Goal: Task Accomplishment & Management: Use online tool/utility

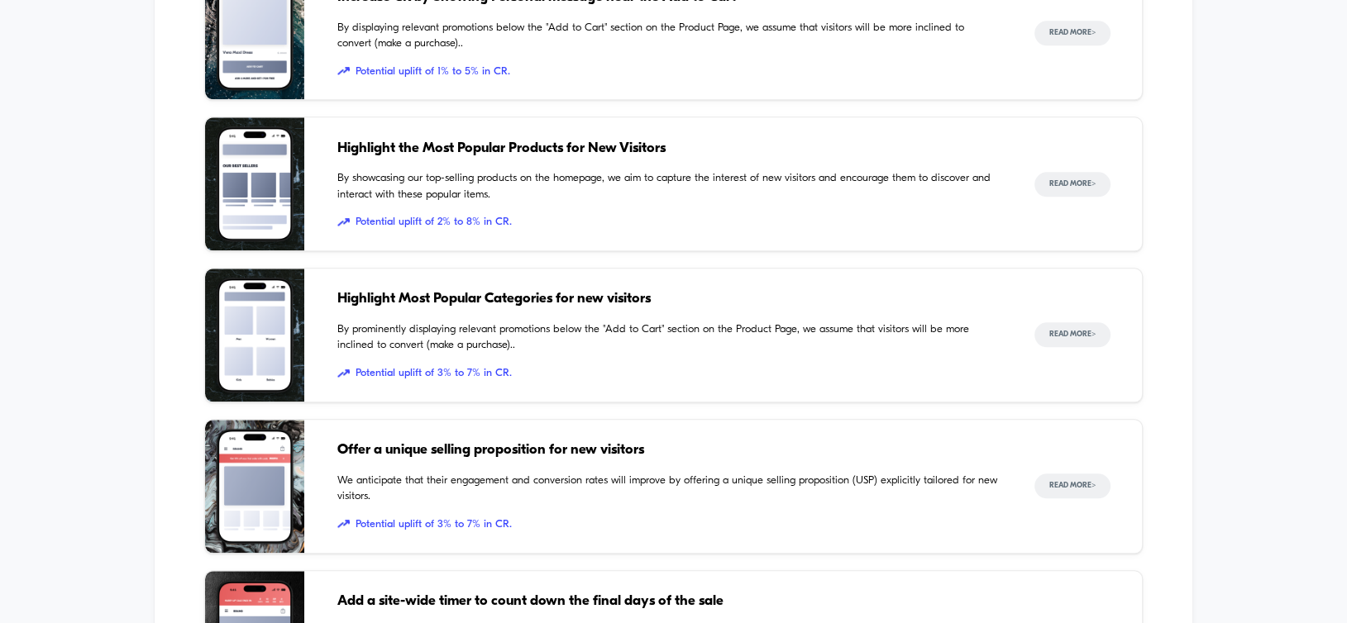
scroll to position [2315, 0]
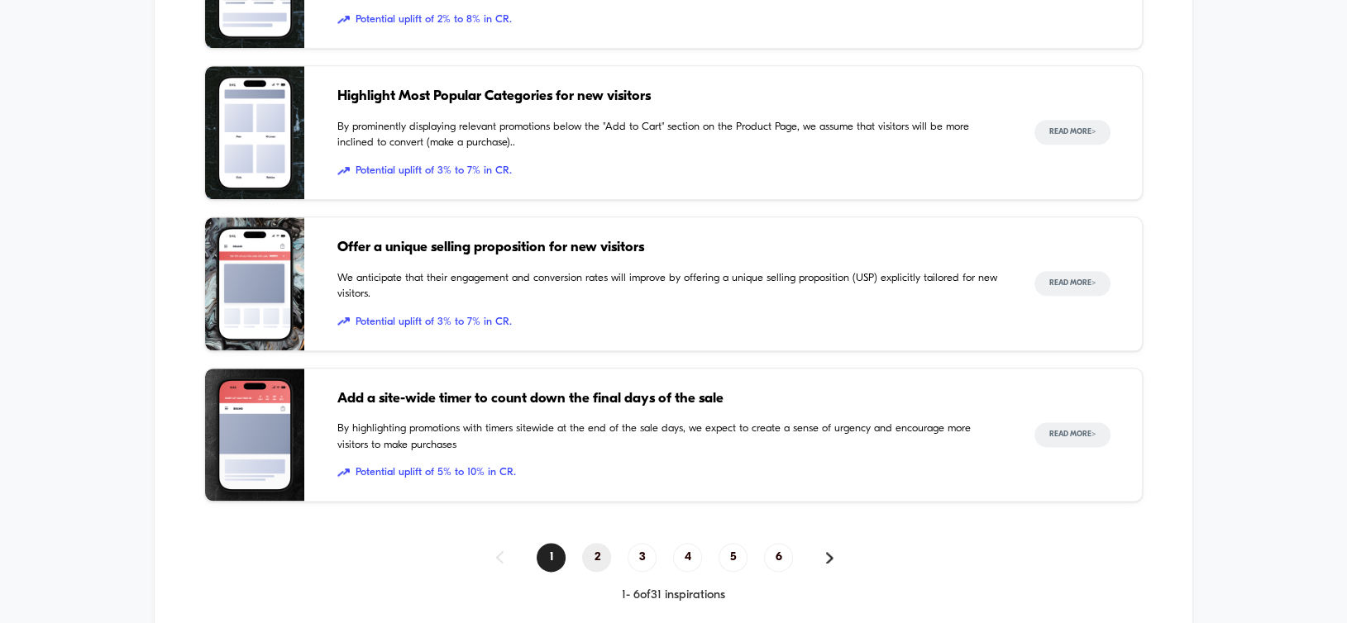
click at [597, 560] on span "2" at bounding box center [596, 557] width 29 height 29
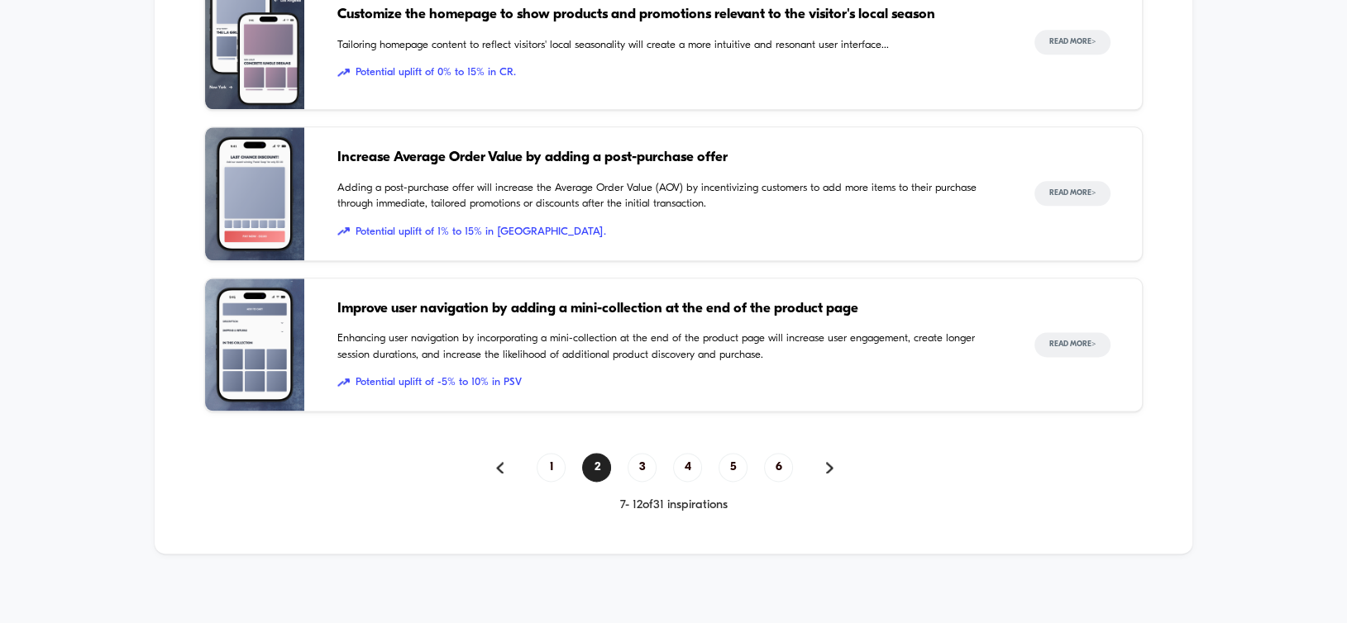
scroll to position [2407, 0]
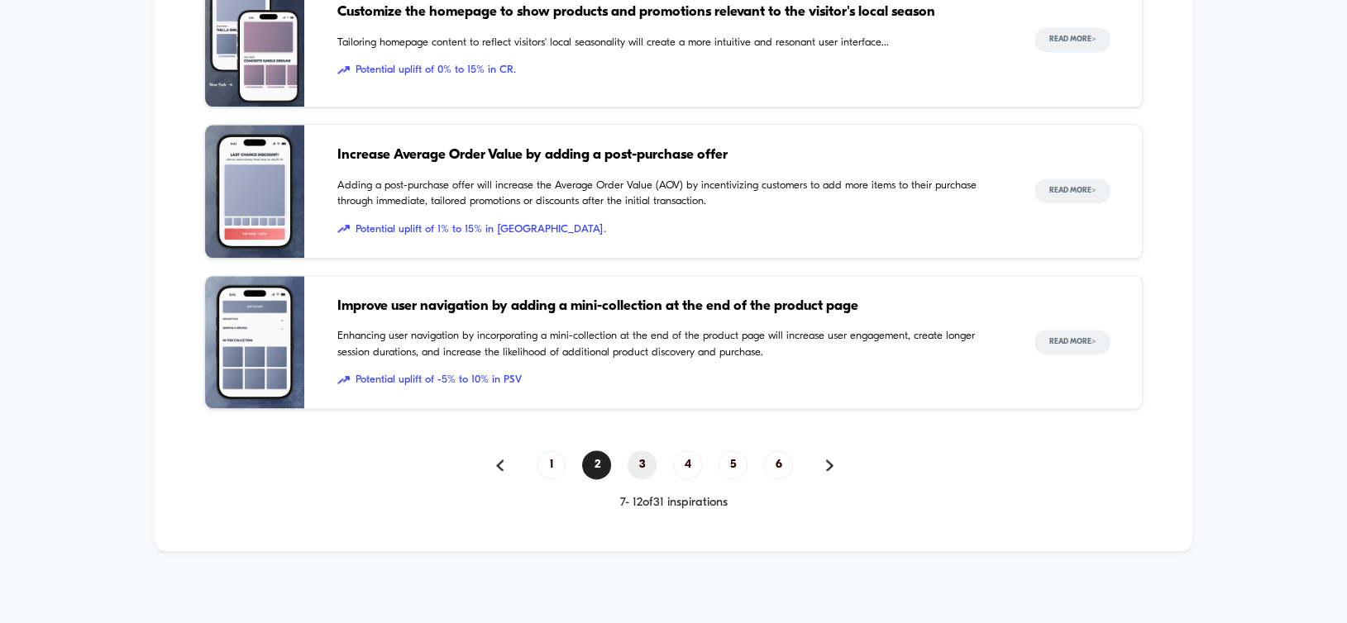
click at [641, 465] on span "3" at bounding box center [641, 465] width 29 height 29
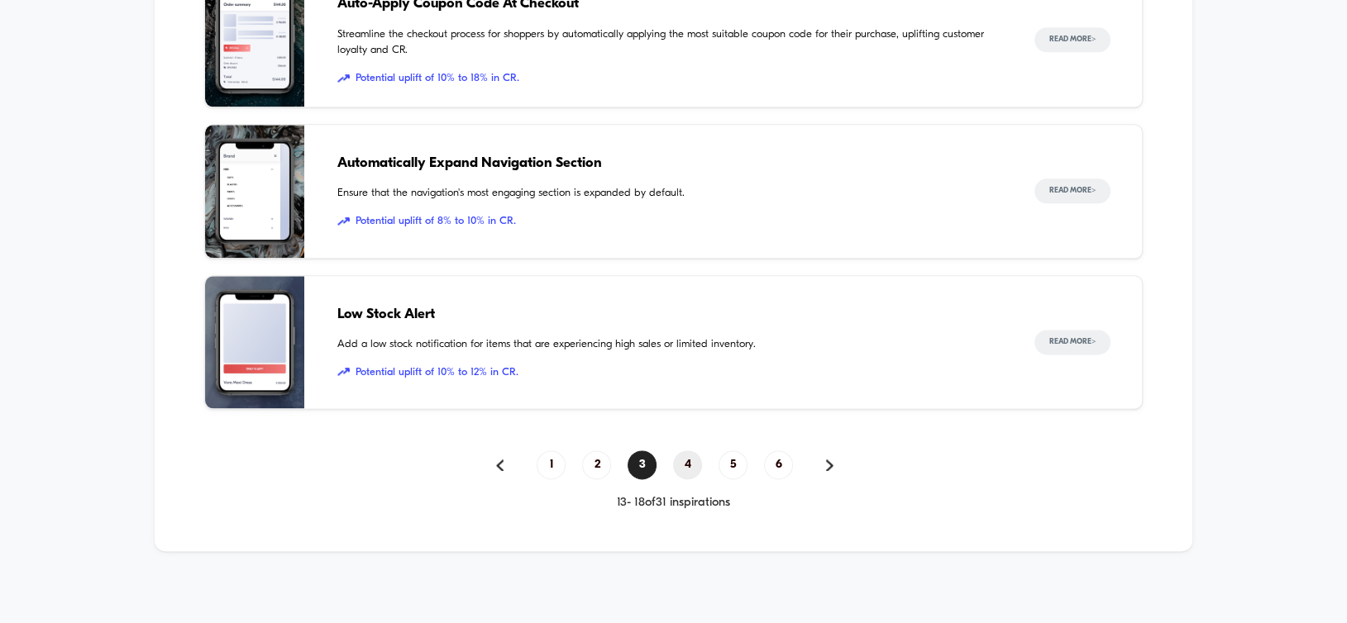
click at [693, 459] on span "4" at bounding box center [687, 465] width 29 height 29
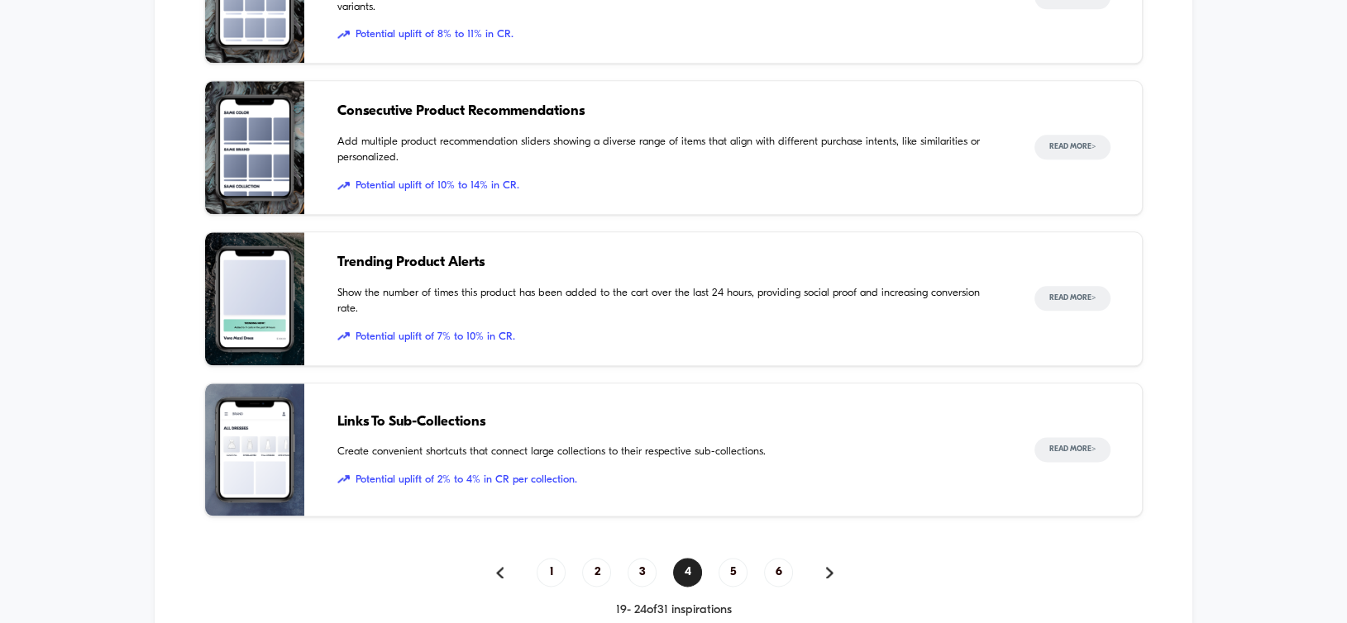
scroll to position [2325, 0]
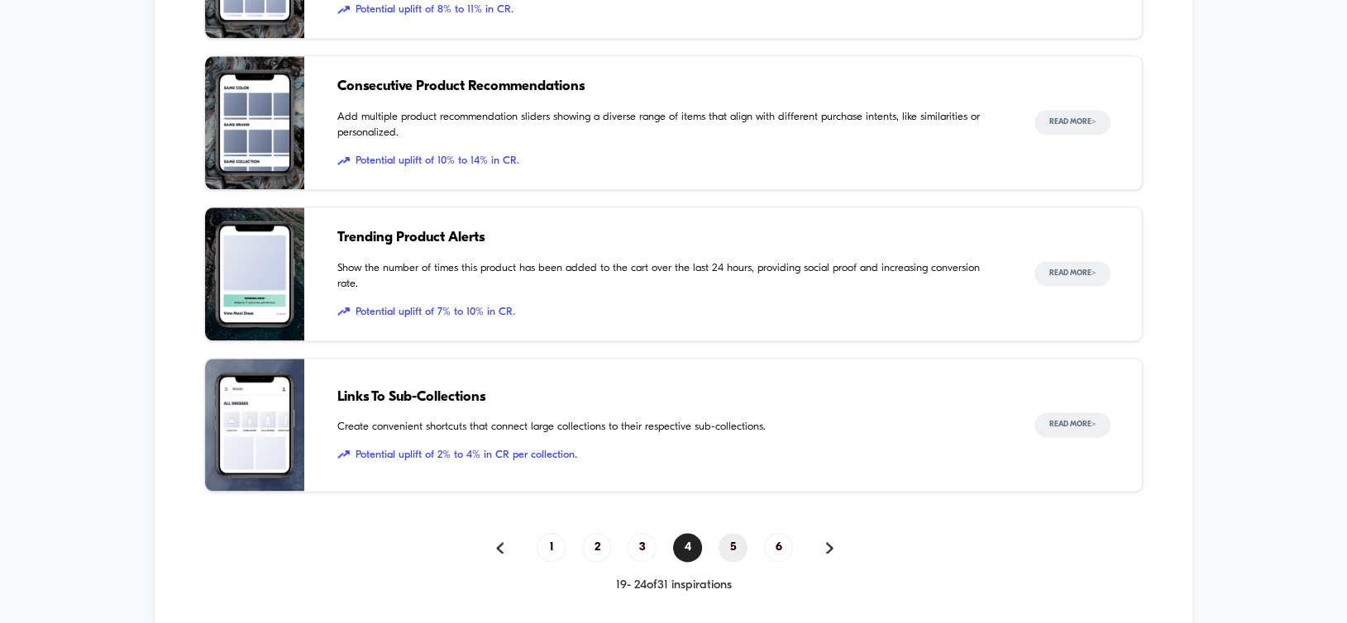
click at [728, 542] on span "5" at bounding box center [732, 547] width 29 height 29
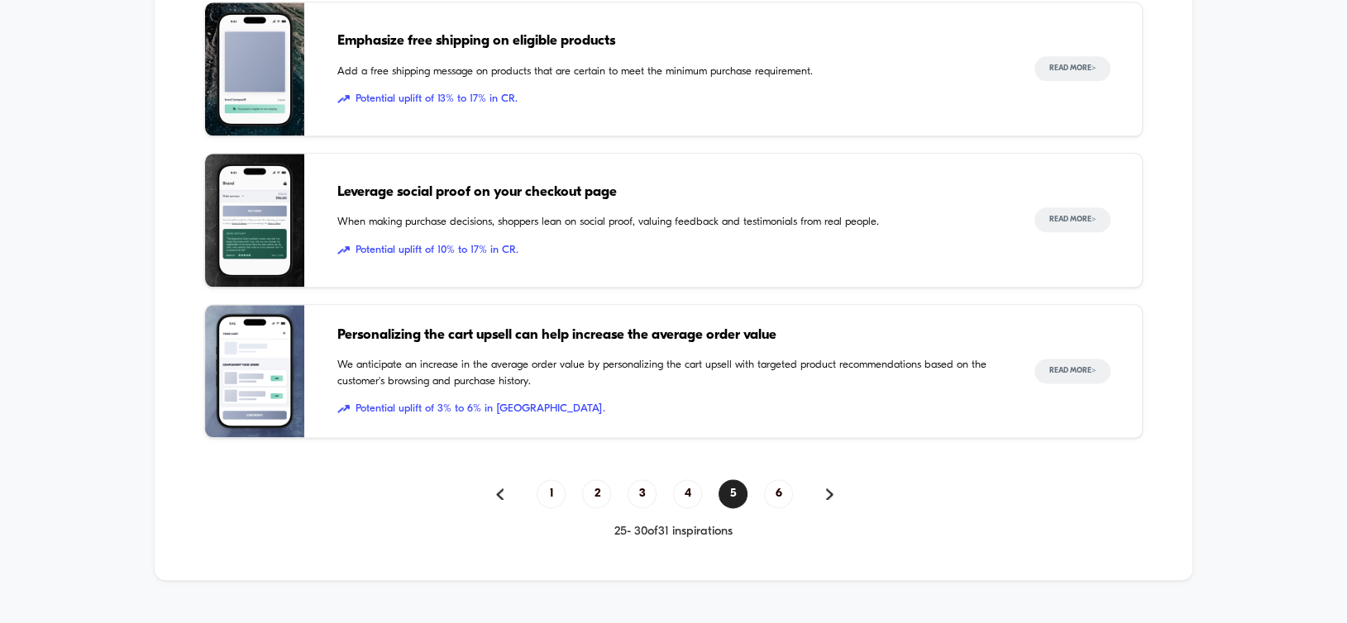
scroll to position [2407, 0]
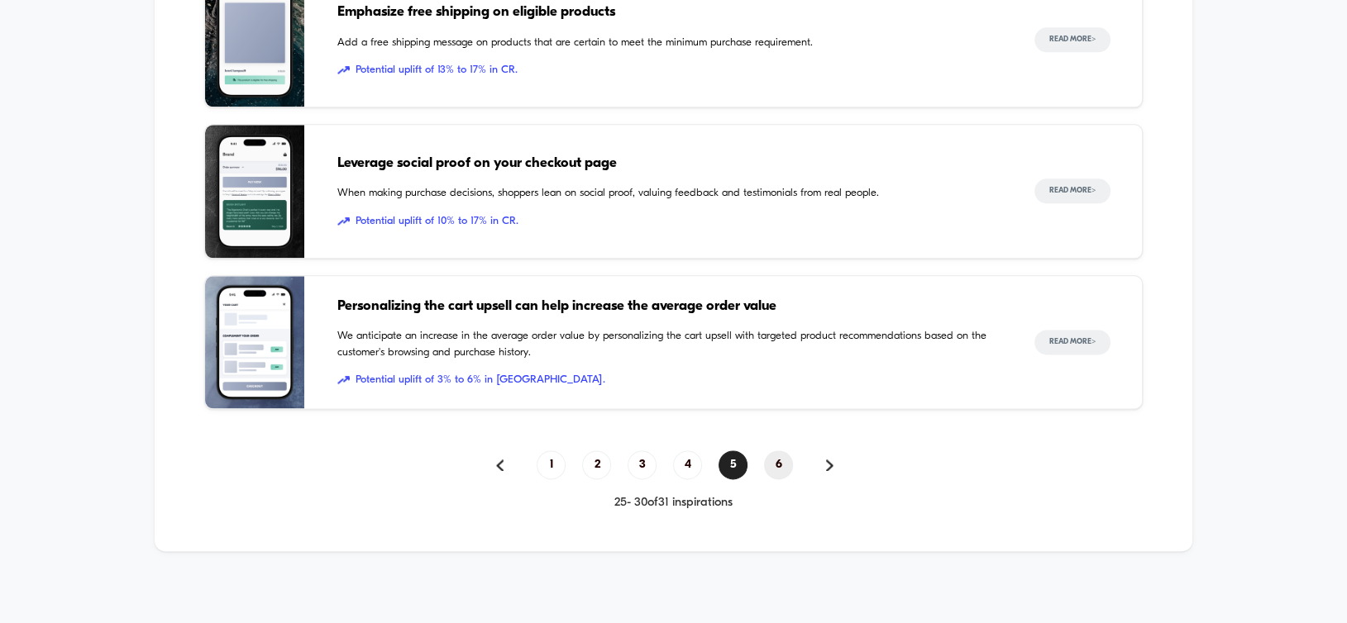
click at [782, 460] on span "6" at bounding box center [778, 465] width 29 height 29
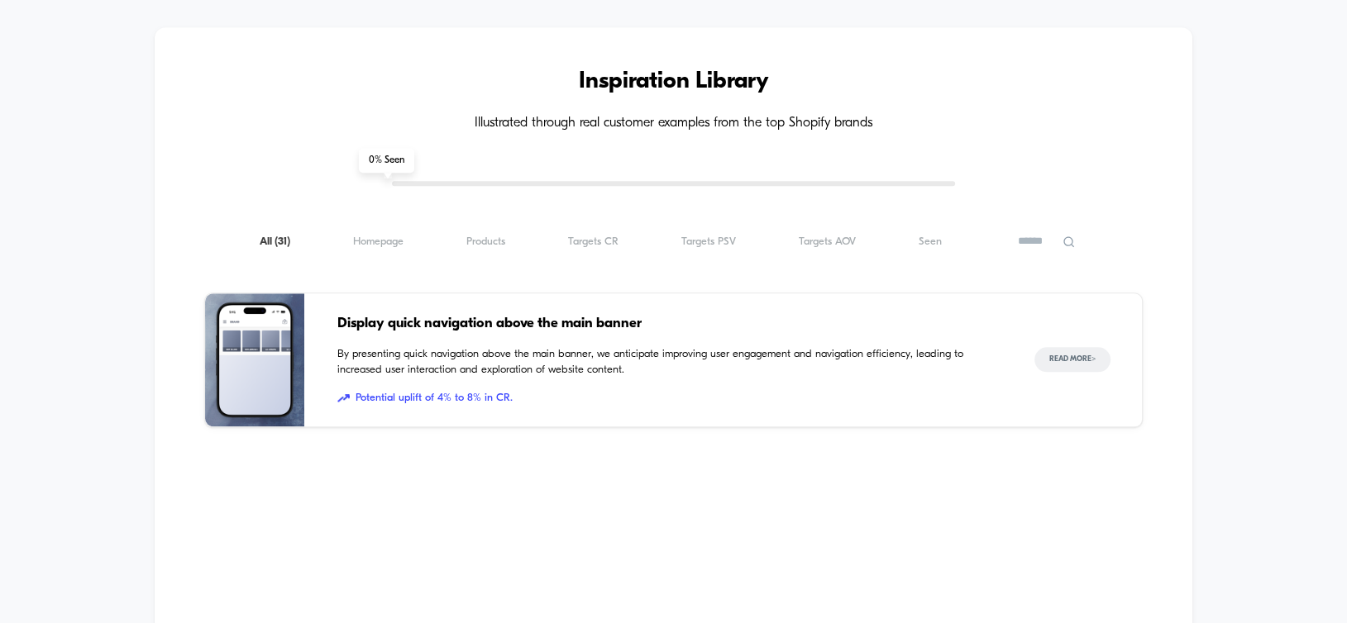
scroll to position [1602, 0]
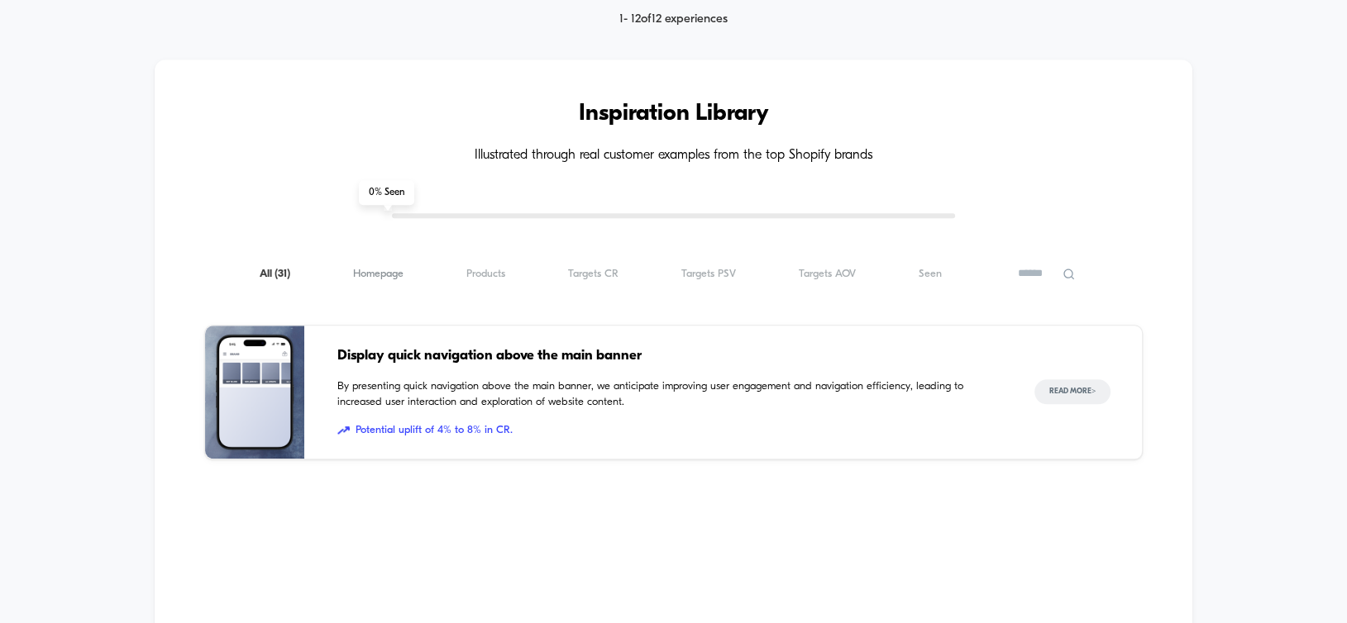
click at [376, 268] on span "Homepage ( 31 )" at bounding box center [378, 274] width 50 height 12
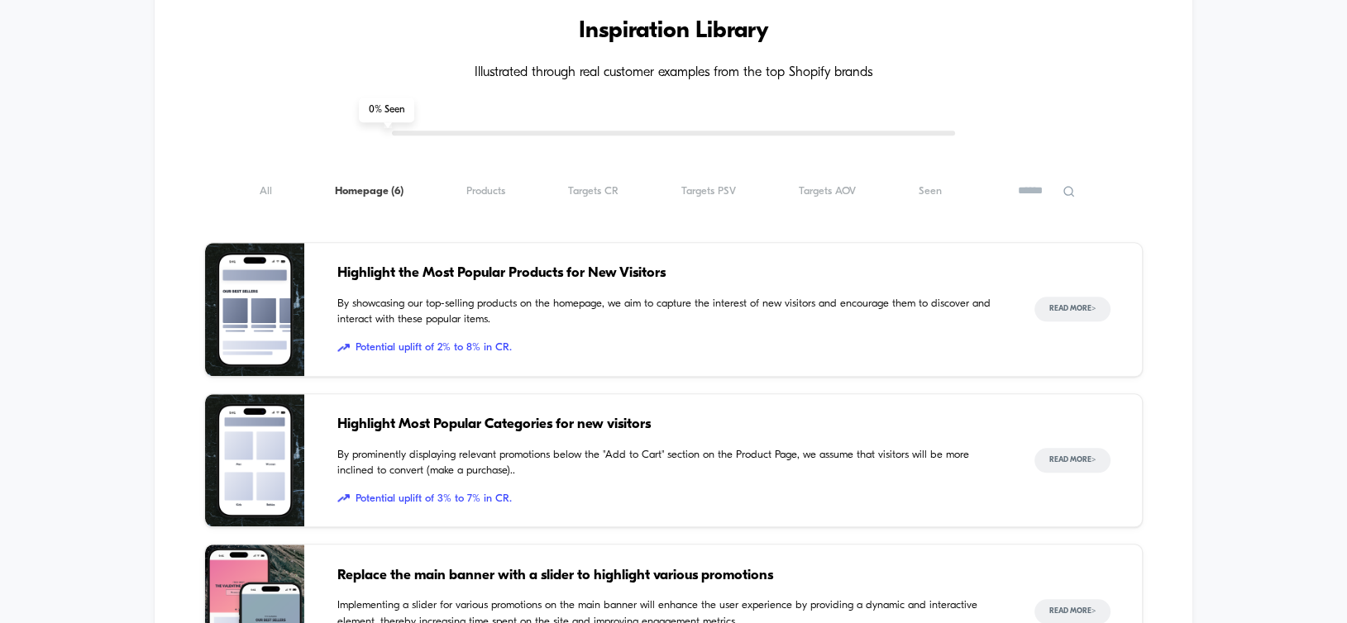
scroll to position [1767, 0]
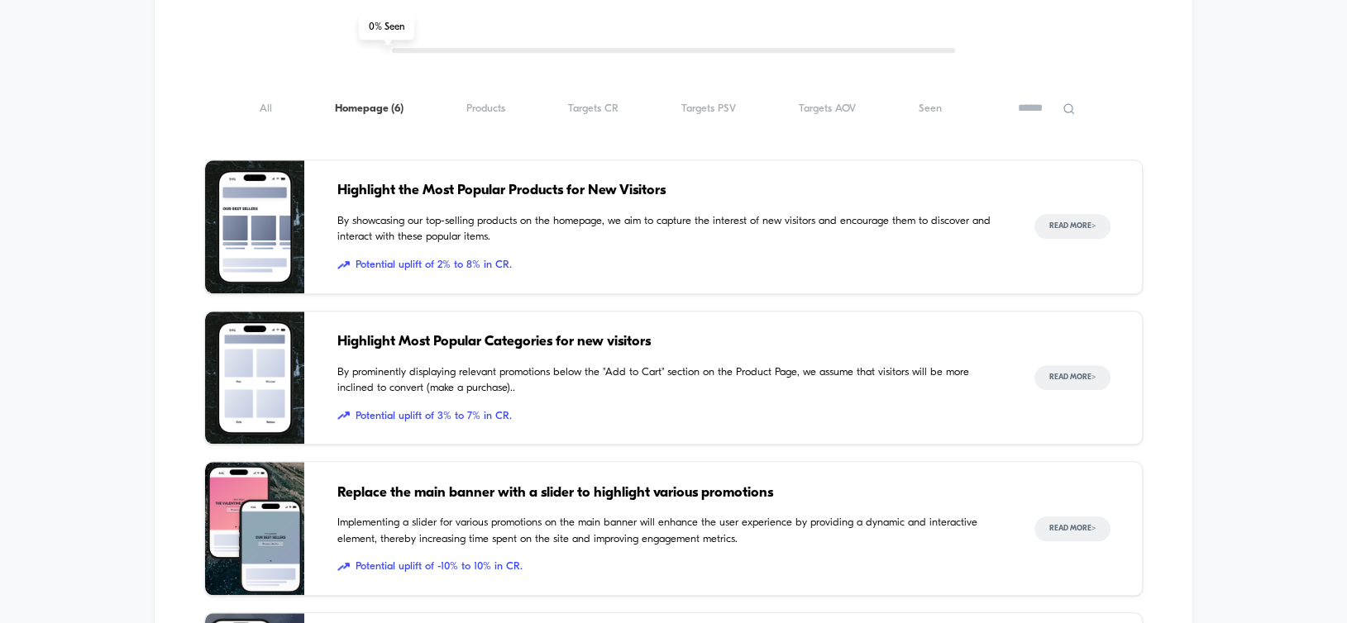
click at [509, 342] on span "Highlight Most Popular Categories for new visitors" at bounding box center [668, 341] width 663 height 21
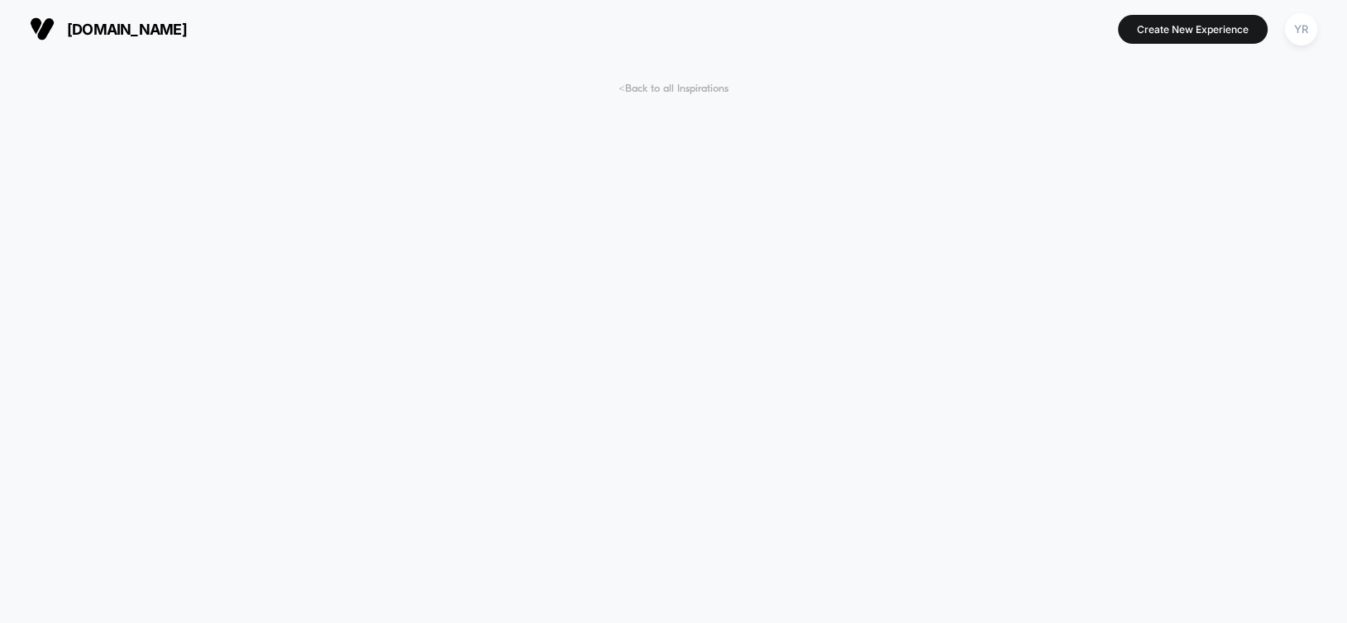
click at [660, 87] on span "< Back to all Inspirations" at bounding box center [673, 89] width 110 height 12
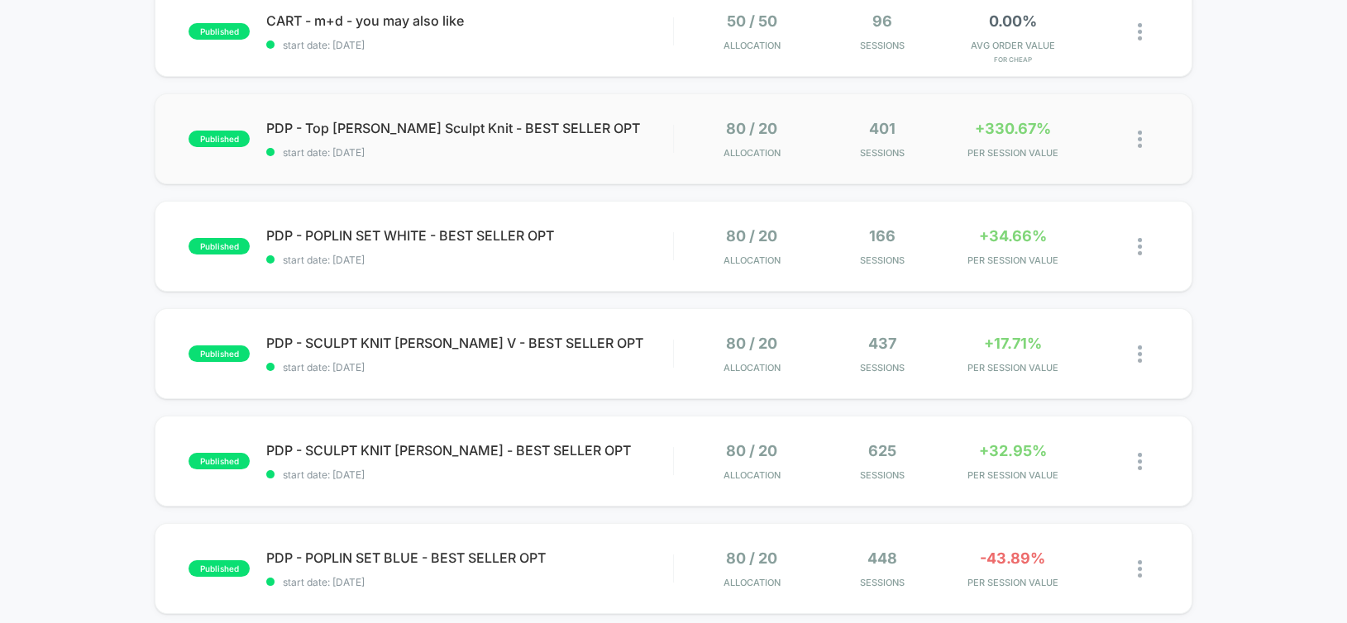
scroll to position [90, 0]
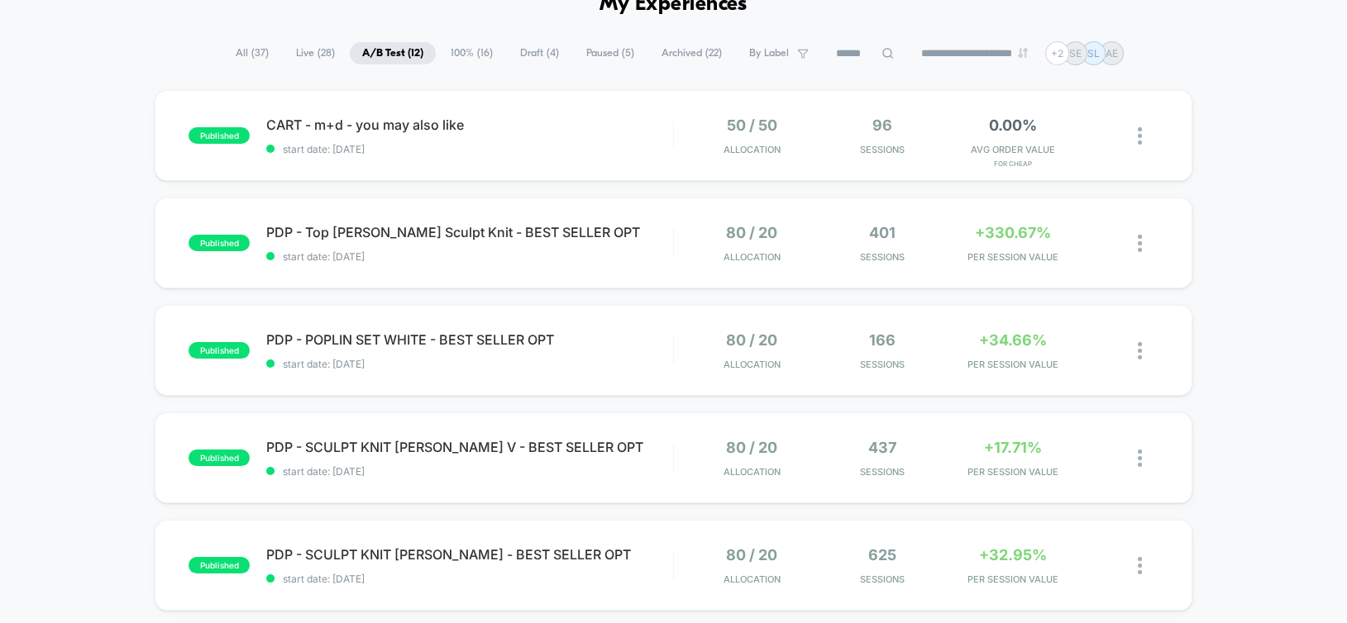
click at [841, 51] on input at bounding box center [864, 54] width 83 height 20
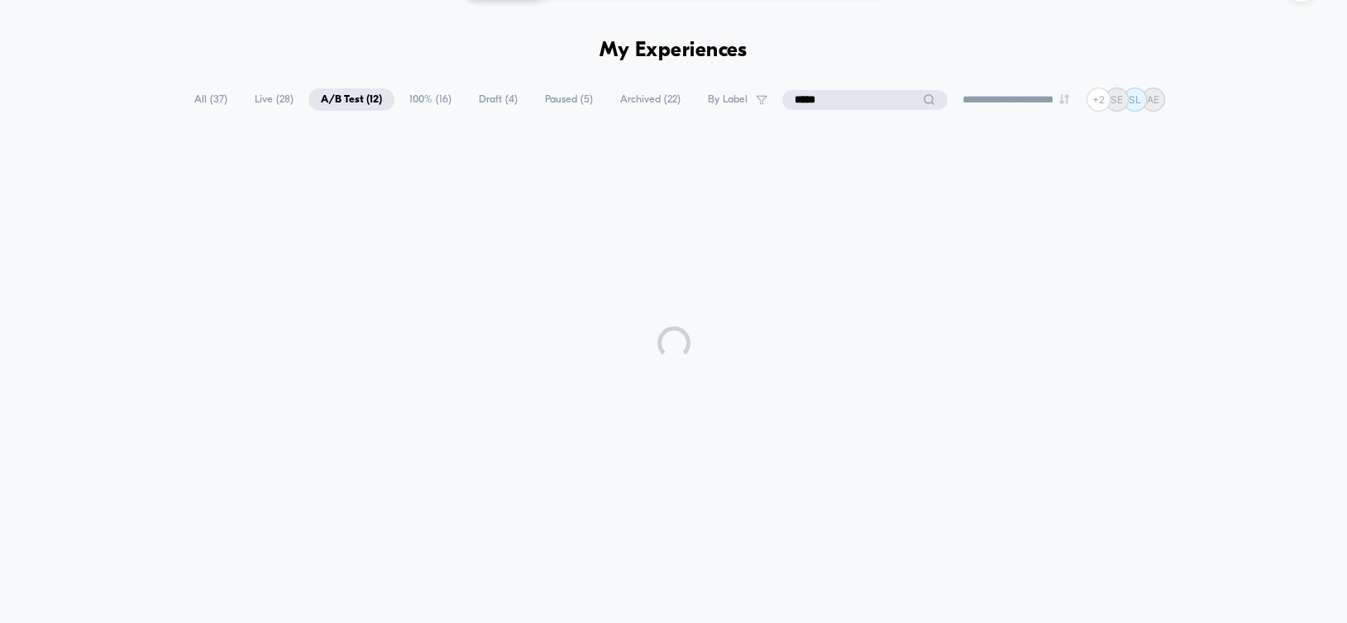
scroll to position [90, 0]
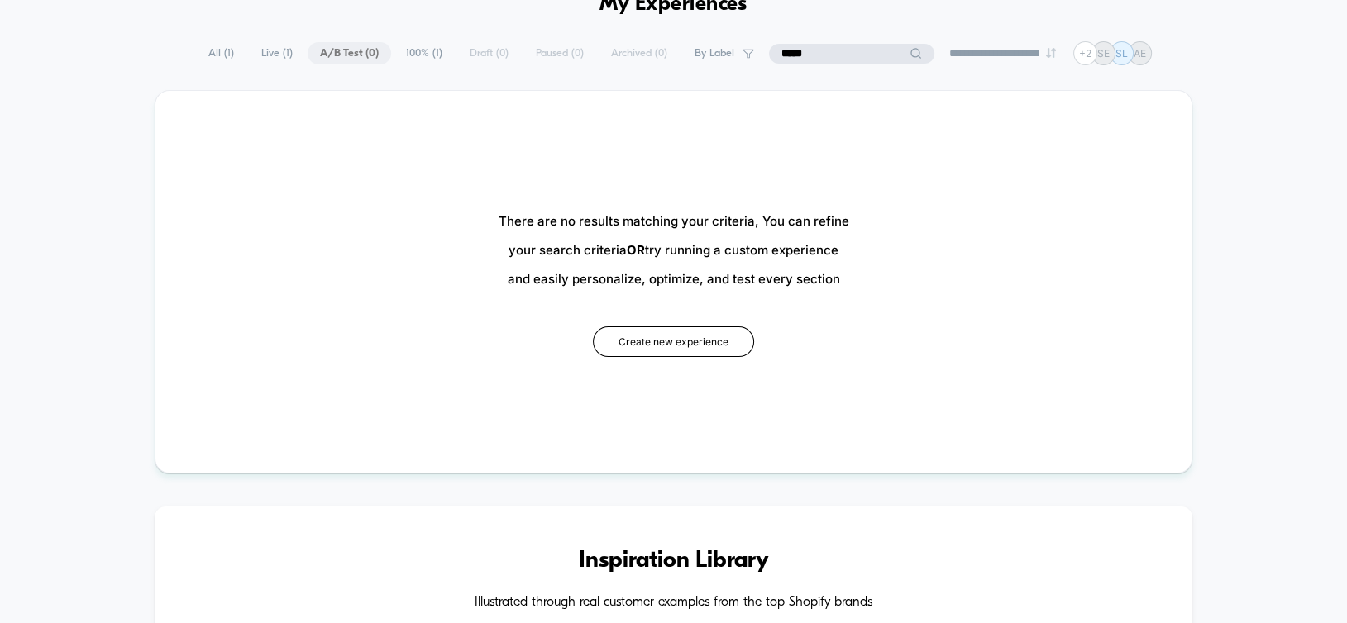
type input "*****"
click at [237, 58] on span "All ( 1 )" at bounding box center [262, 53] width 50 height 22
click at [241, 48] on span "All ( 1 )" at bounding box center [262, 53] width 50 height 22
click at [252, 50] on span "All ( 1 )" at bounding box center [262, 53] width 50 height 22
click at [821, 59] on input "*****" at bounding box center [851, 54] width 165 height 20
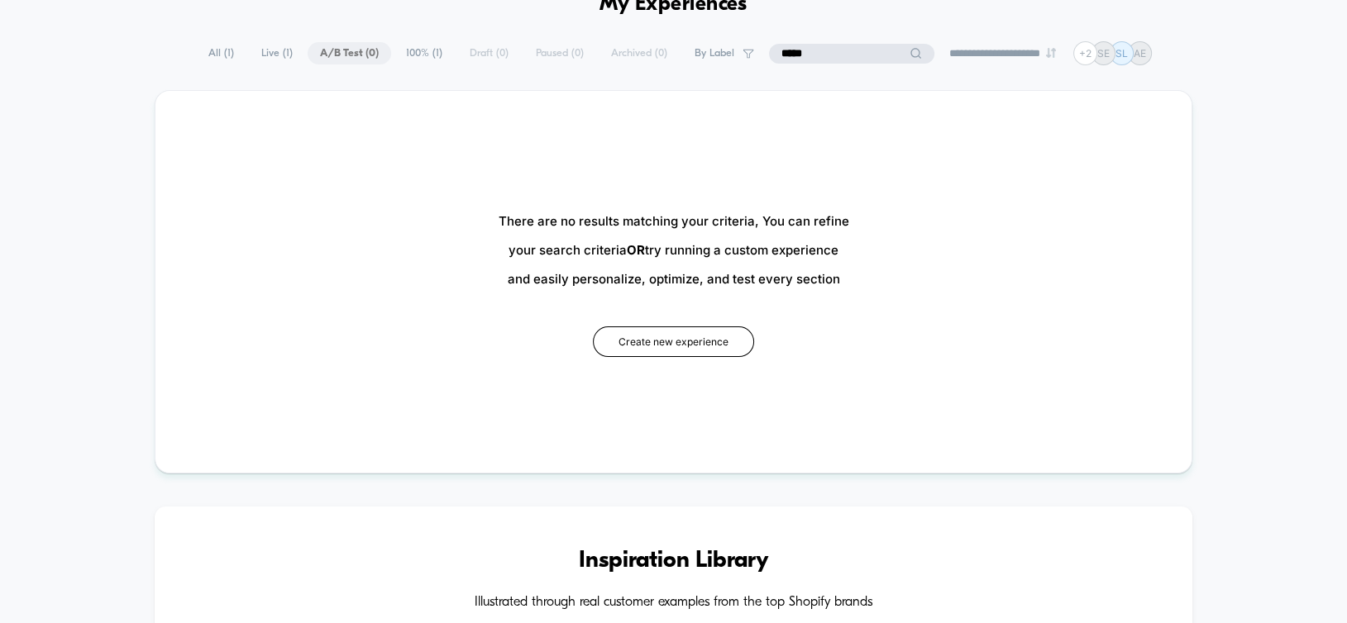
click at [821, 59] on input "*****" at bounding box center [851, 54] width 165 height 20
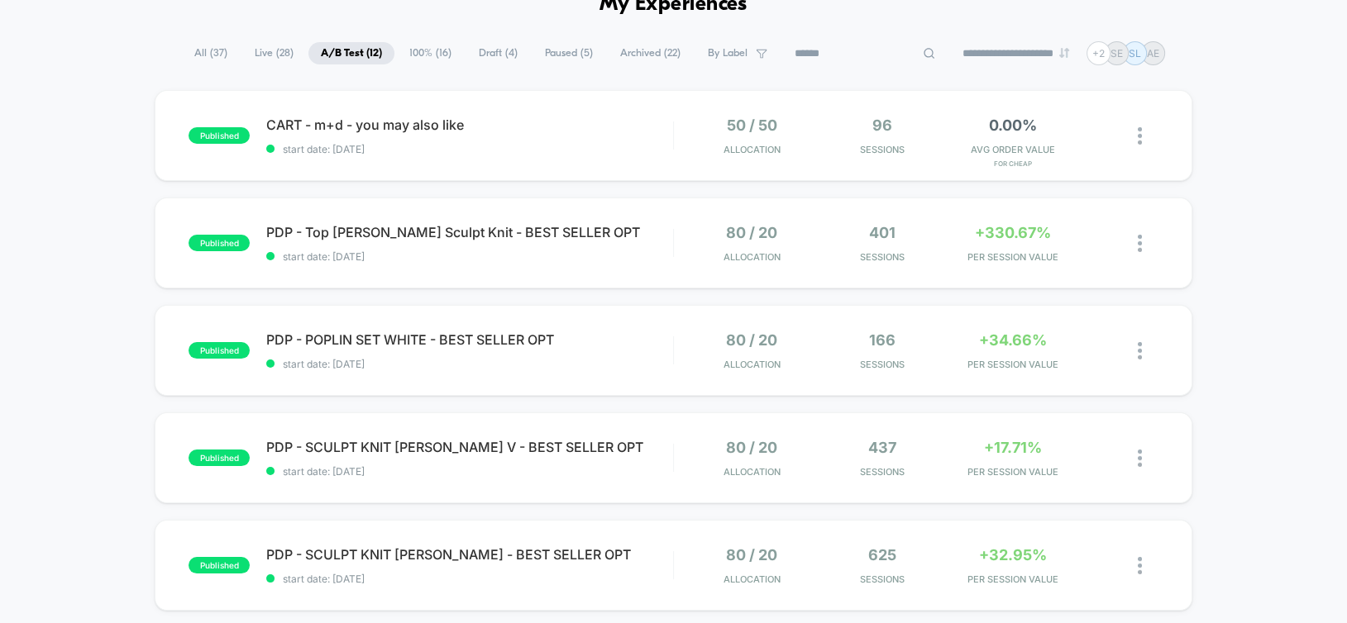
click at [199, 55] on span "All ( 37 )" at bounding box center [211, 53] width 58 height 22
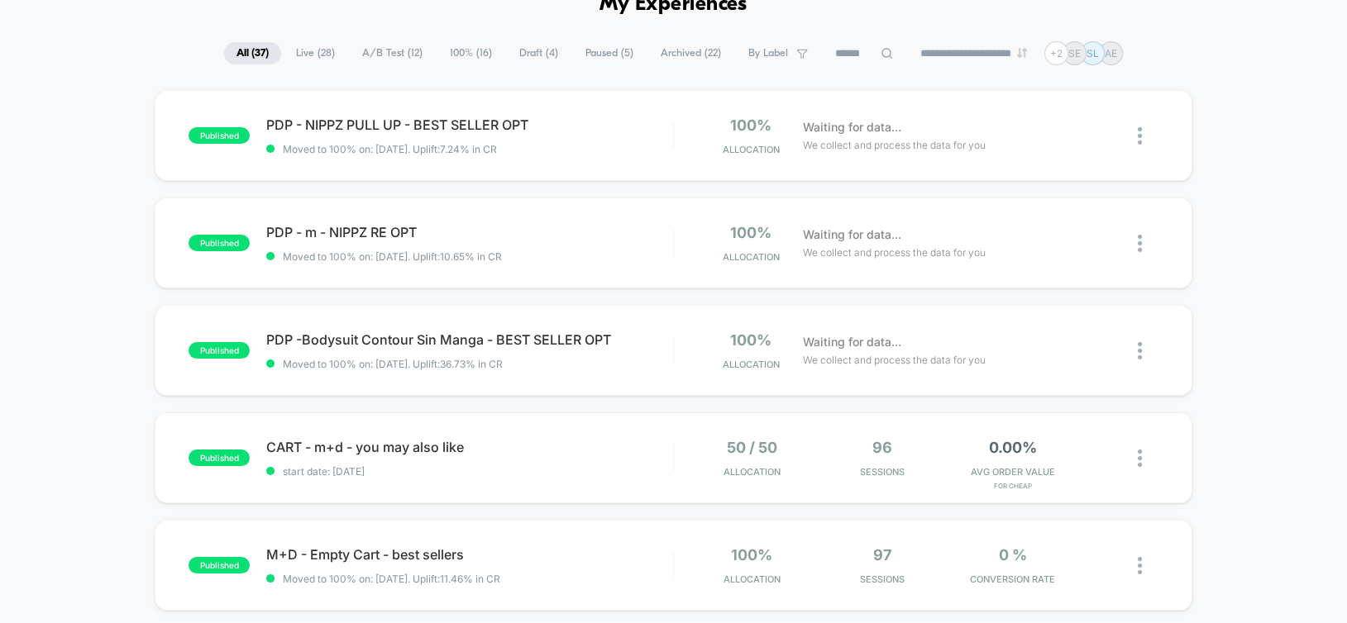
click at [850, 100] on div "published PDP - NIPPZ PULL UP - BEST SELLER OPT Moved to 100% on: 9/9/2025 . Up…" at bounding box center [673, 135] width 1037 height 91
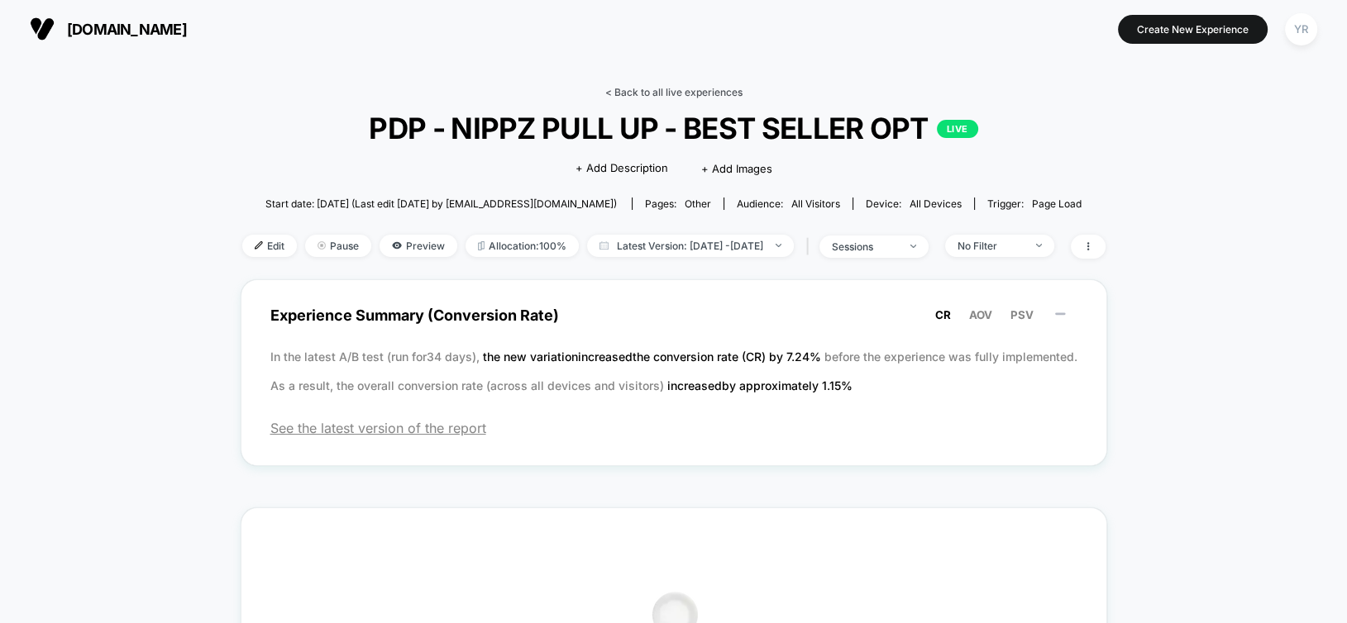
click at [679, 91] on link "< Back to all live experiences" at bounding box center [673, 92] width 137 height 12
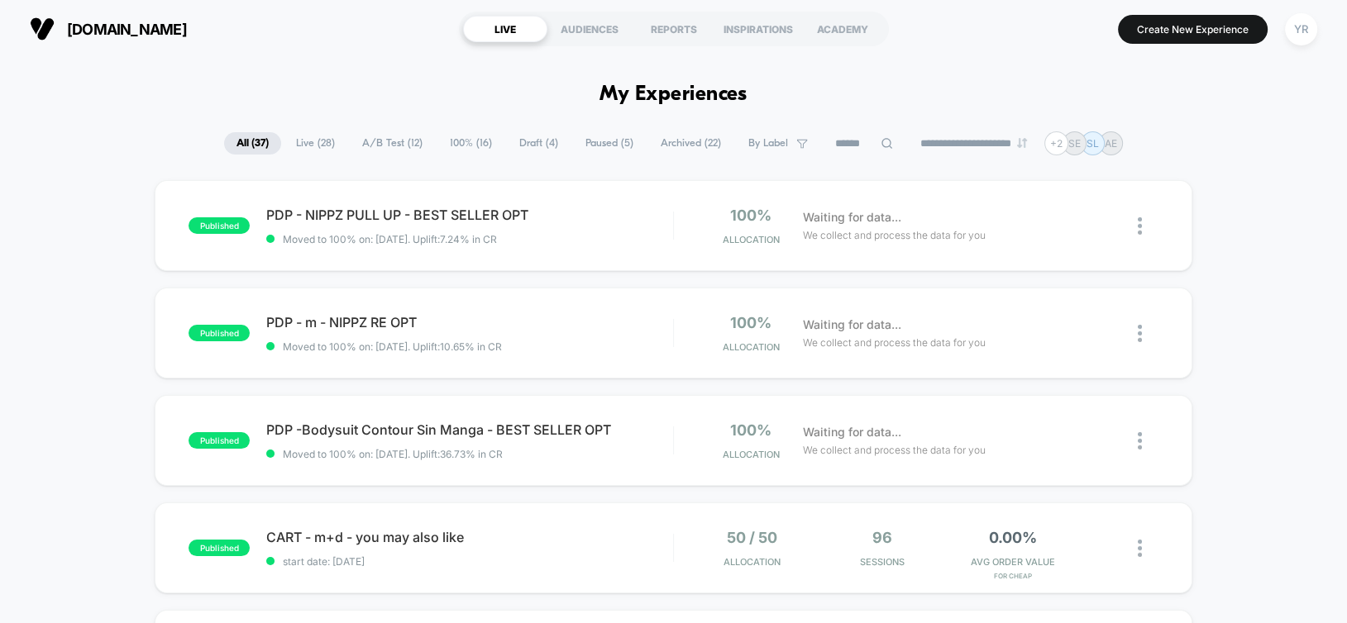
click at [848, 142] on input at bounding box center [864, 144] width 83 height 20
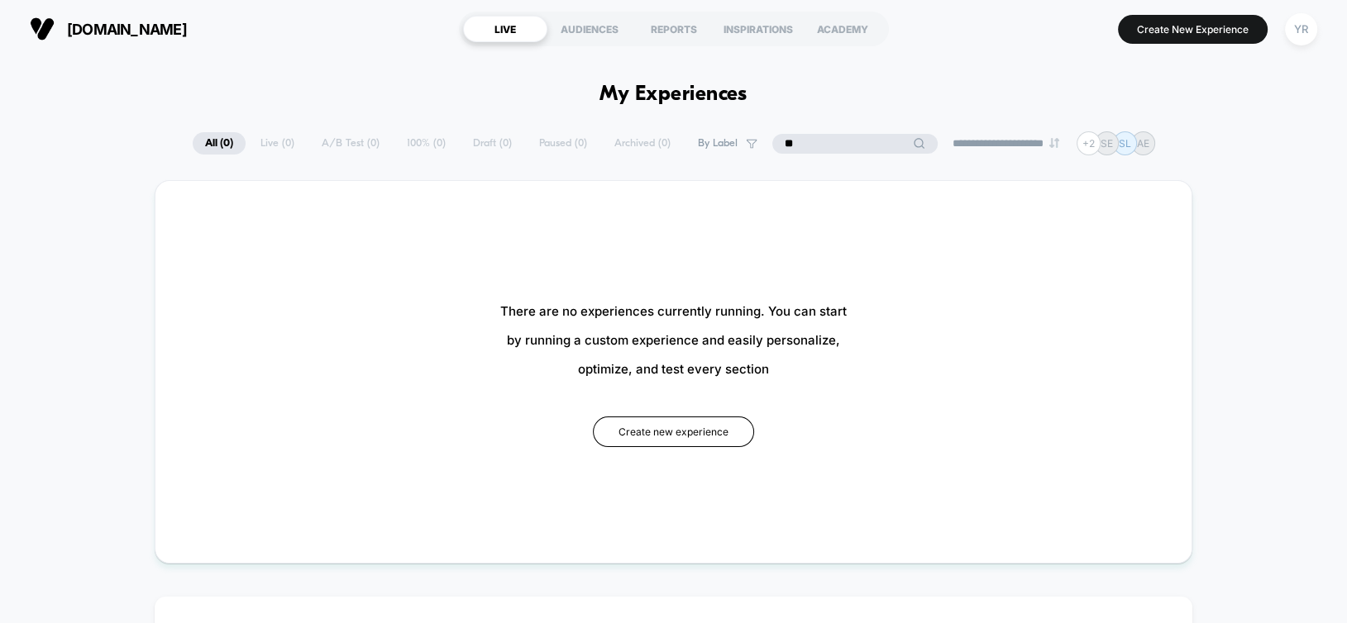
type input "*"
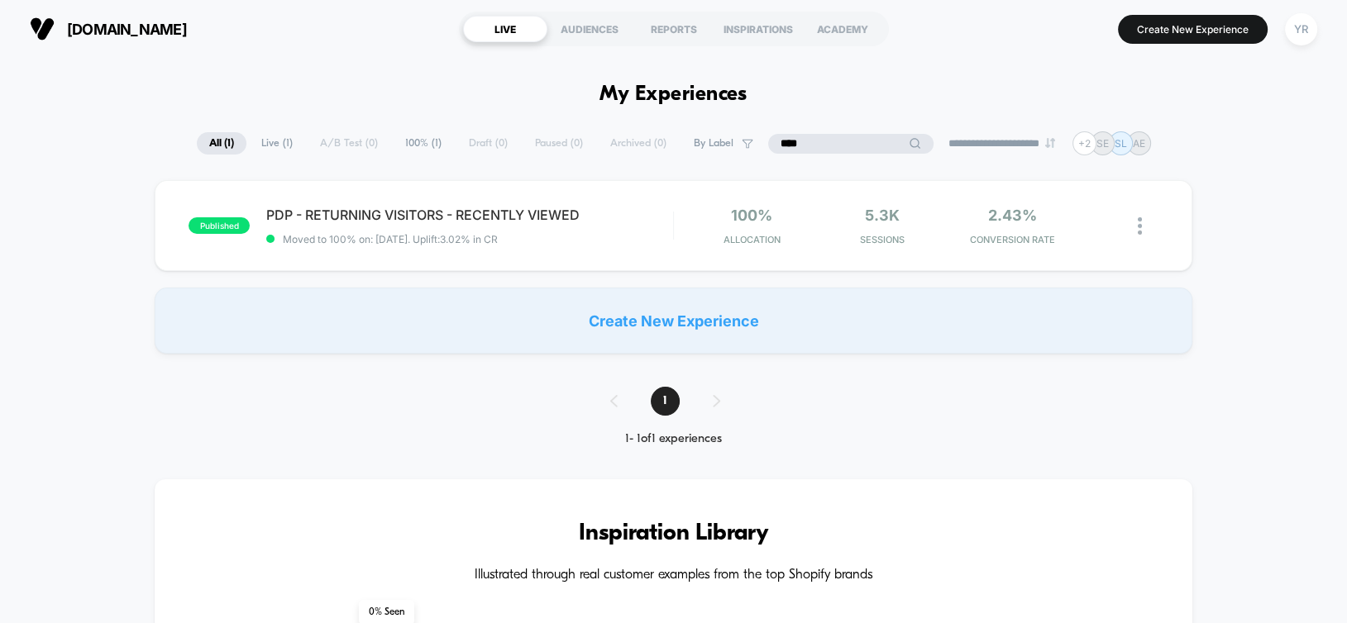
type input "****"
click at [509, 221] on span "PDP - RETURNING VISITORS - RECENTLY VIEWED Click to edit experience details" at bounding box center [469, 215] width 406 height 17
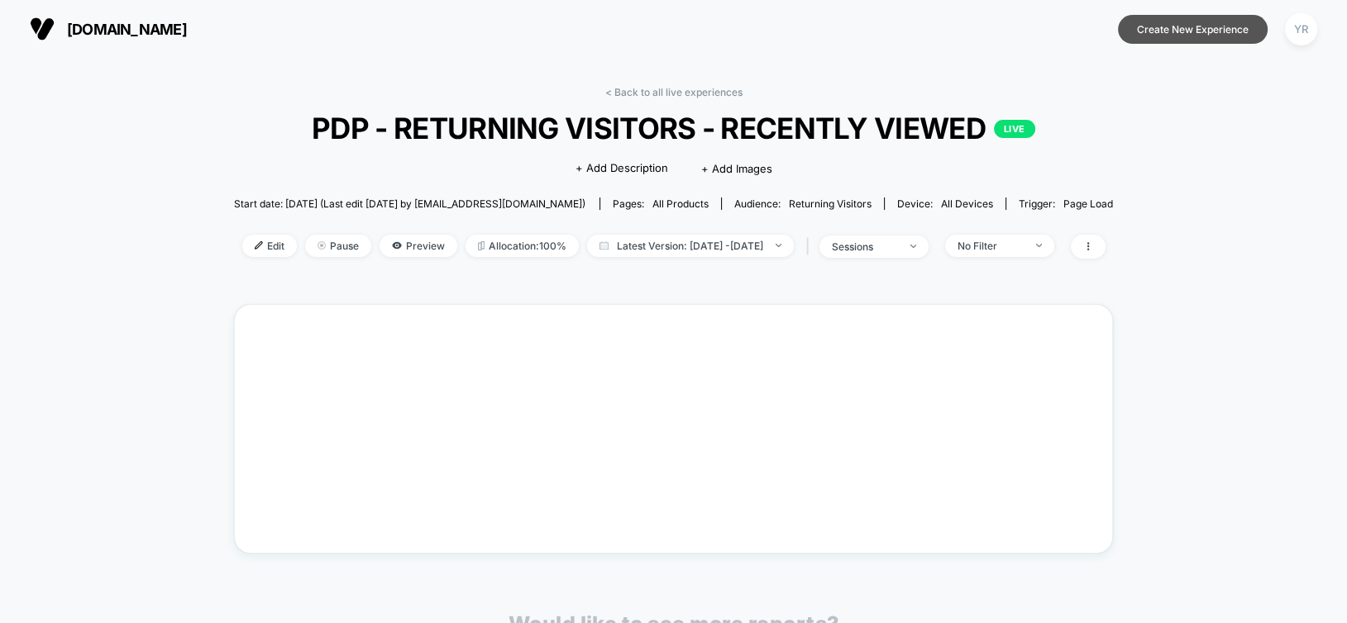
click at [1171, 36] on button "Create New Experience" at bounding box center [1193, 29] width 150 height 29
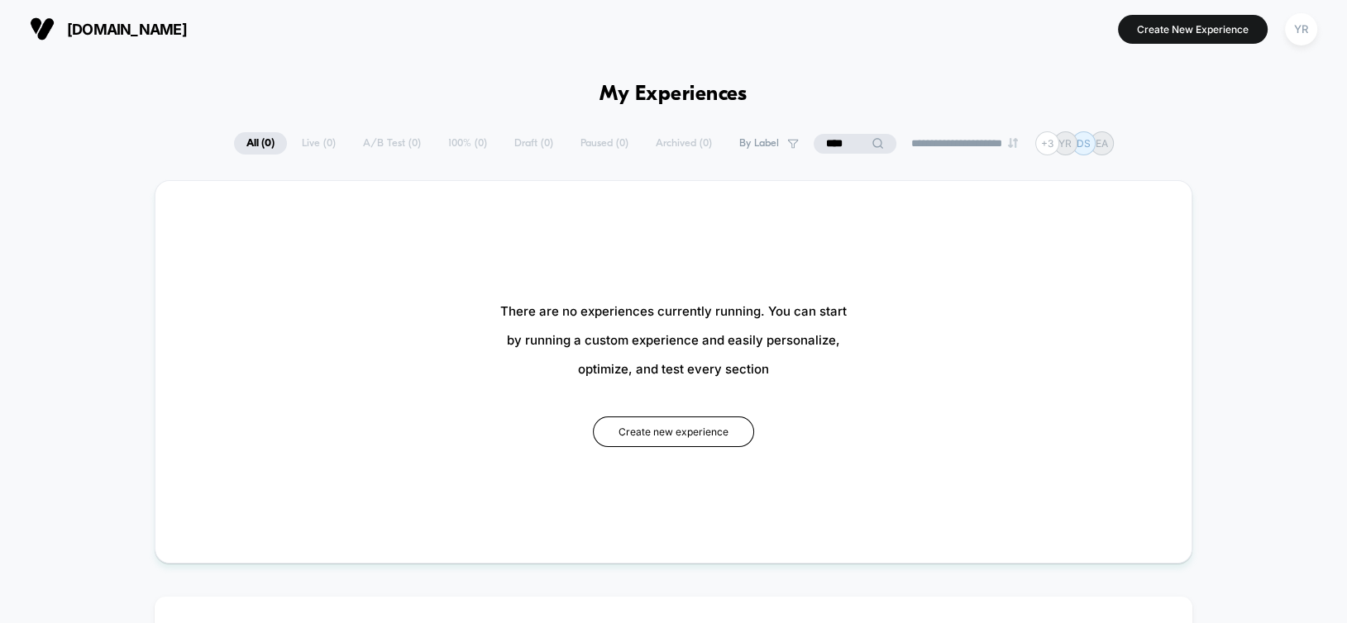
click at [827, 138] on input "****" at bounding box center [854, 144] width 83 height 20
click at [827, 138] on input "****" at bounding box center [854, 144] width 165 height 20
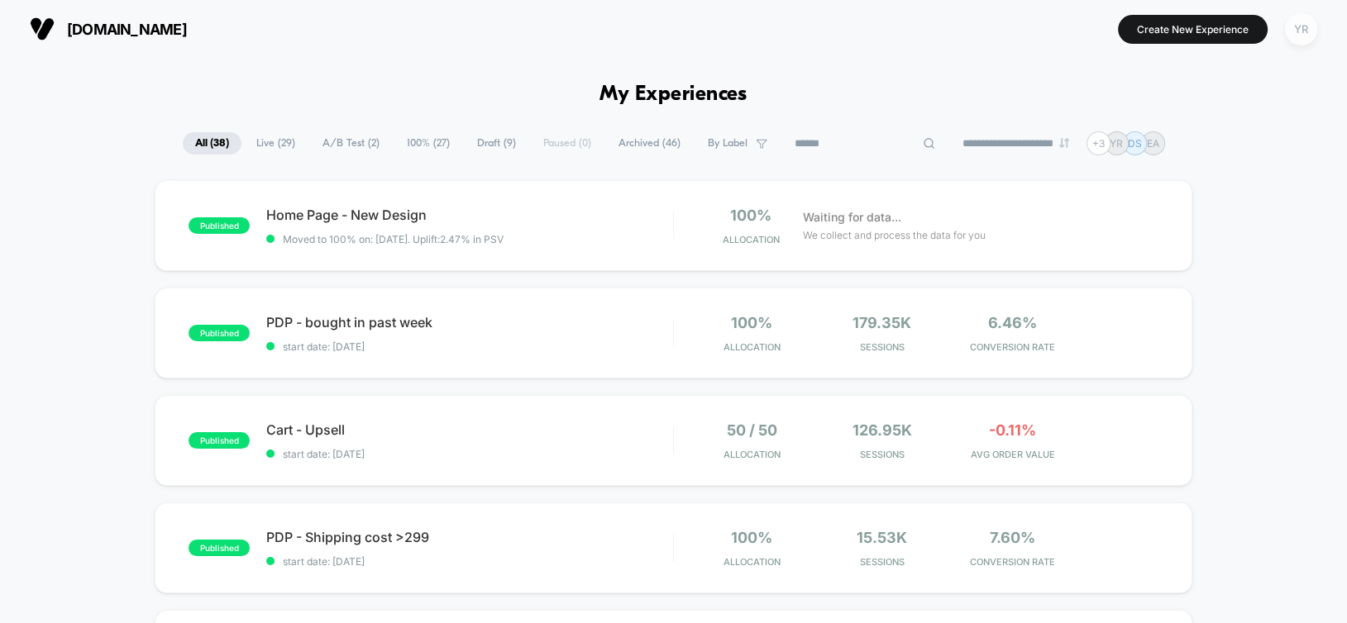
click at [1309, 37] on div "YR" at bounding box center [1301, 29] width 32 height 32
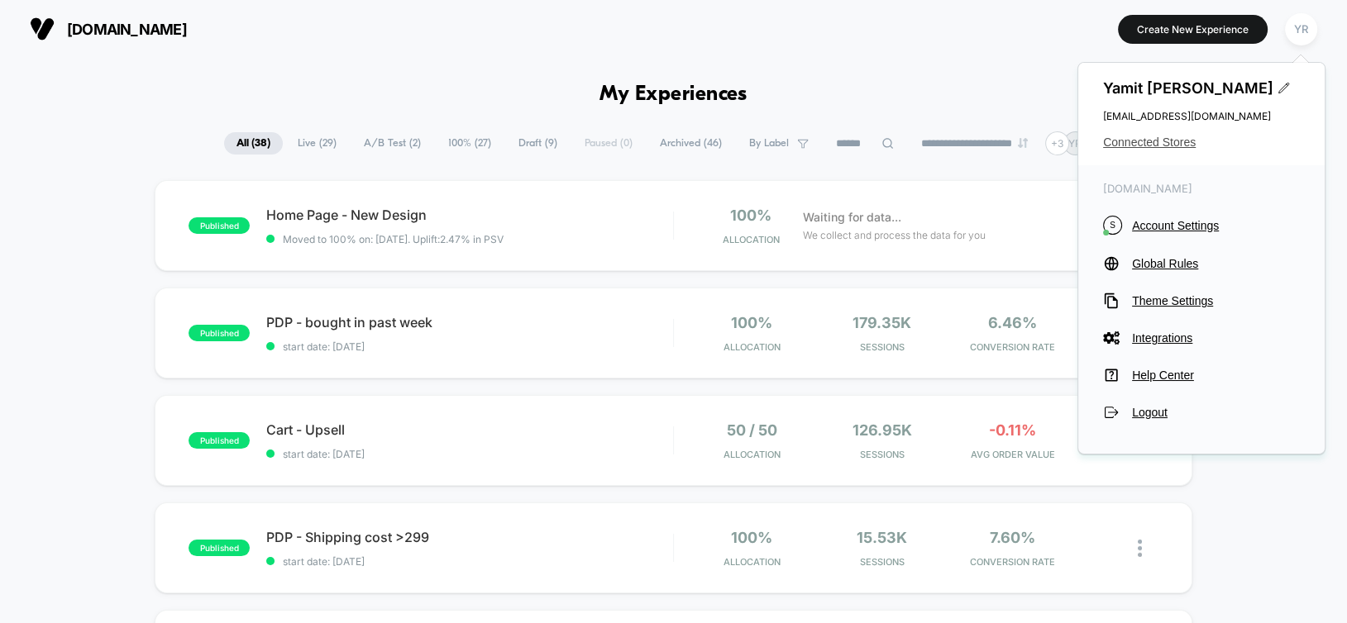
click at [1163, 136] on span "Connected Stores" at bounding box center [1201, 142] width 197 height 13
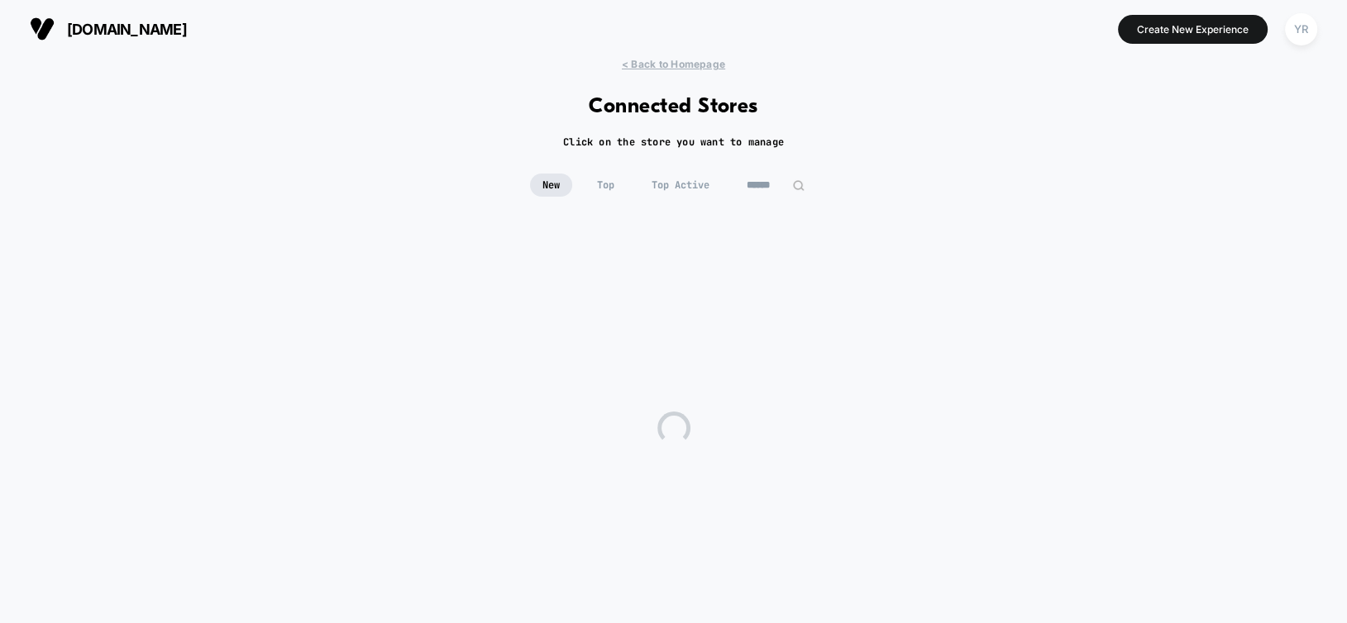
click at [689, 184] on span "Top Active" at bounding box center [680, 185] width 83 height 23
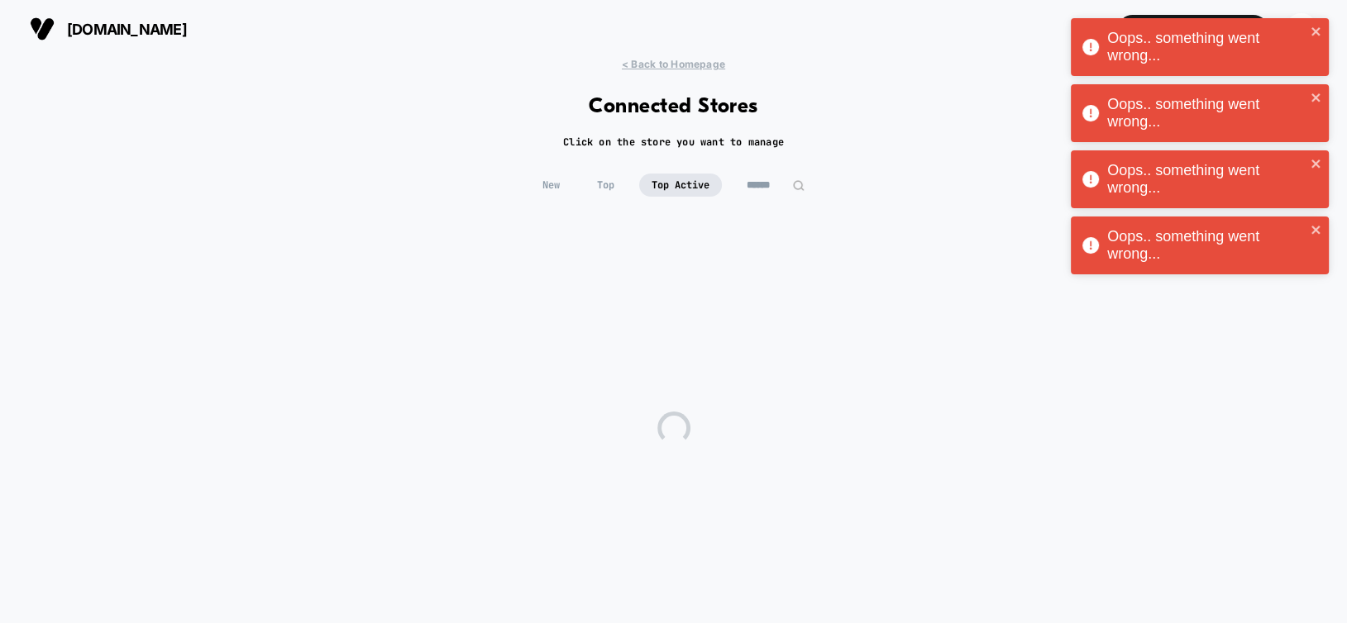
click at [560, 188] on span "New" at bounding box center [551, 185] width 42 height 23
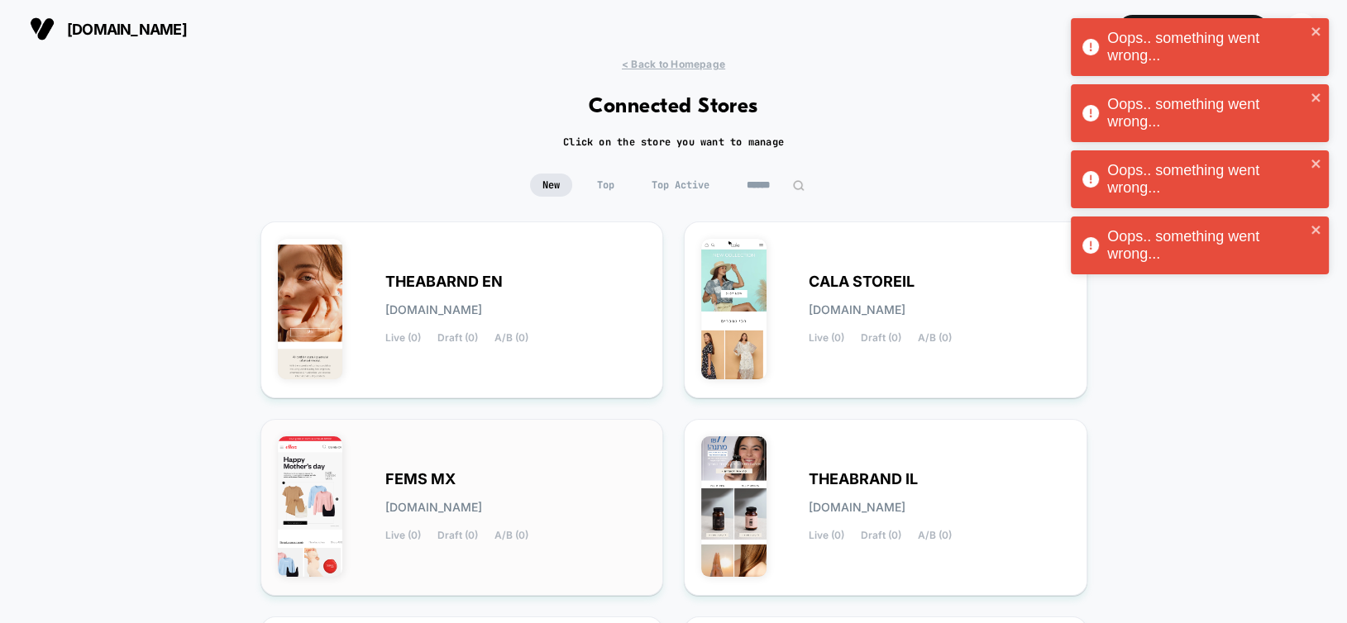
click at [436, 479] on span "FEMS MX" at bounding box center [420, 480] width 70 height 12
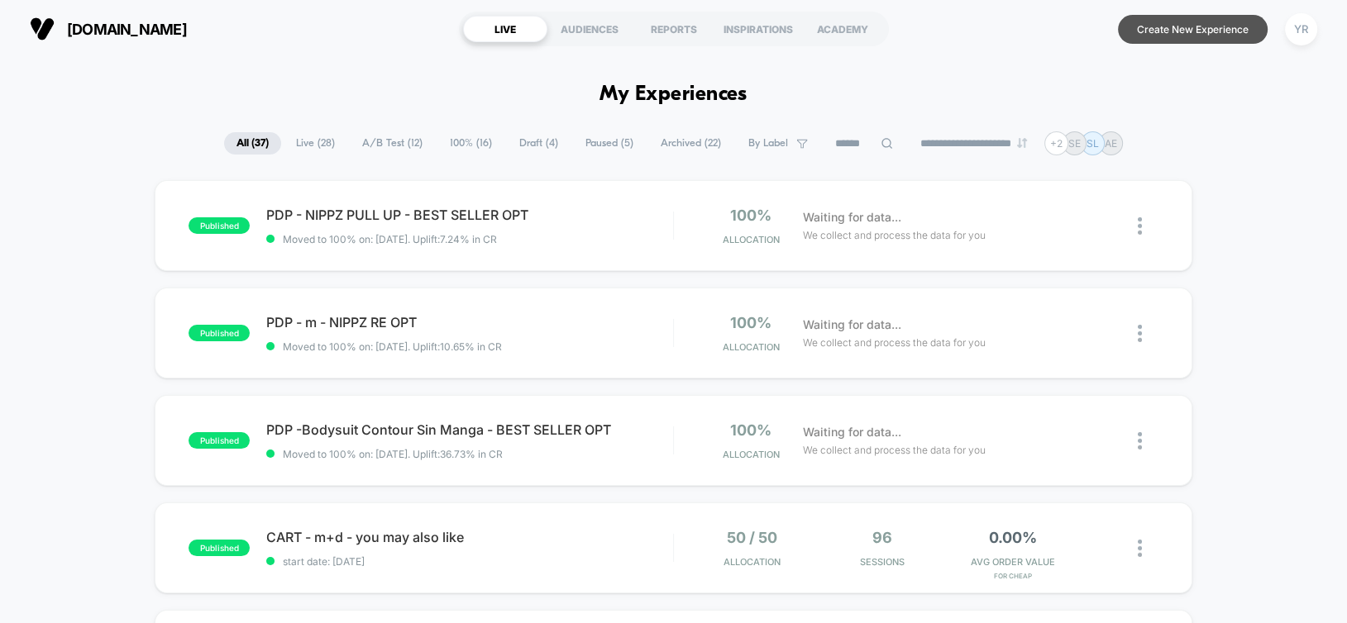
click at [1149, 36] on button "Create New Experience" at bounding box center [1193, 29] width 150 height 29
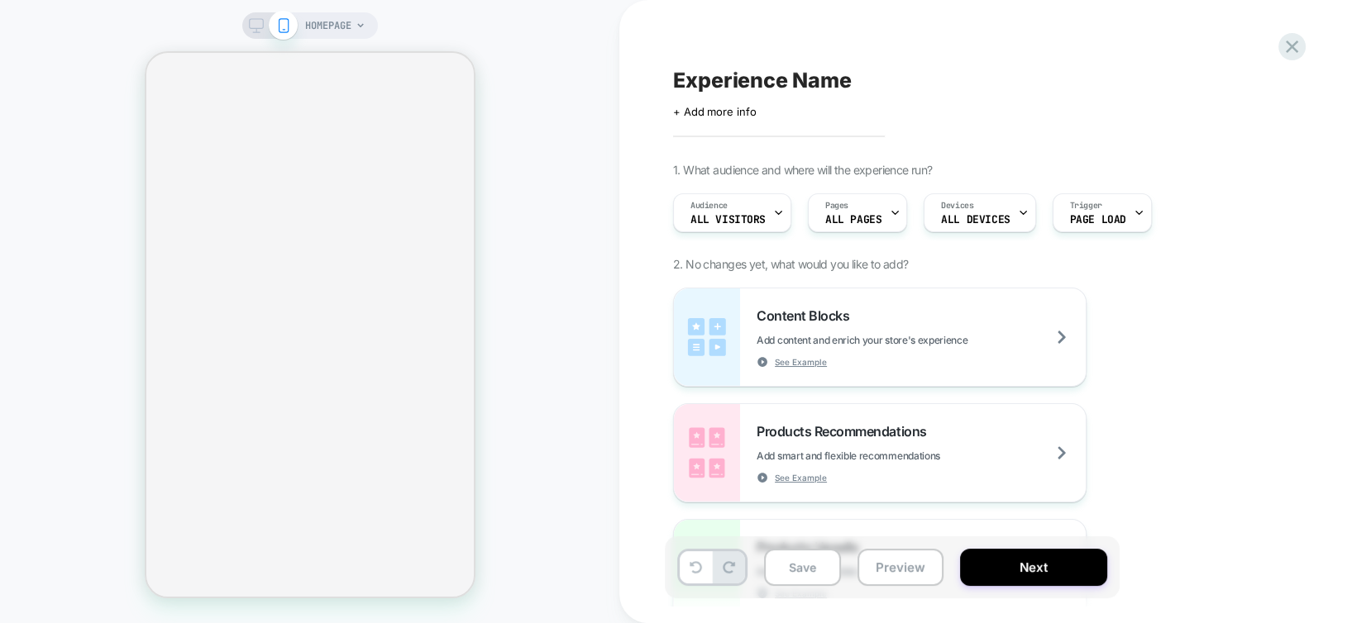
click at [768, 216] on div "Audience All Visitors" at bounding box center [728, 212] width 108 height 37
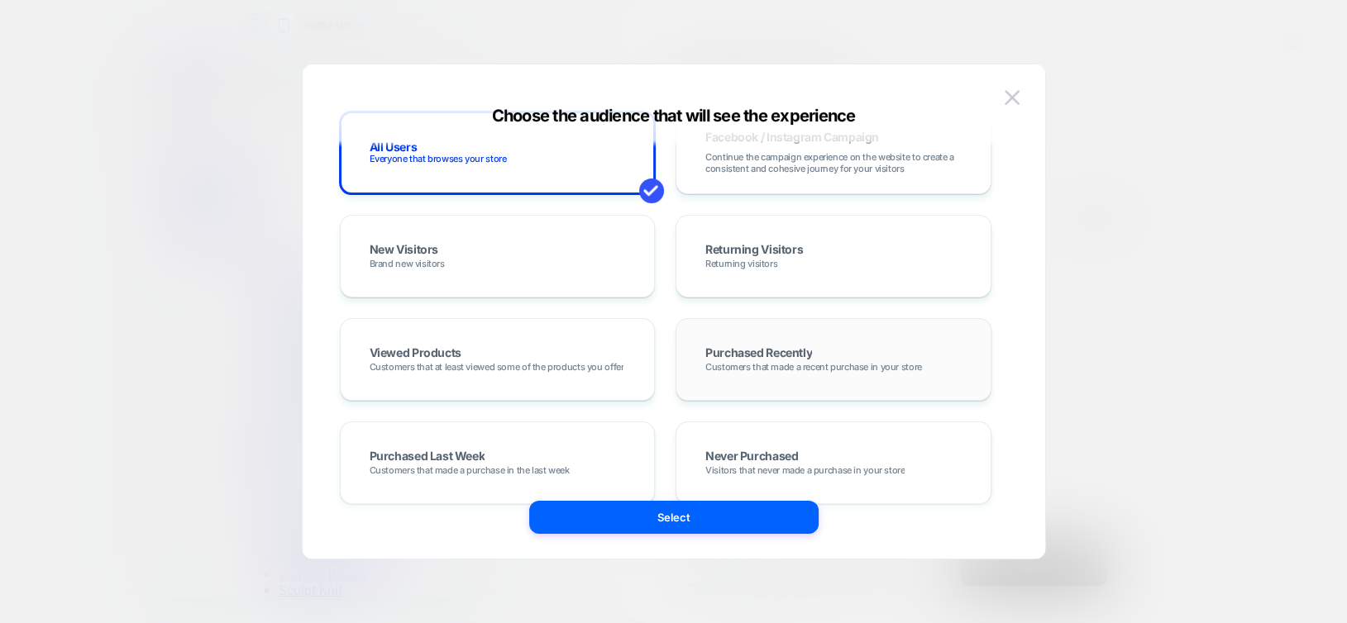
click at [846, 337] on div "Purchased Recently Customers that made a recent purchase in your store" at bounding box center [833, 360] width 281 height 48
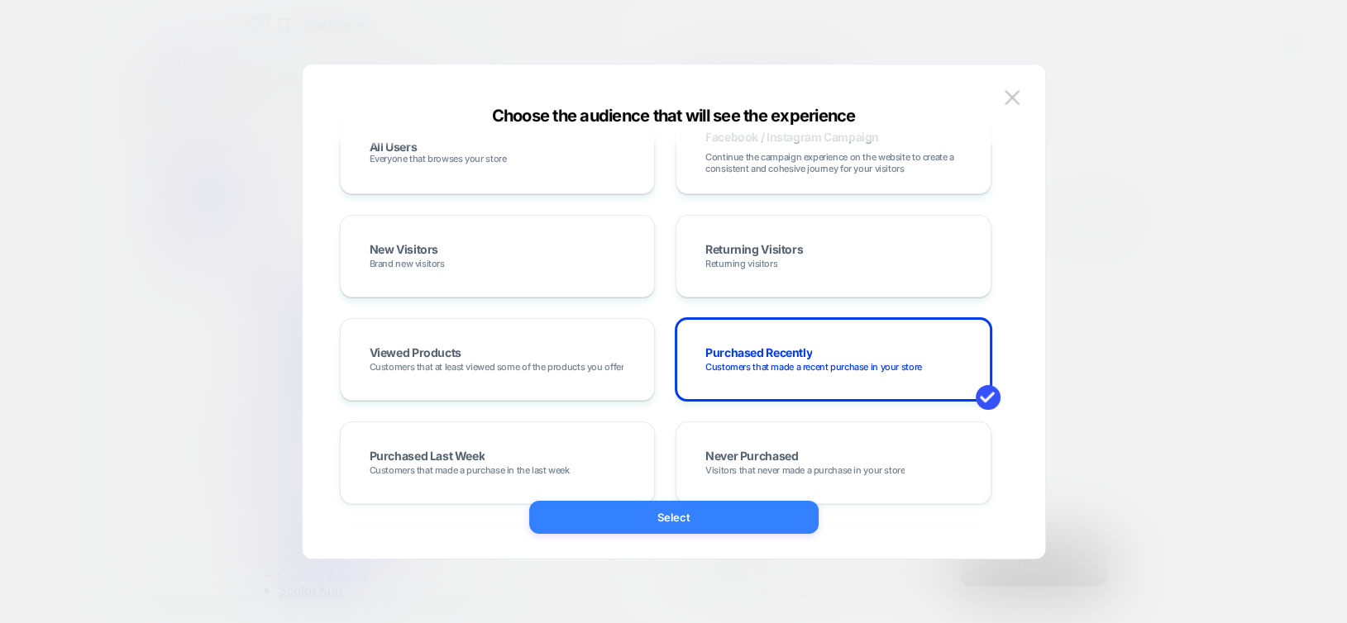
click at [789, 516] on button "Select" at bounding box center [673, 517] width 289 height 33
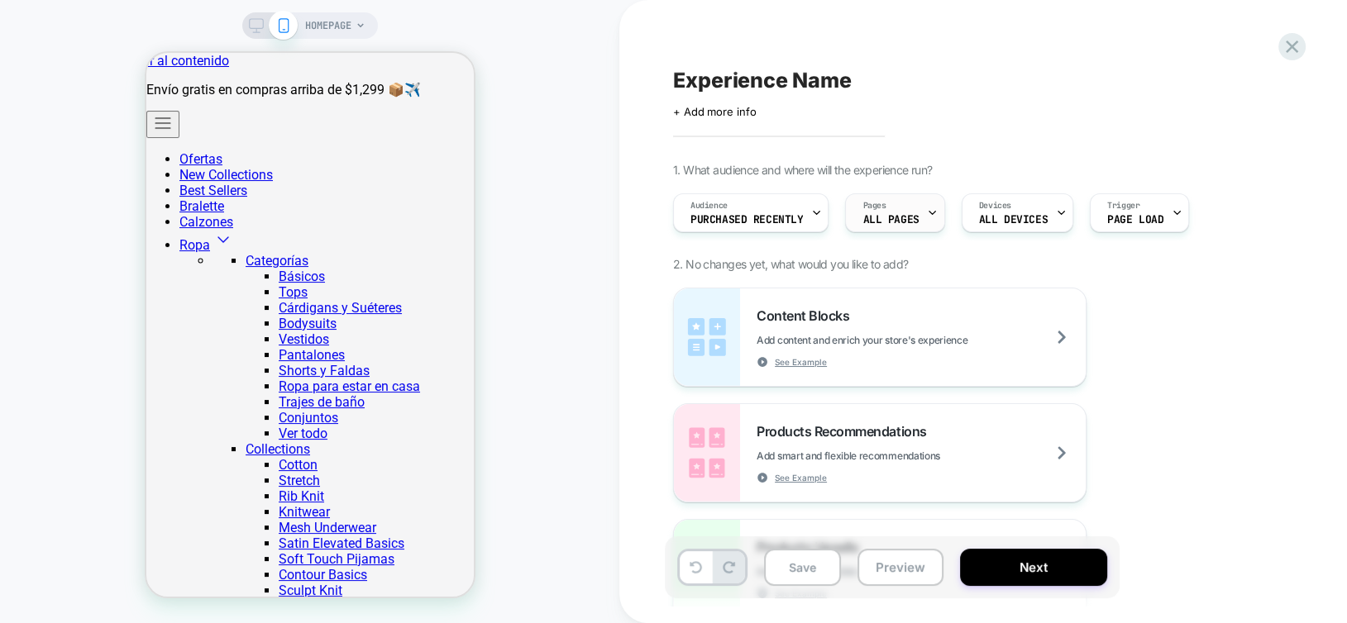
click at [896, 218] on span "ALL PAGES" at bounding box center [890, 220] width 56 height 12
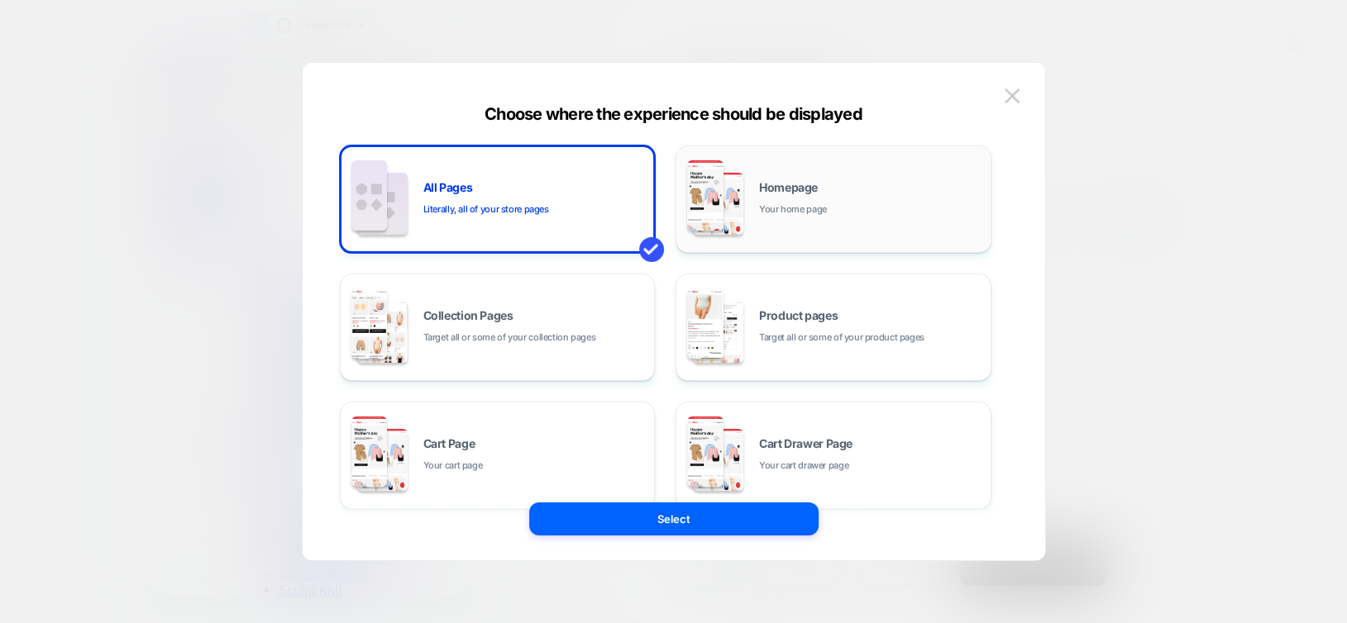
click at [784, 214] on span "Your home page" at bounding box center [793, 210] width 68 height 16
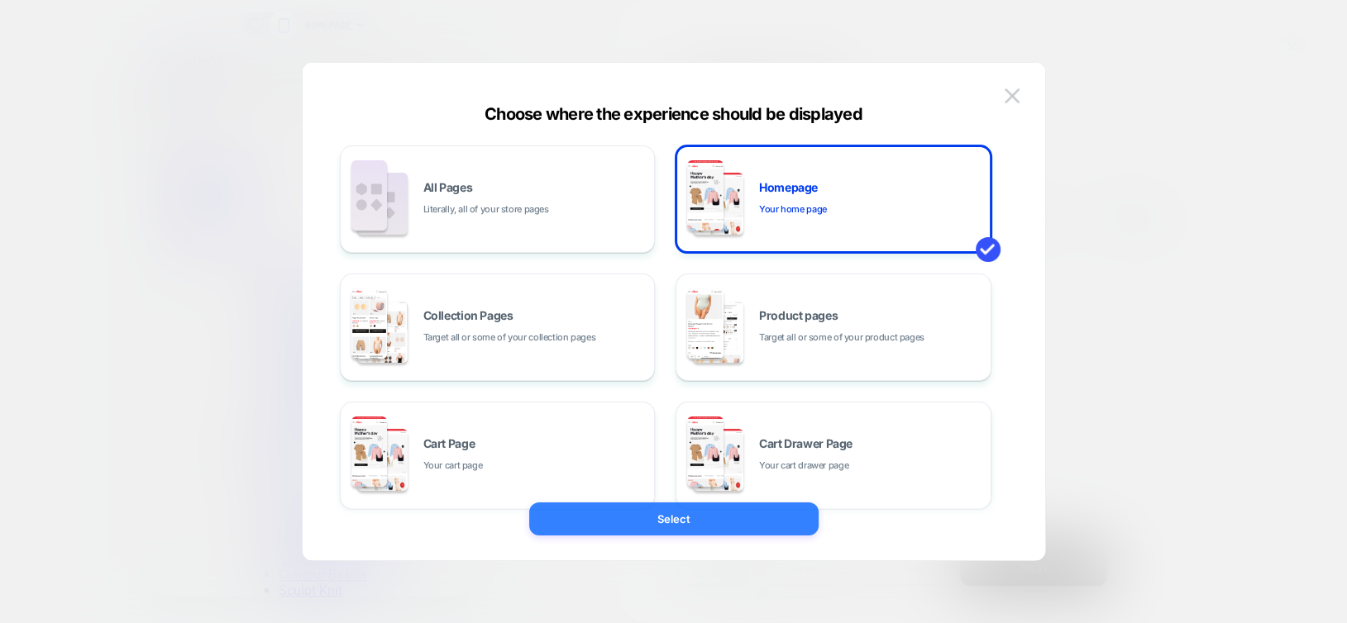
click at [749, 522] on button "Select" at bounding box center [673, 519] width 289 height 33
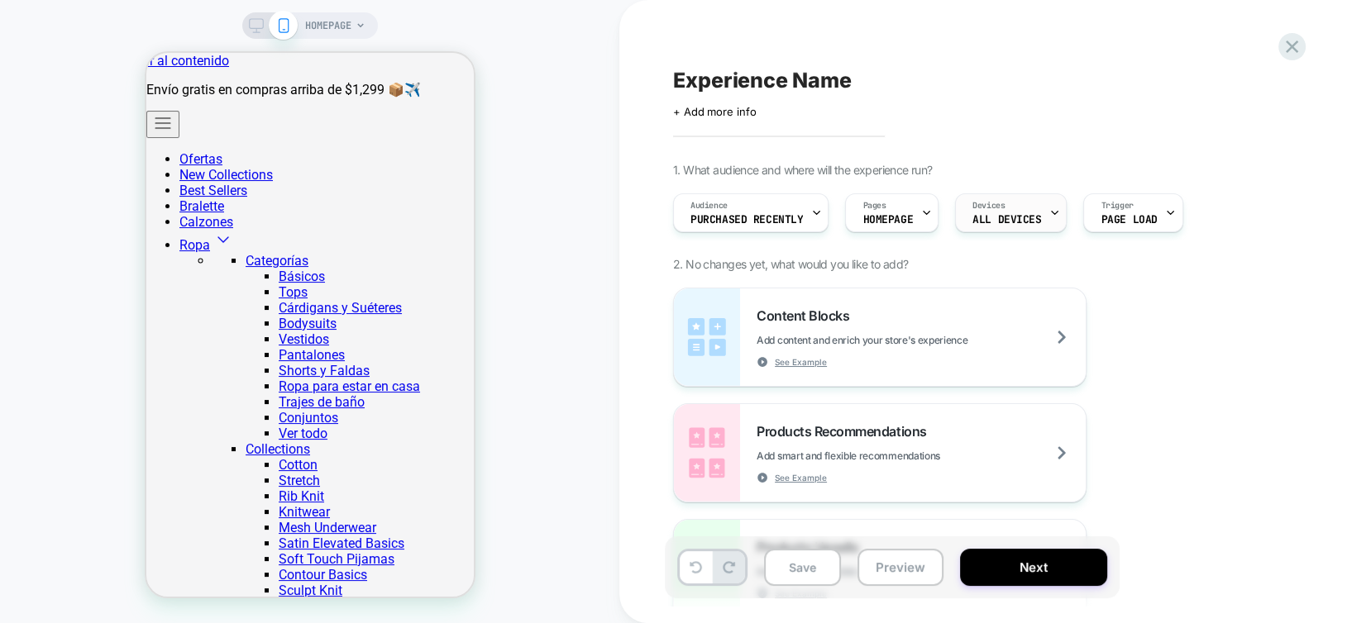
click at [1015, 219] on span "ALL DEVICES" at bounding box center [1006, 220] width 69 height 12
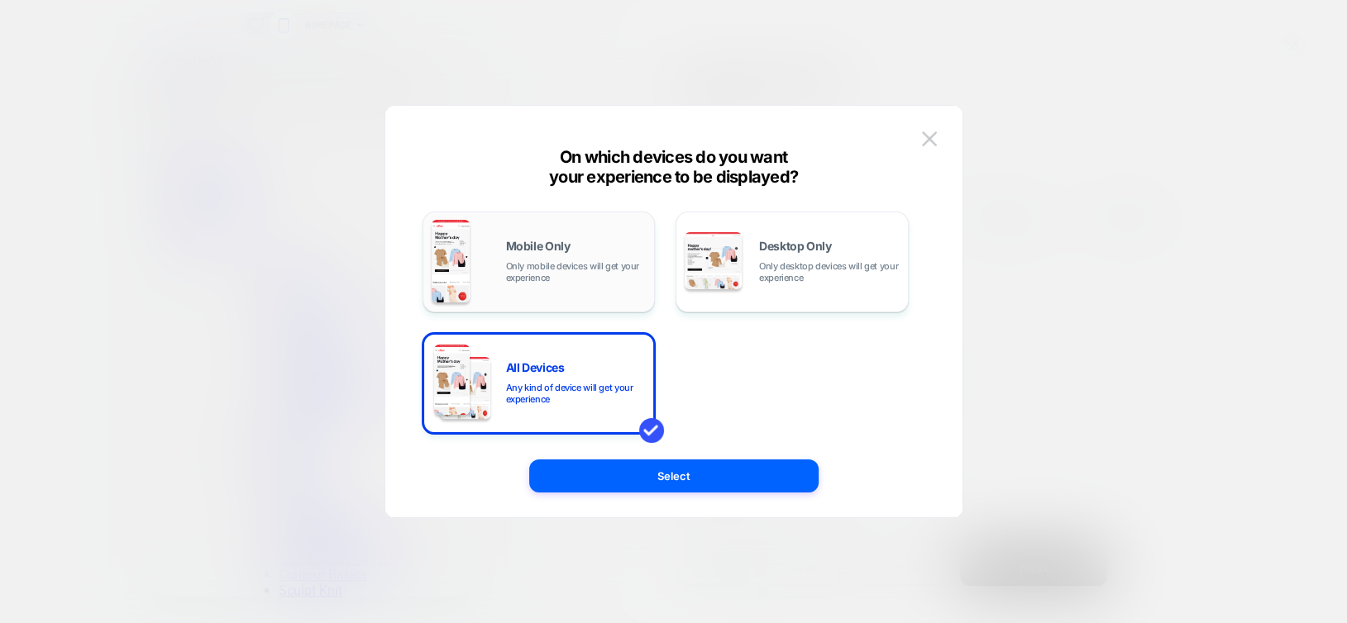
click at [536, 258] on div "Mobile Only Only mobile devices will get your experience" at bounding box center [576, 262] width 141 height 43
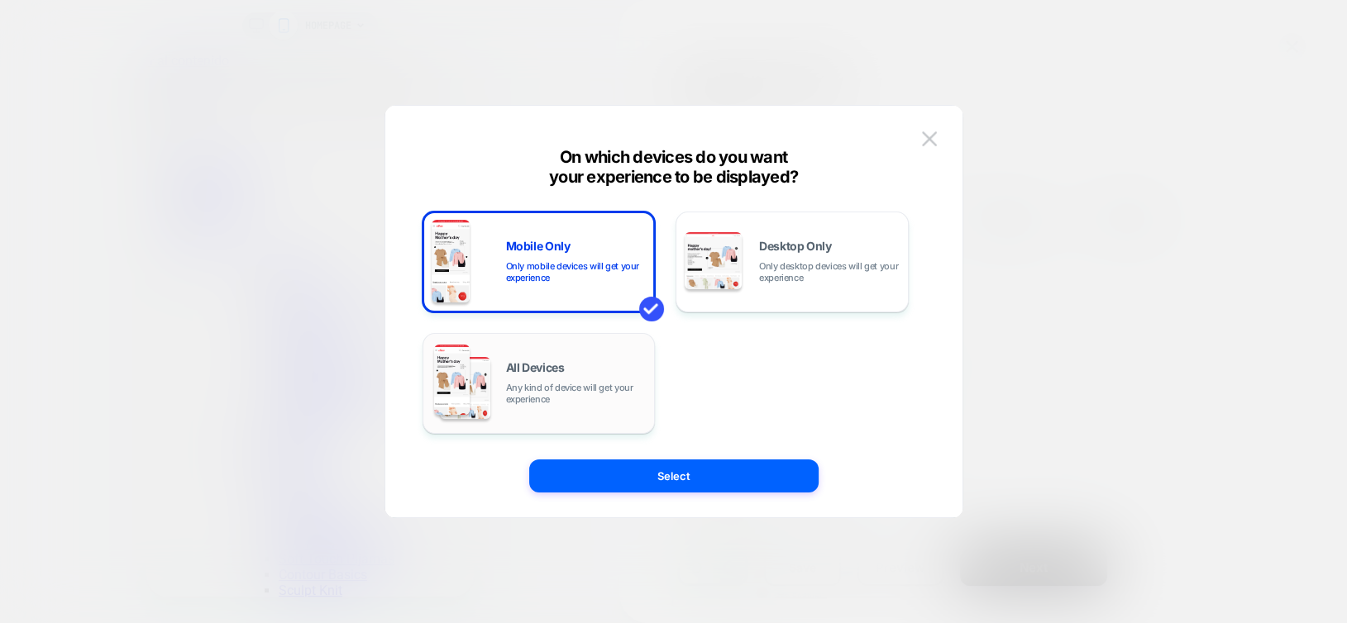
click at [562, 386] on span "Any kind of device will get your experience" at bounding box center [576, 393] width 141 height 23
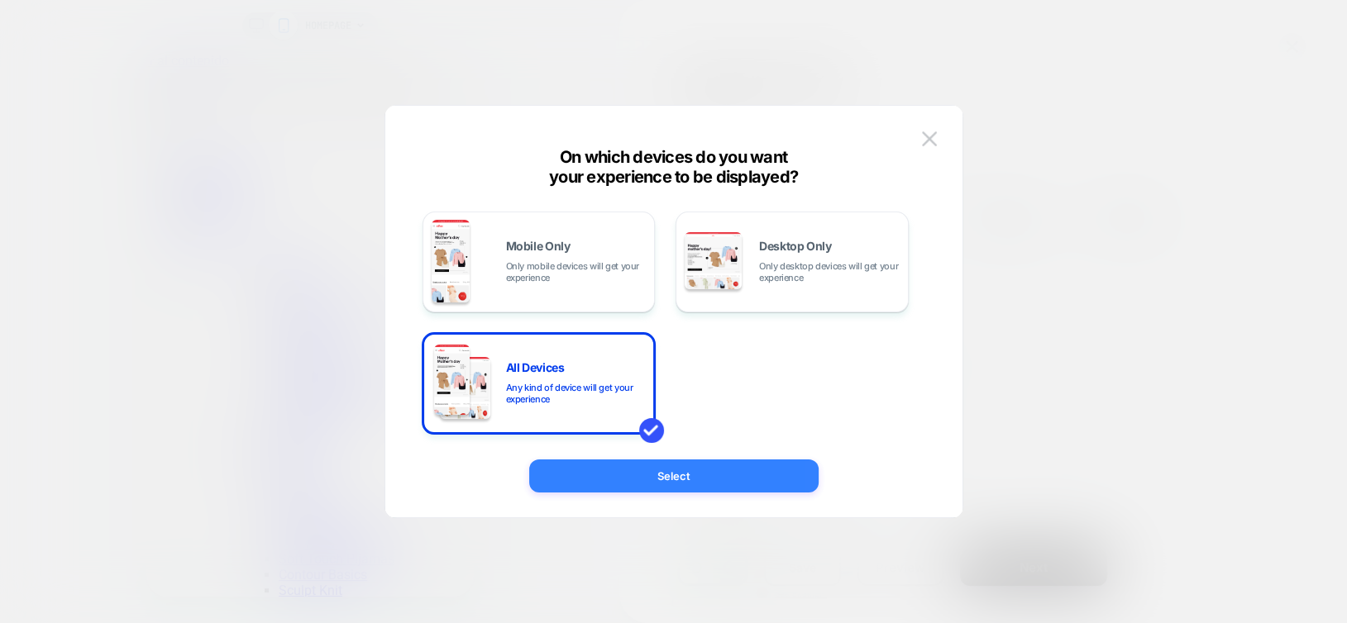
click at [679, 479] on button "Select" at bounding box center [673, 476] width 289 height 33
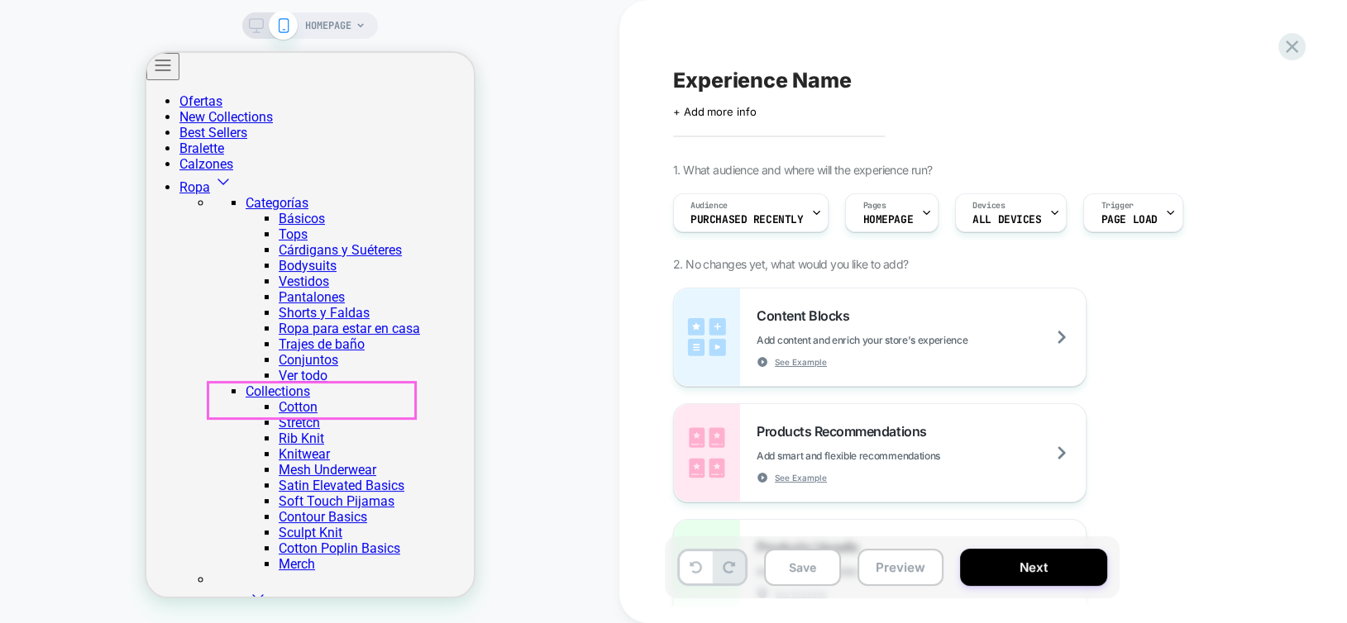
scroll to position [165, 0]
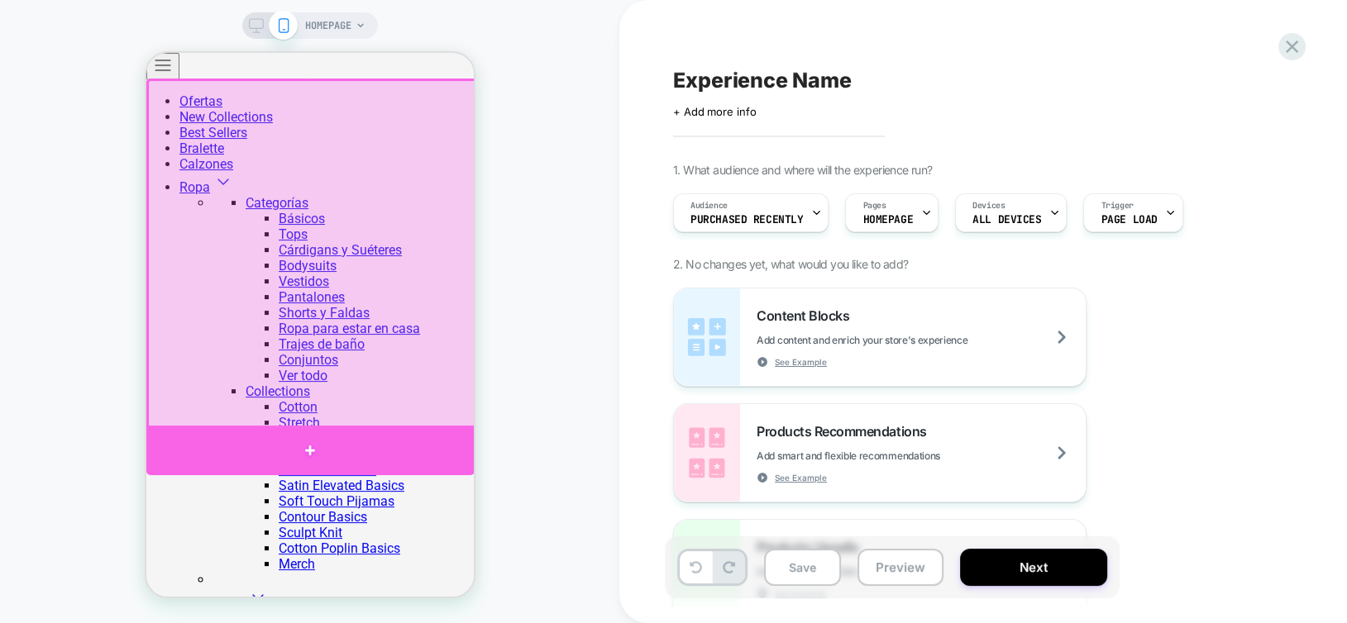
click at [403, 448] on div at bounding box center [309, 451] width 328 height 50
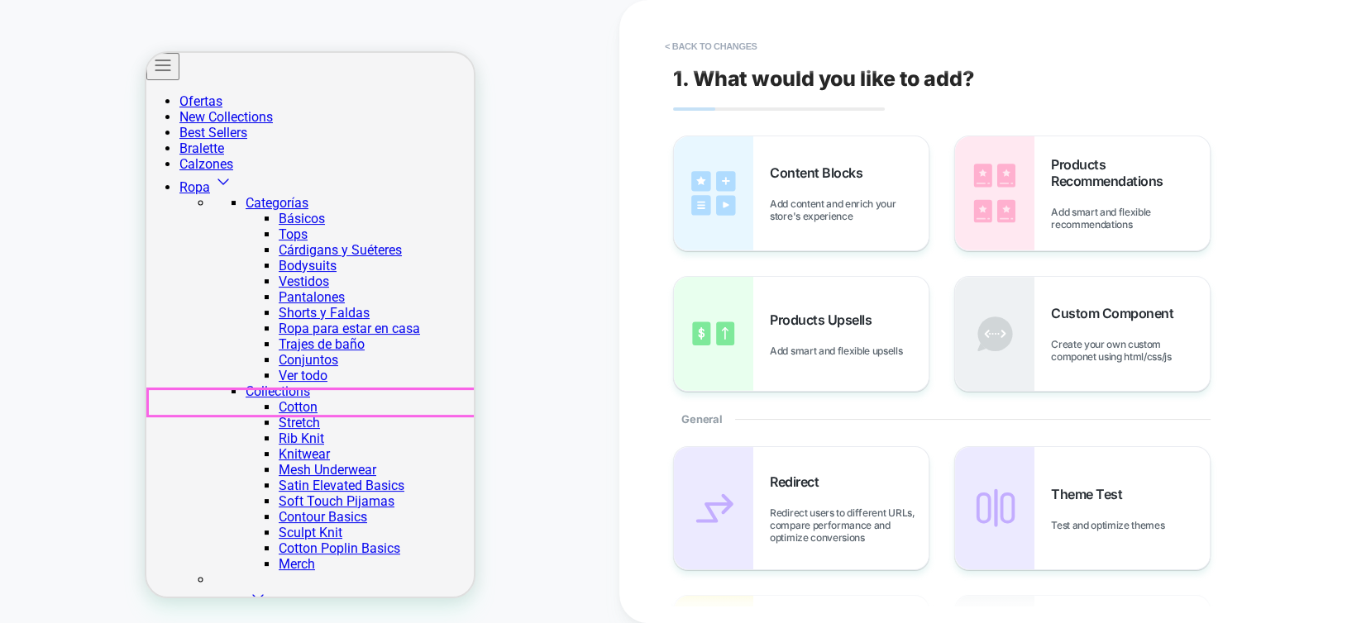
scroll to position [302, 0]
click at [1001, 191] on img at bounding box center [994, 193] width 79 height 114
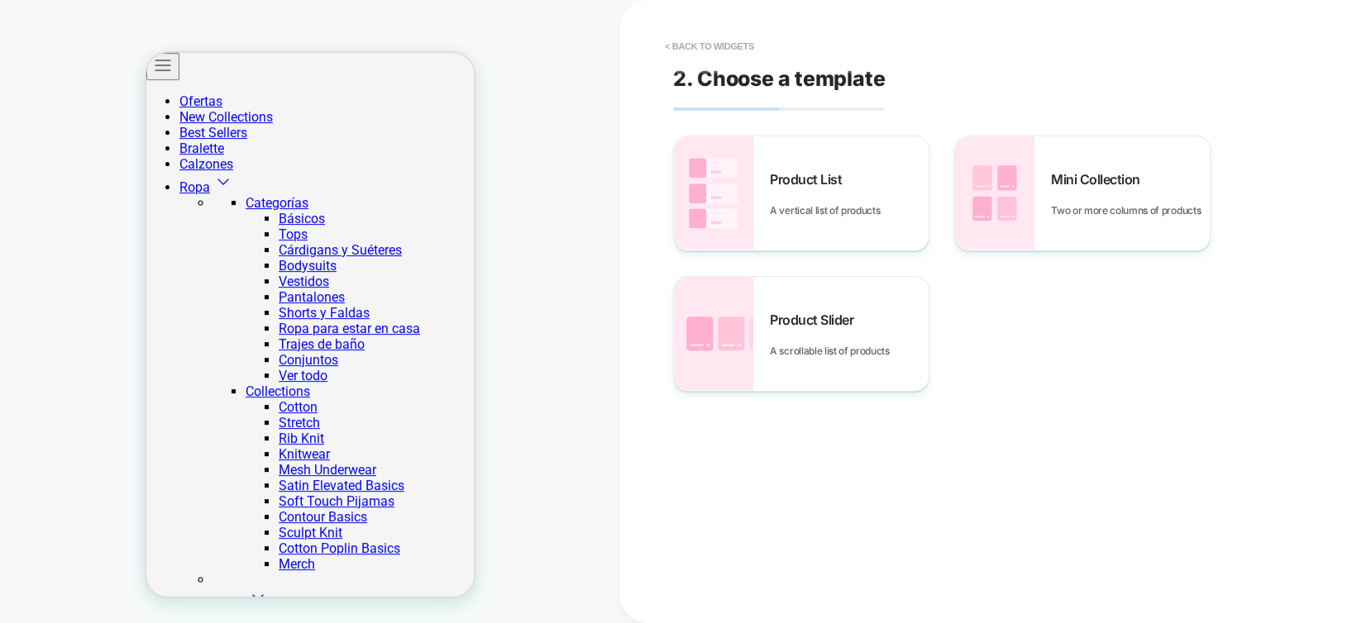
scroll to position [542, 0]
click at [723, 352] on img at bounding box center [713, 334] width 79 height 114
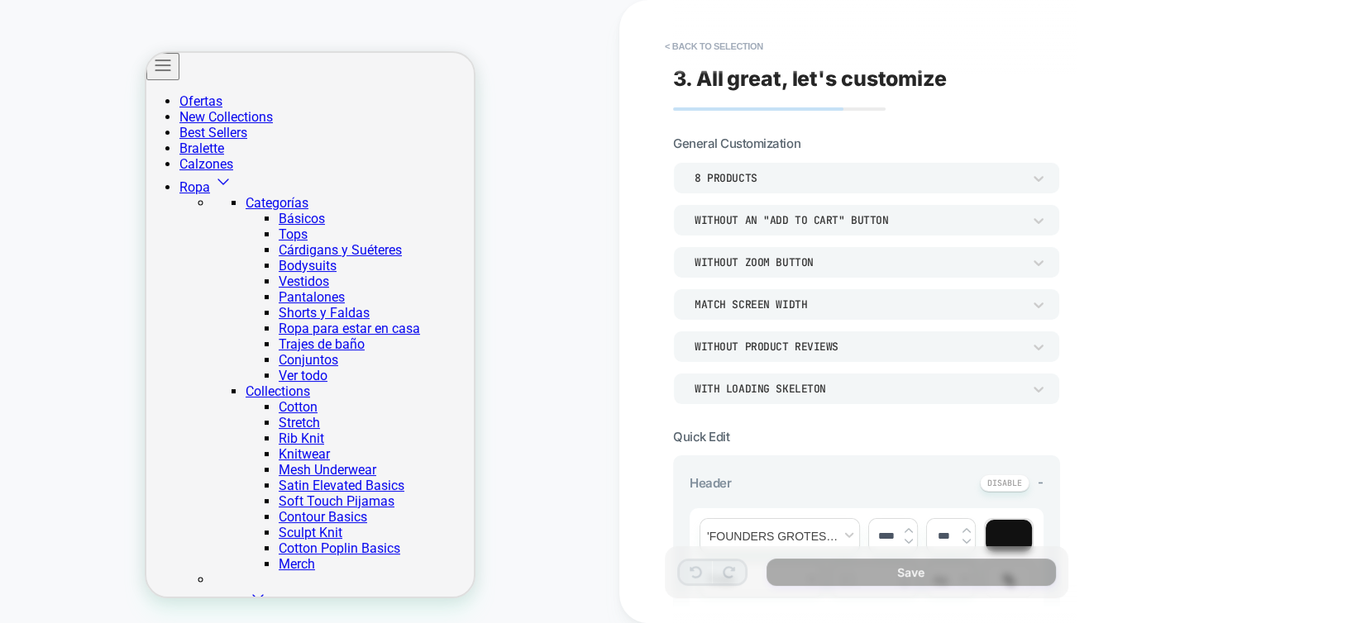
scroll to position [460, 0]
click at [715, 47] on button "< Back to selection" at bounding box center [713, 46] width 115 height 26
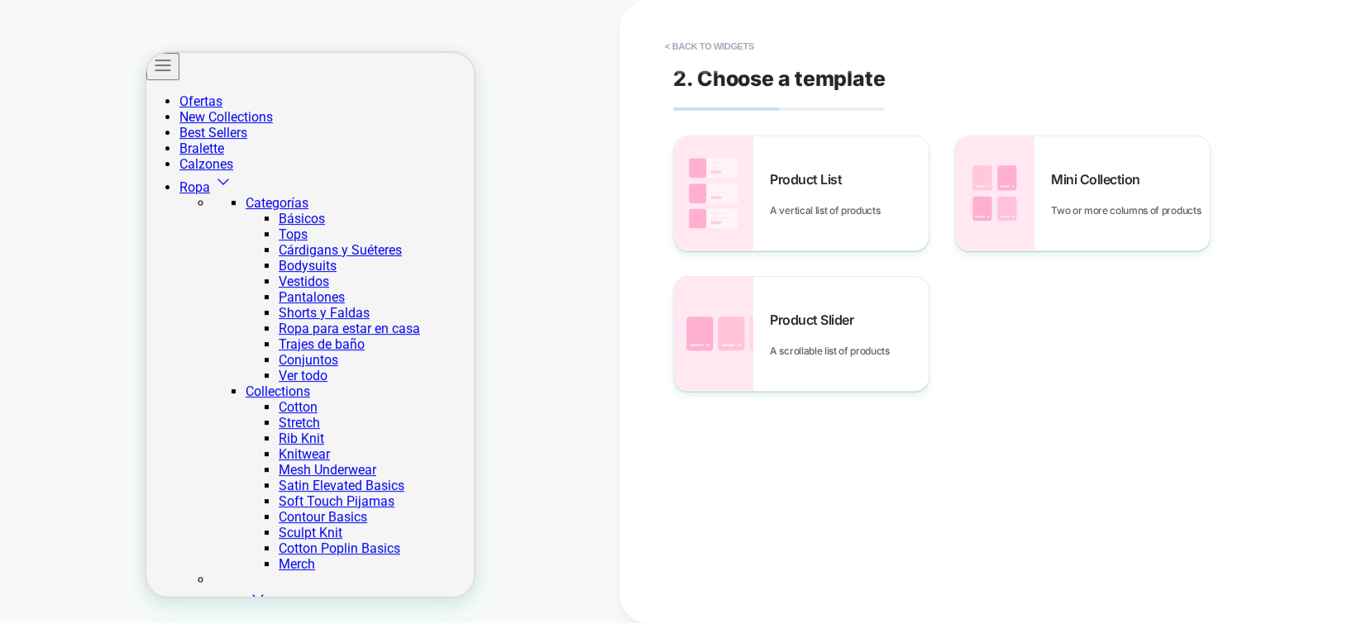
click at [715, 47] on button "< Back to widgets" at bounding box center [709, 46] width 106 height 26
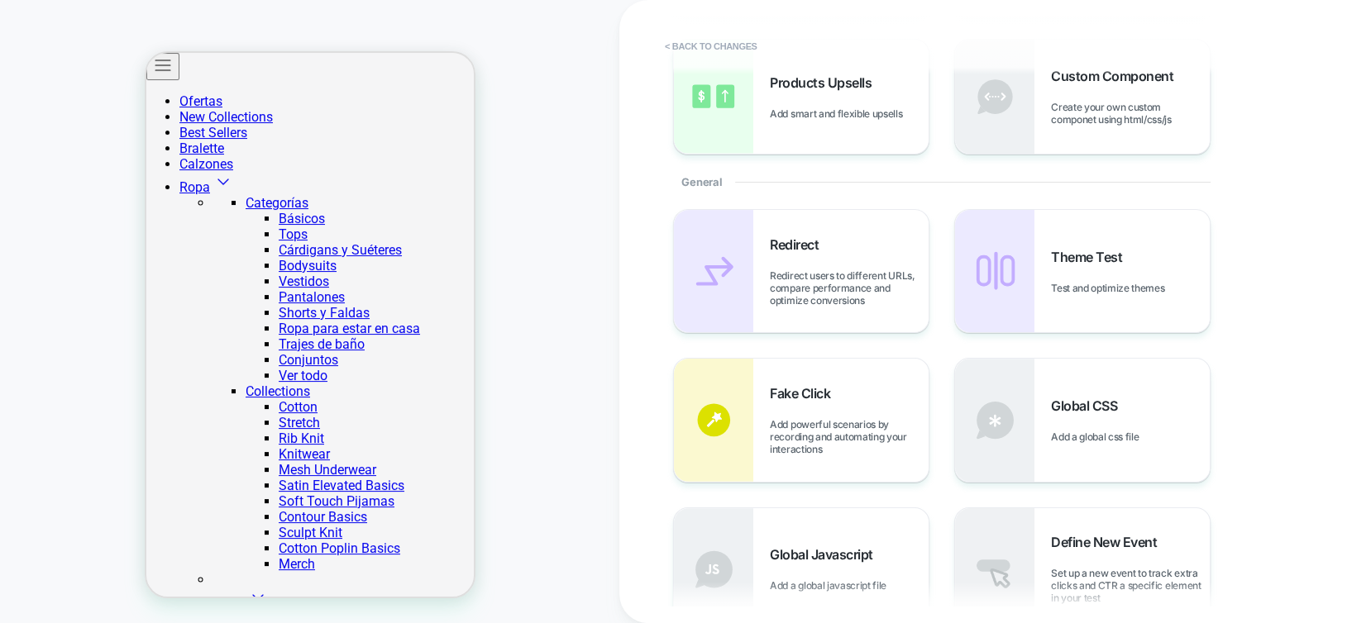
scroll to position [331, 0]
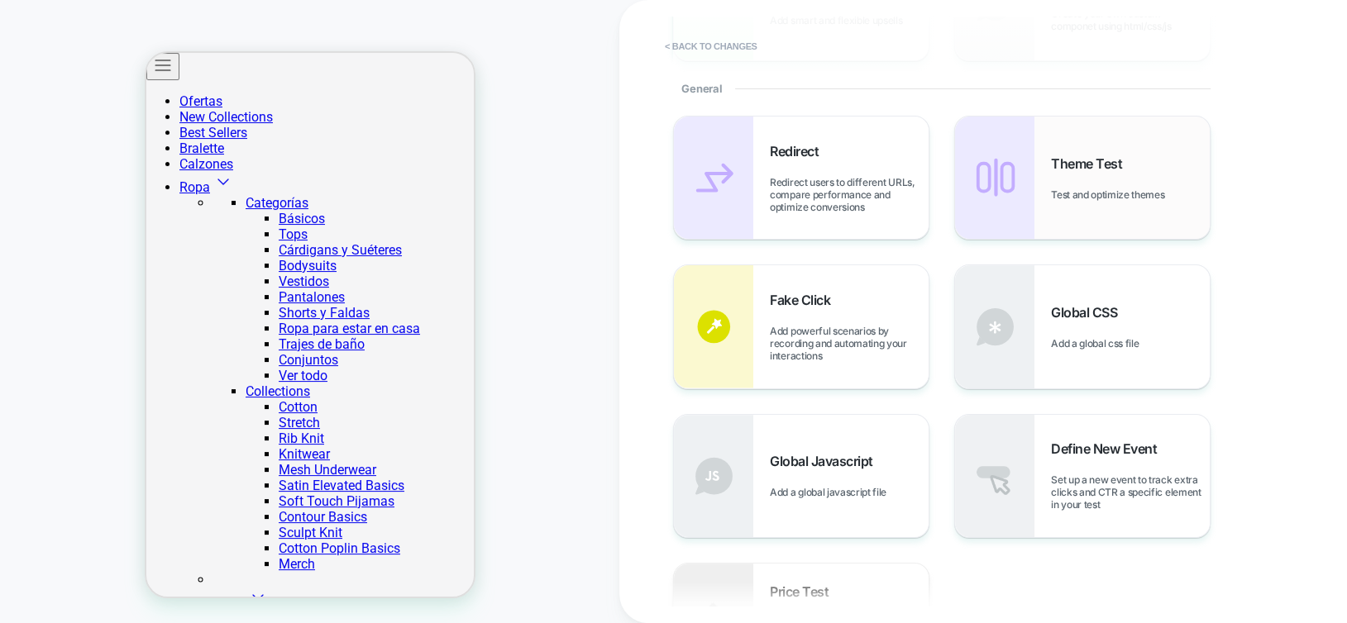
click at [999, 190] on img at bounding box center [994, 178] width 79 height 122
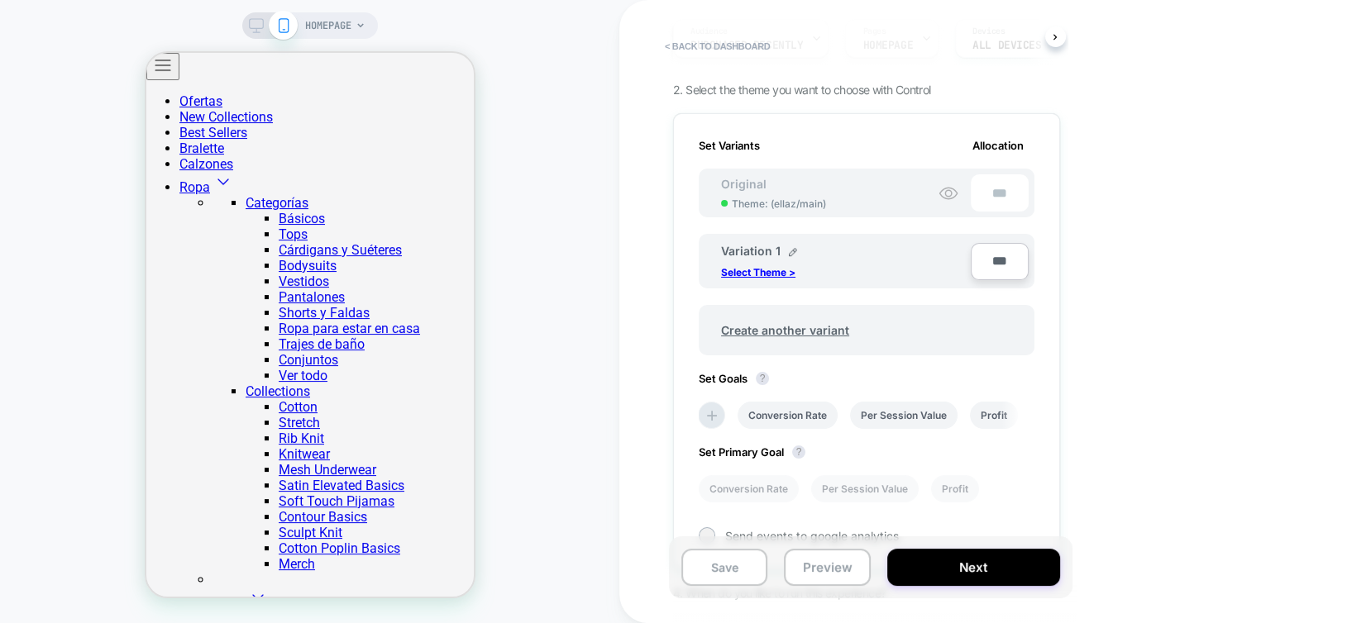
scroll to position [148, 0]
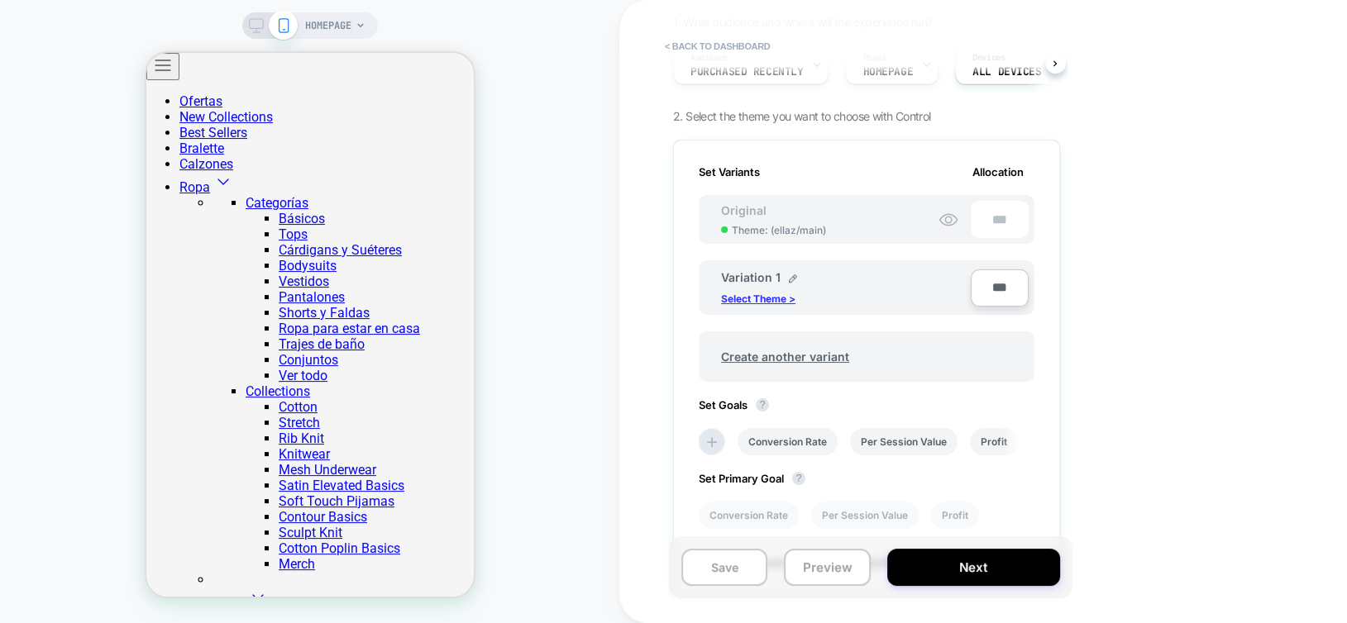
click at [750, 294] on p "Select Theme >" at bounding box center [758, 299] width 74 height 12
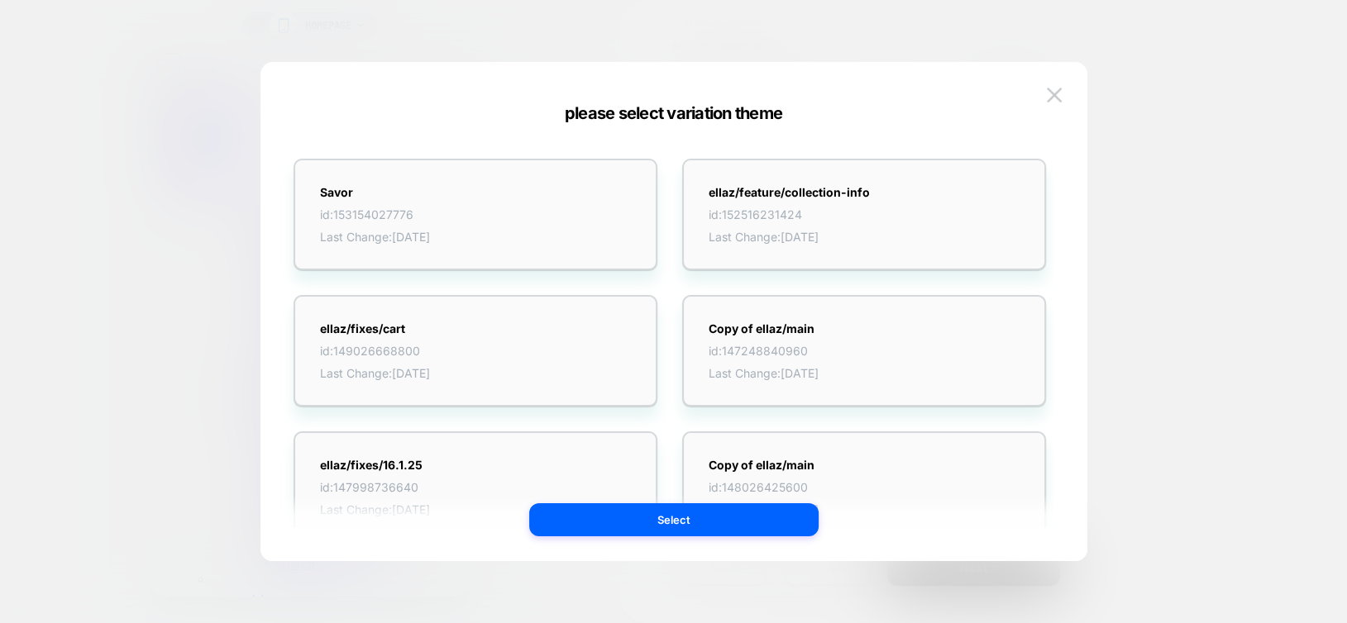
scroll to position [0, 0]
click at [1051, 94] on img at bounding box center [1054, 95] width 15 height 14
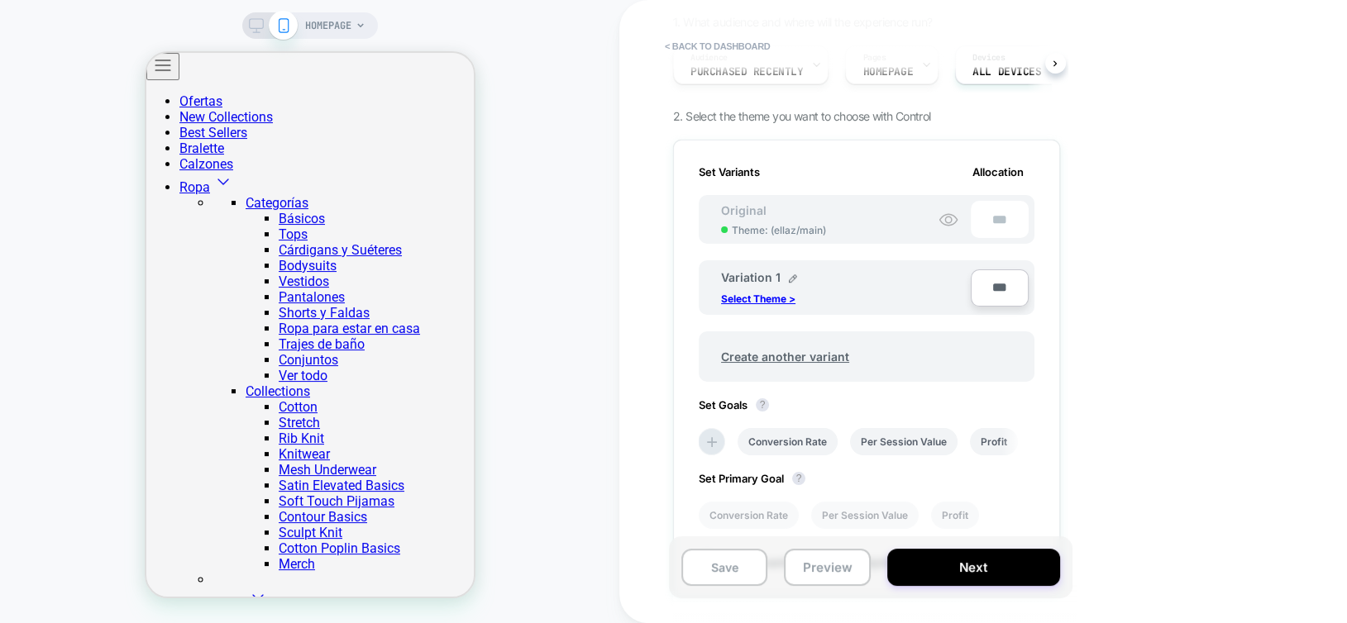
scroll to position [83, 0]
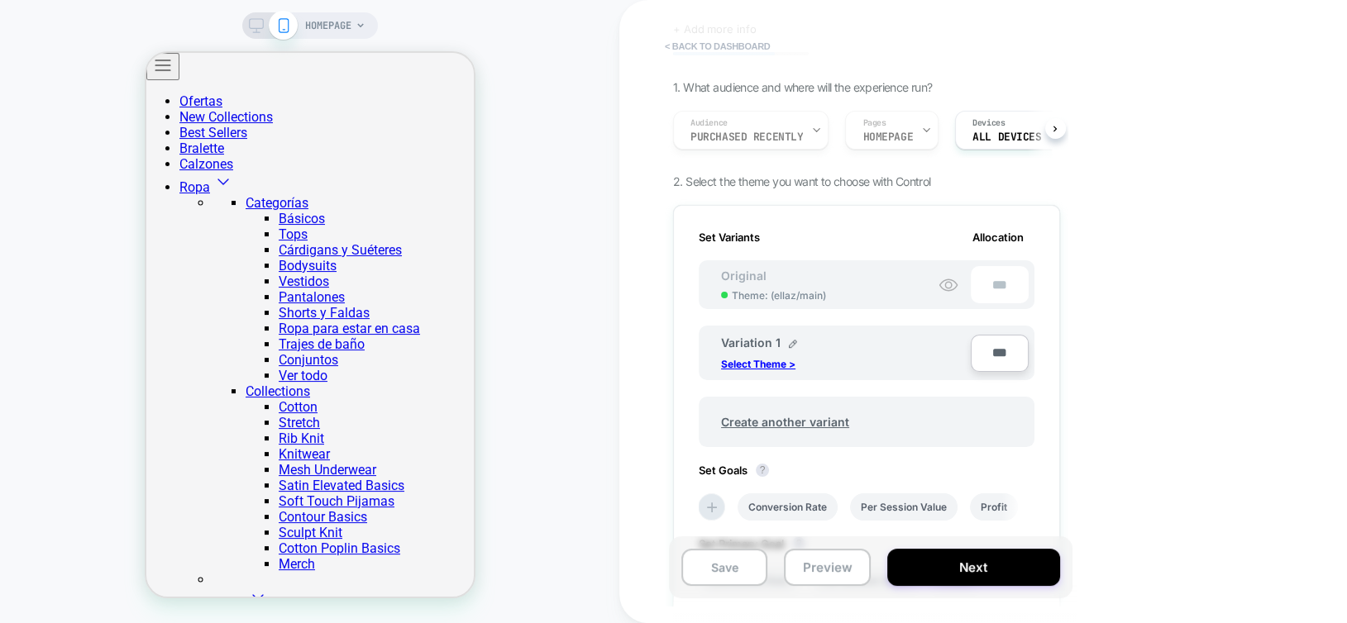
click at [728, 46] on button "< back to dashboard" at bounding box center [717, 46] width 122 height 26
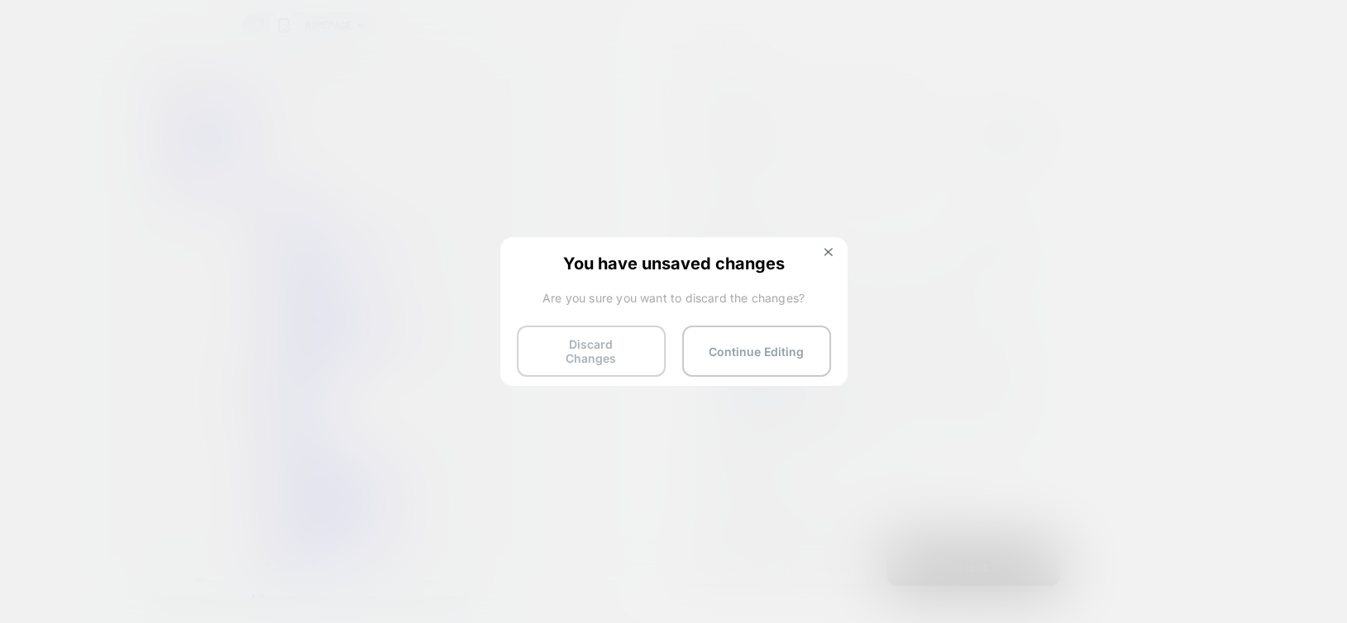
click at [573, 346] on button "Discard Changes" at bounding box center [591, 351] width 149 height 51
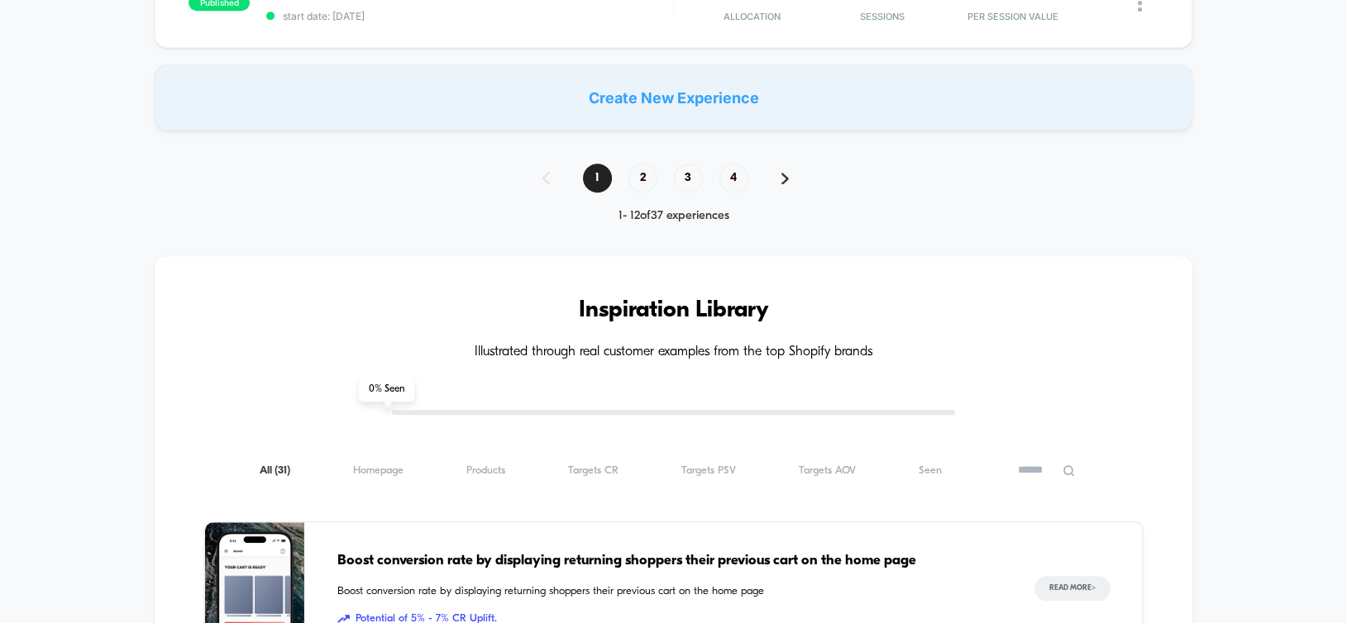
scroll to position [1653, 0]
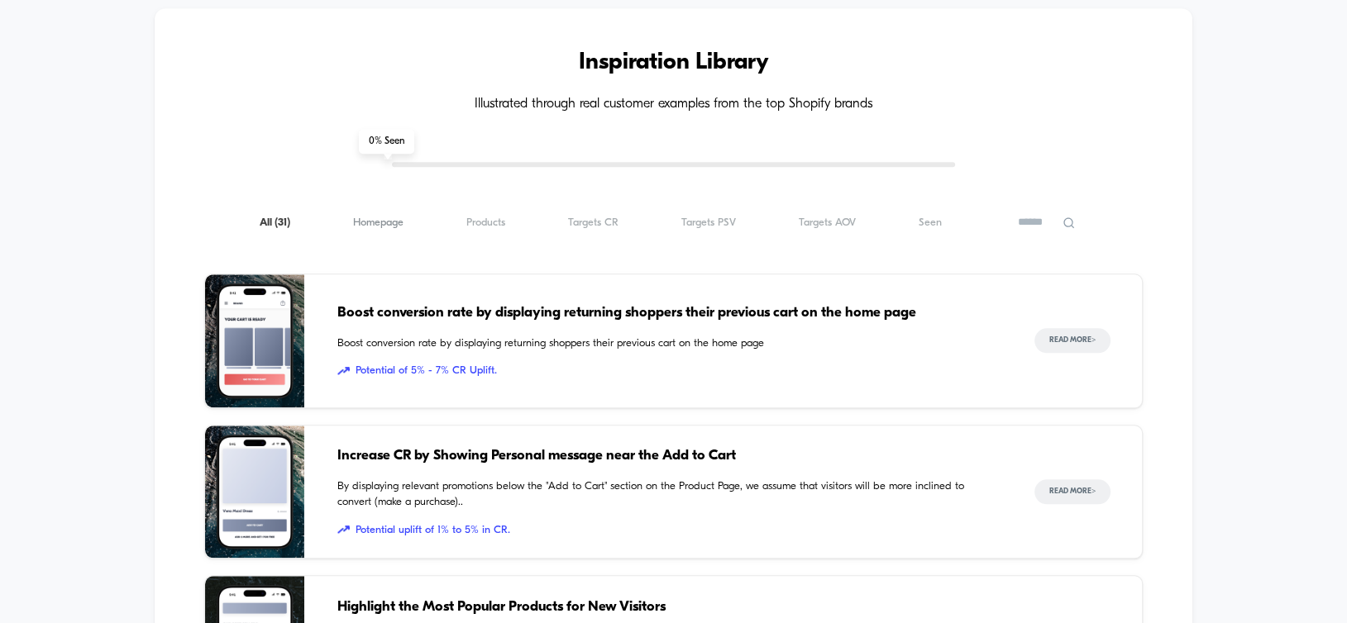
click at [381, 217] on span "Homepage ( 31 )" at bounding box center [378, 223] width 50 height 12
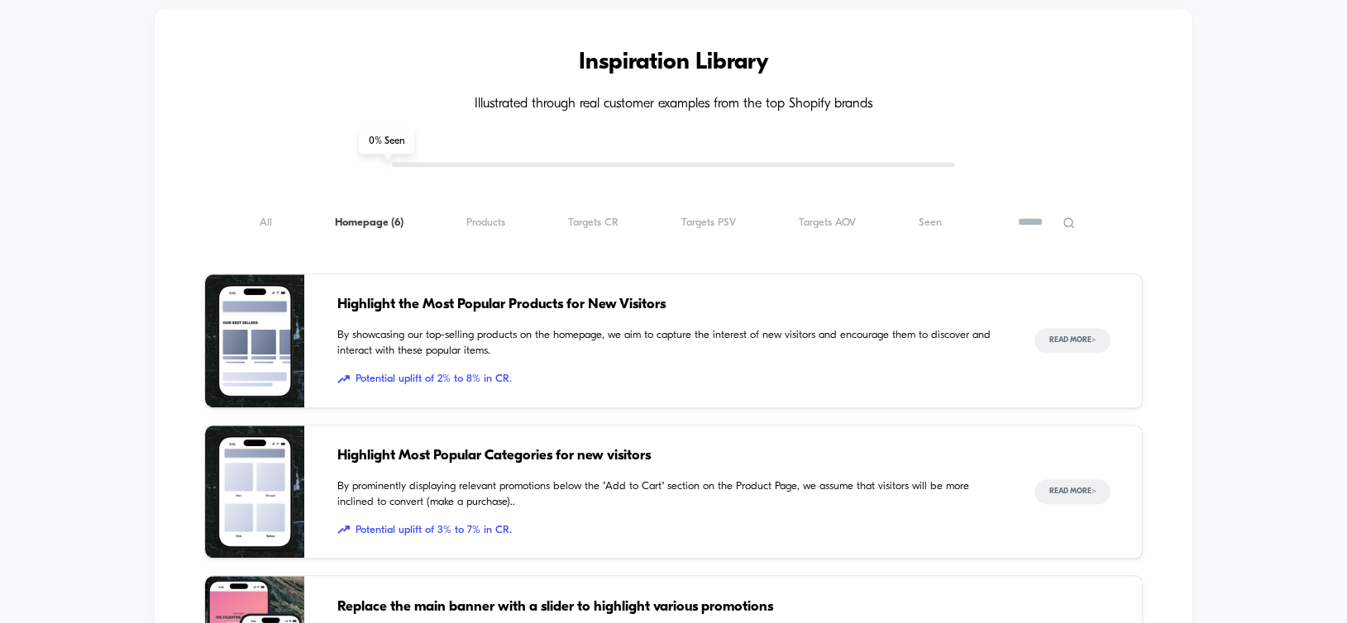
click at [475, 378] on span "Potential uplift of 2% to 8% in CR." at bounding box center [668, 379] width 663 height 17
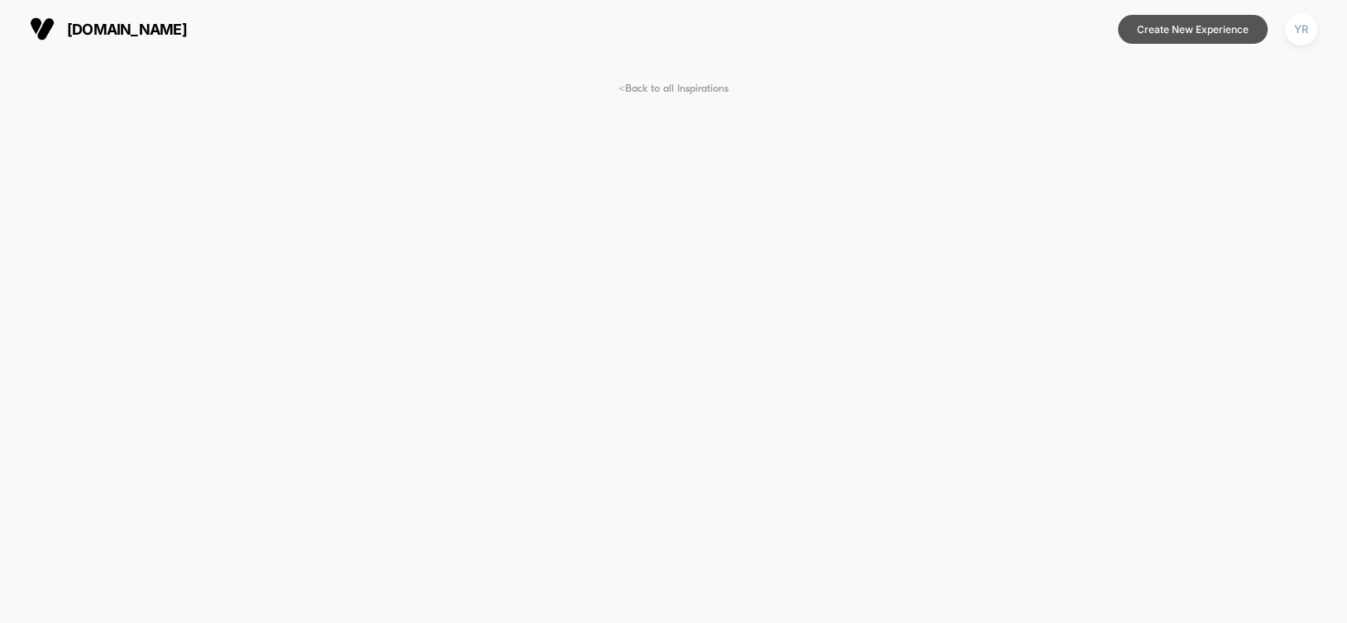
click at [1220, 33] on button "Create New Experience" at bounding box center [1193, 29] width 150 height 29
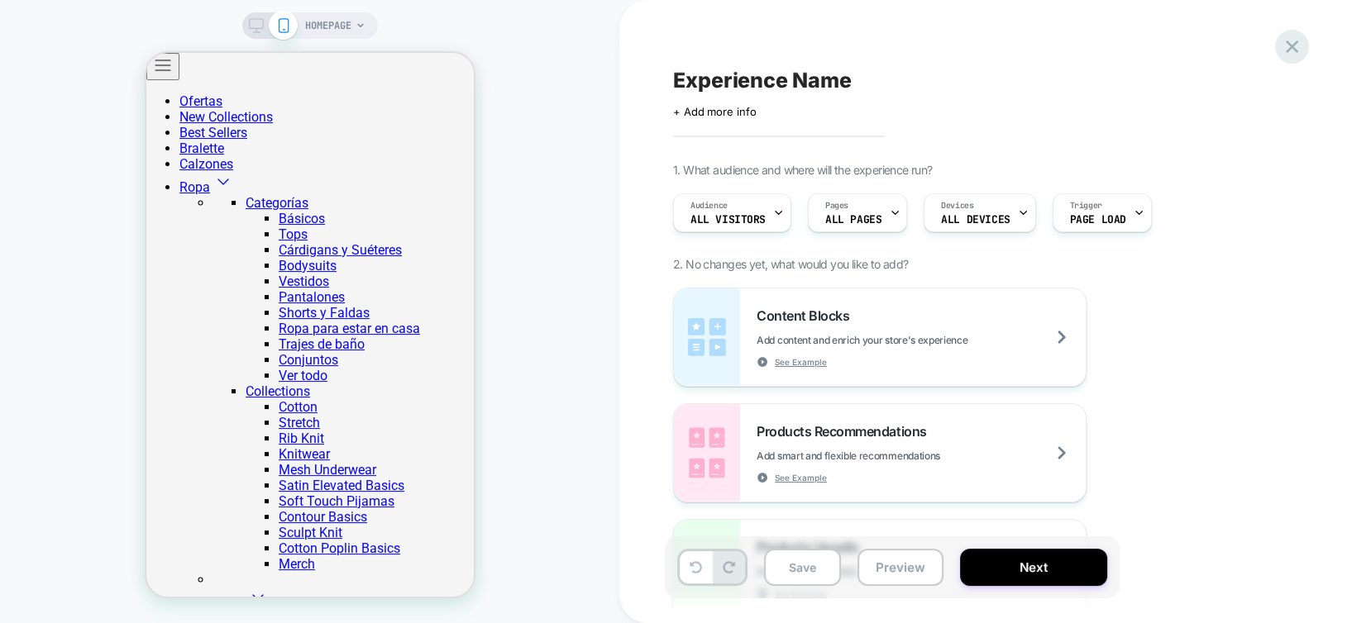
click at [1294, 50] on icon at bounding box center [1291, 47] width 12 height 12
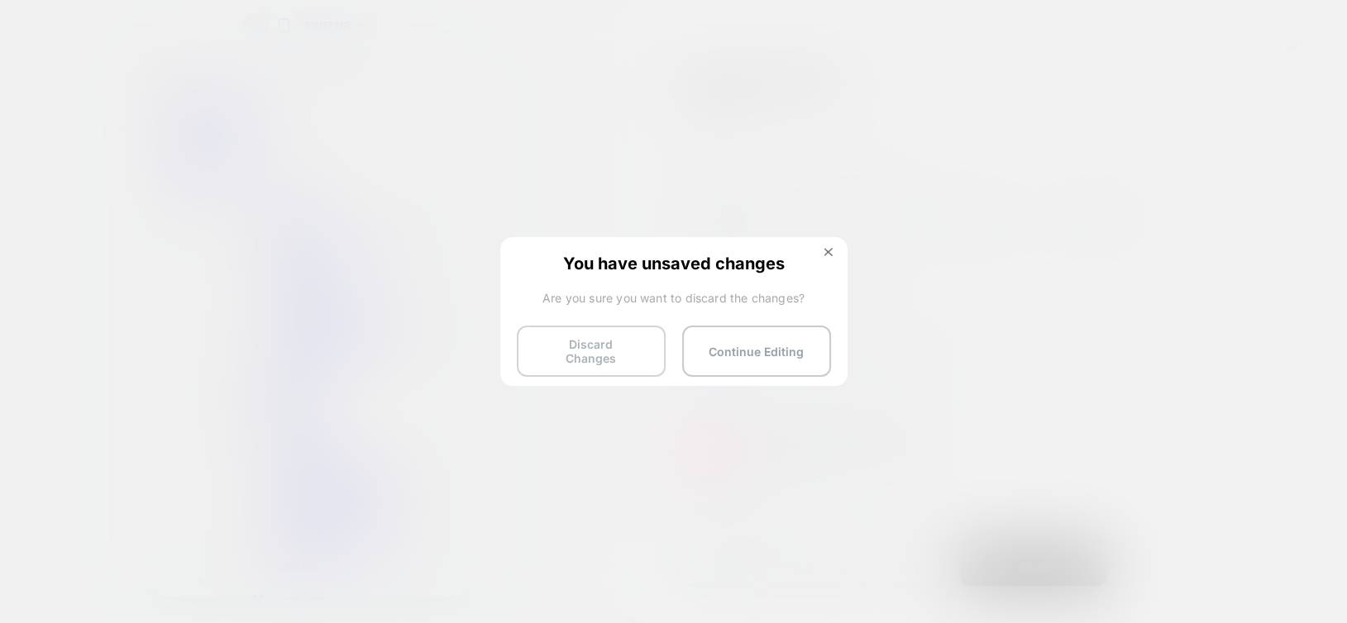
click at [594, 350] on button "Discard Changes" at bounding box center [591, 351] width 149 height 51
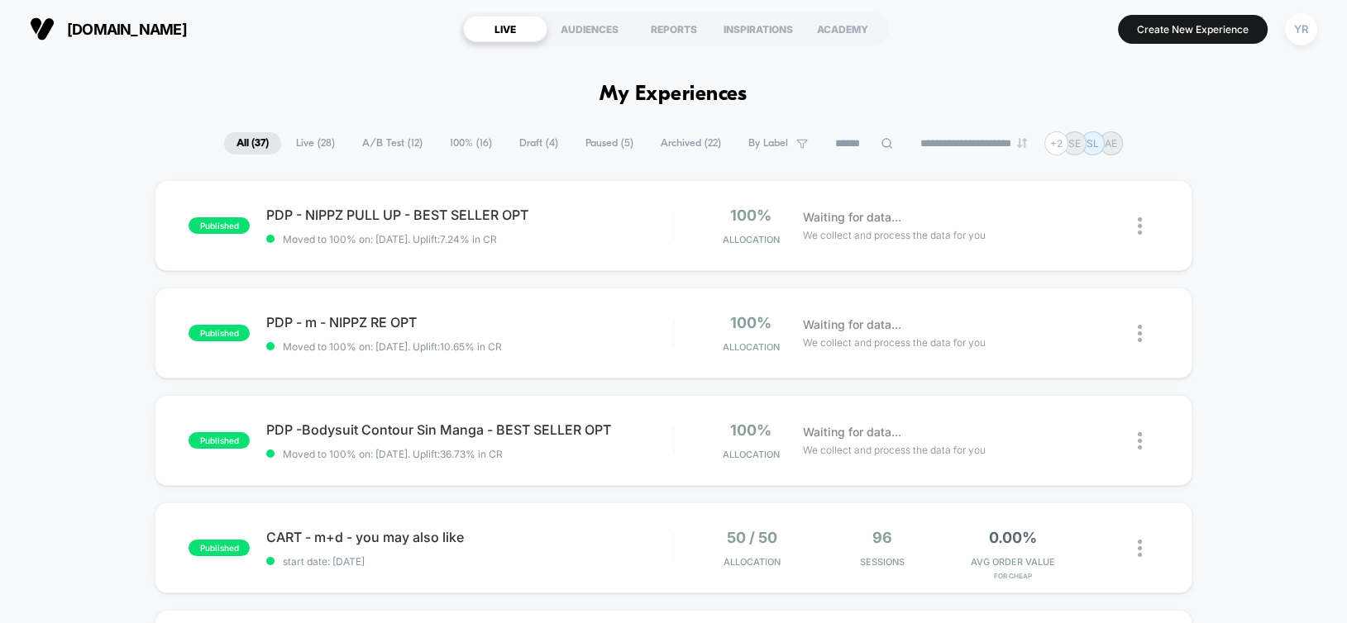
click at [370, 145] on span "A/B Test ( 12 )" at bounding box center [392, 143] width 85 height 22
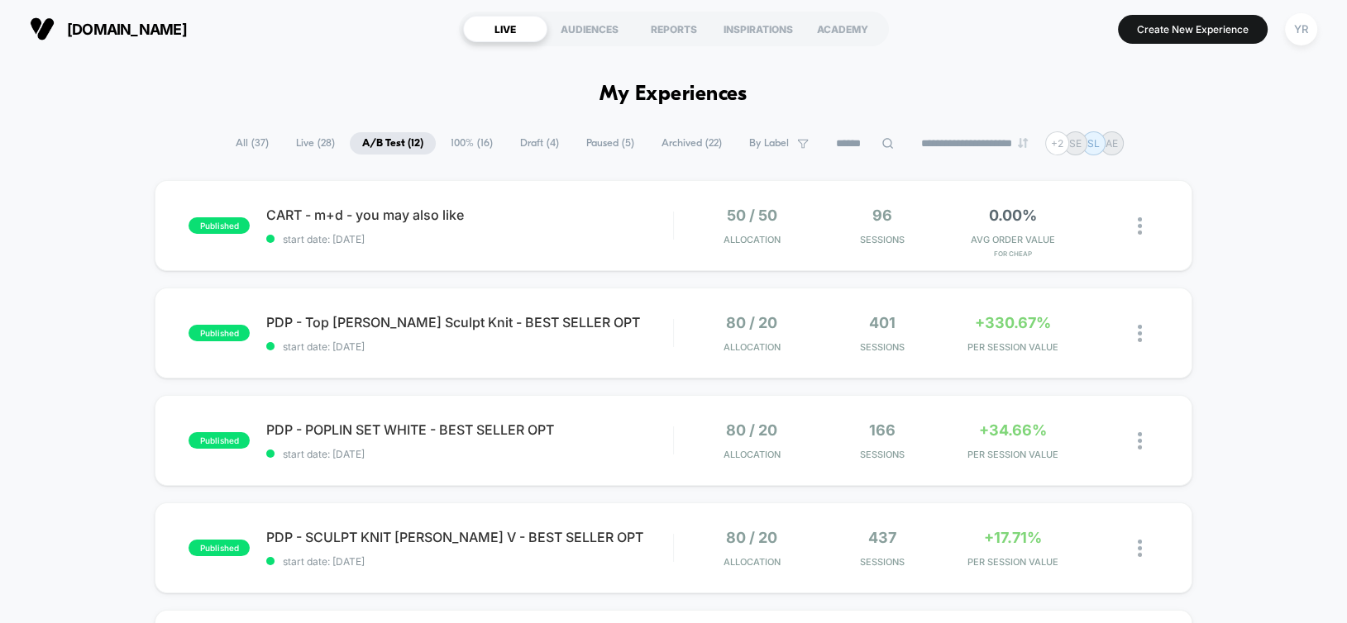
click at [236, 149] on span "All ( 37 )" at bounding box center [252, 143] width 58 height 22
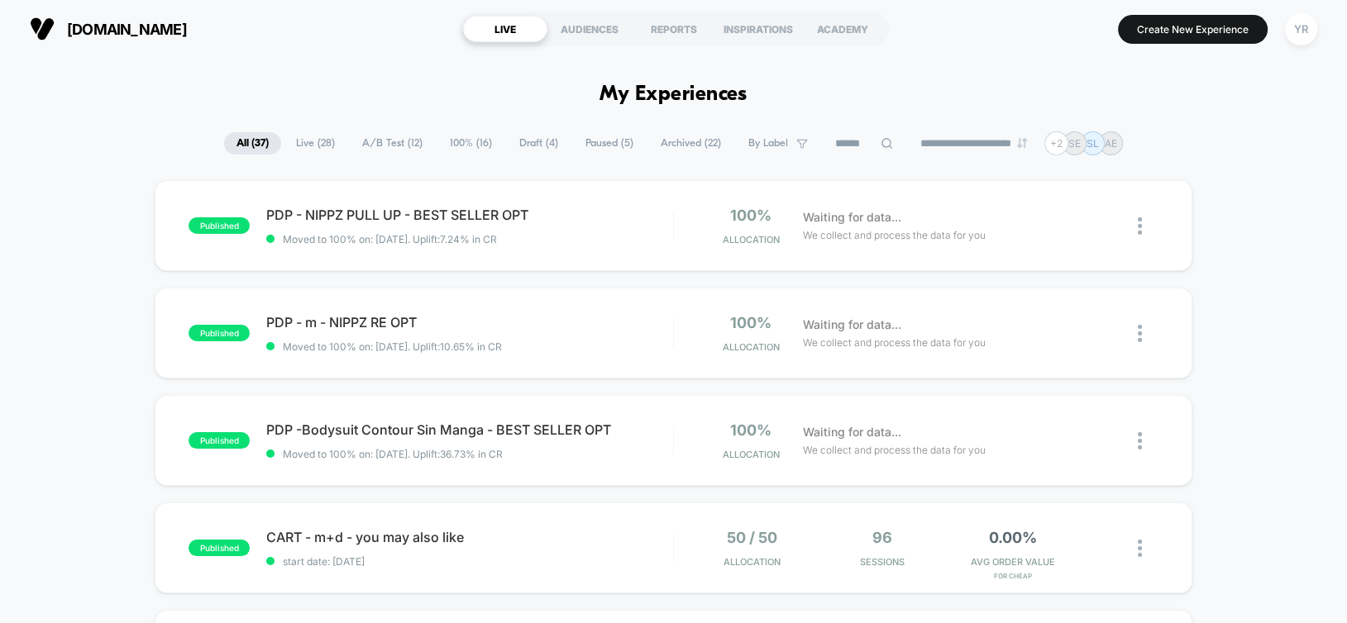
click at [320, 139] on span "Live ( 28 )" at bounding box center [316, 143] width 64 height 22
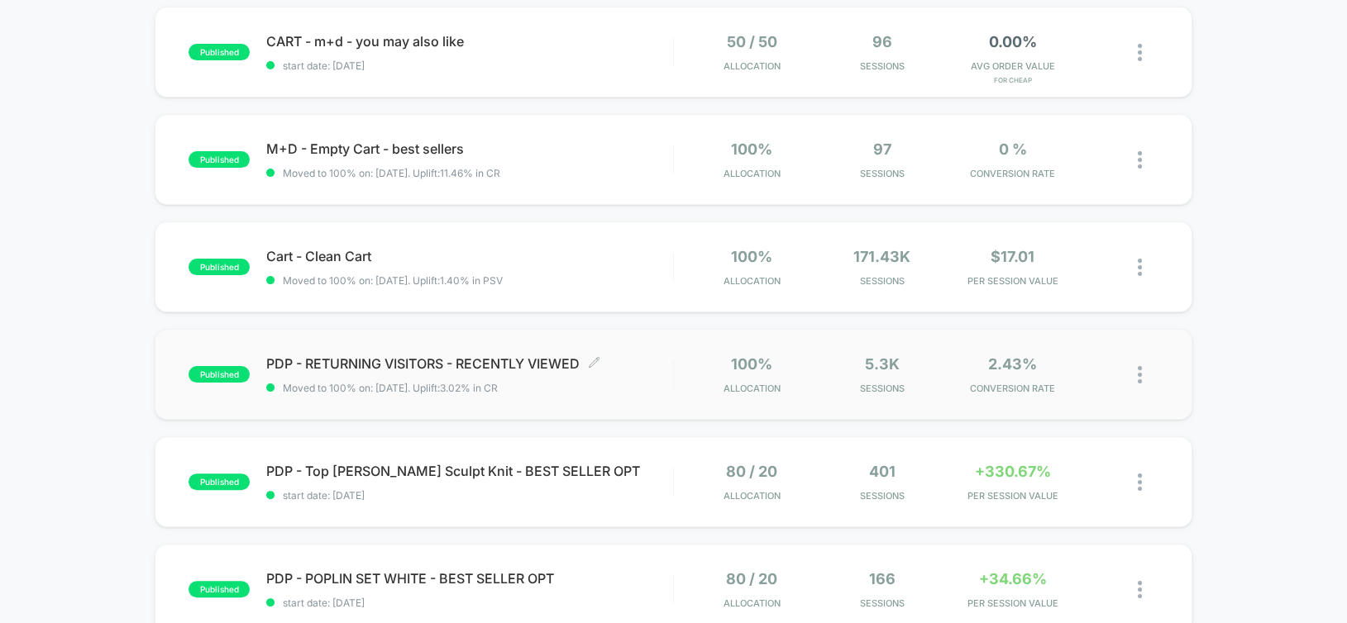
click at [672, 364] on span "PDP - RETURNING VISITORS - RECENTLY VIEWED Click to edit experience details" at bounding box center [469, 363] width 406 height 17
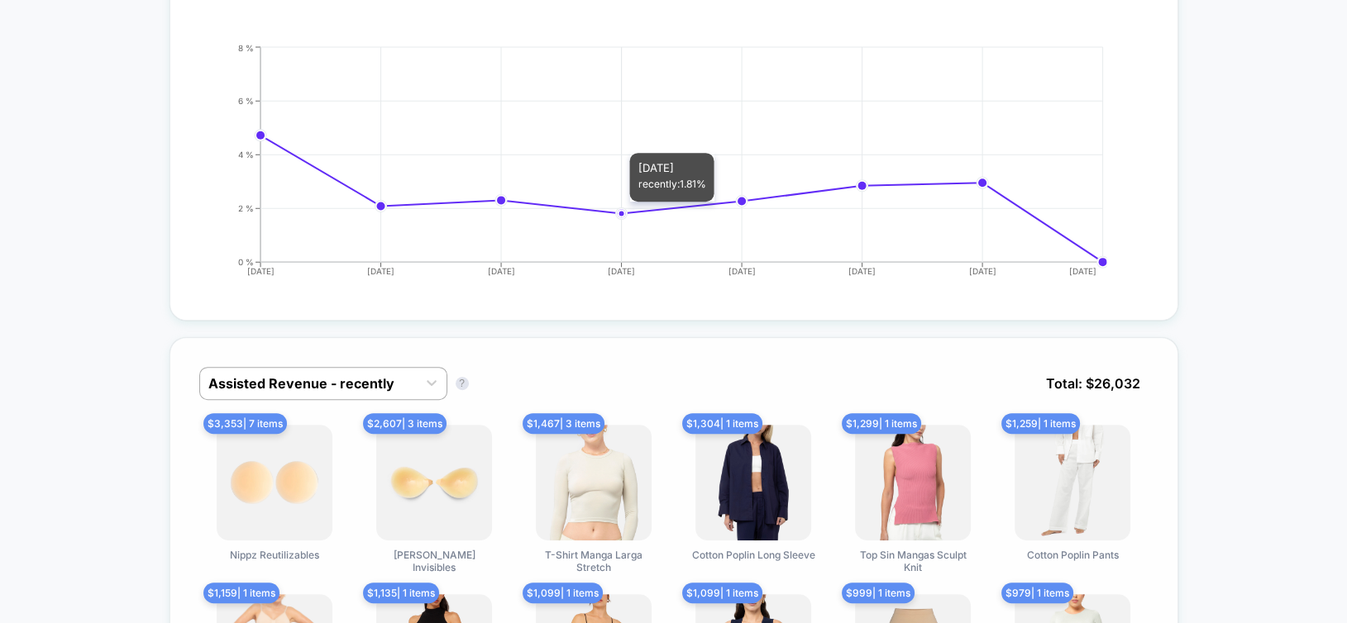
scroll to position [1075, 0]
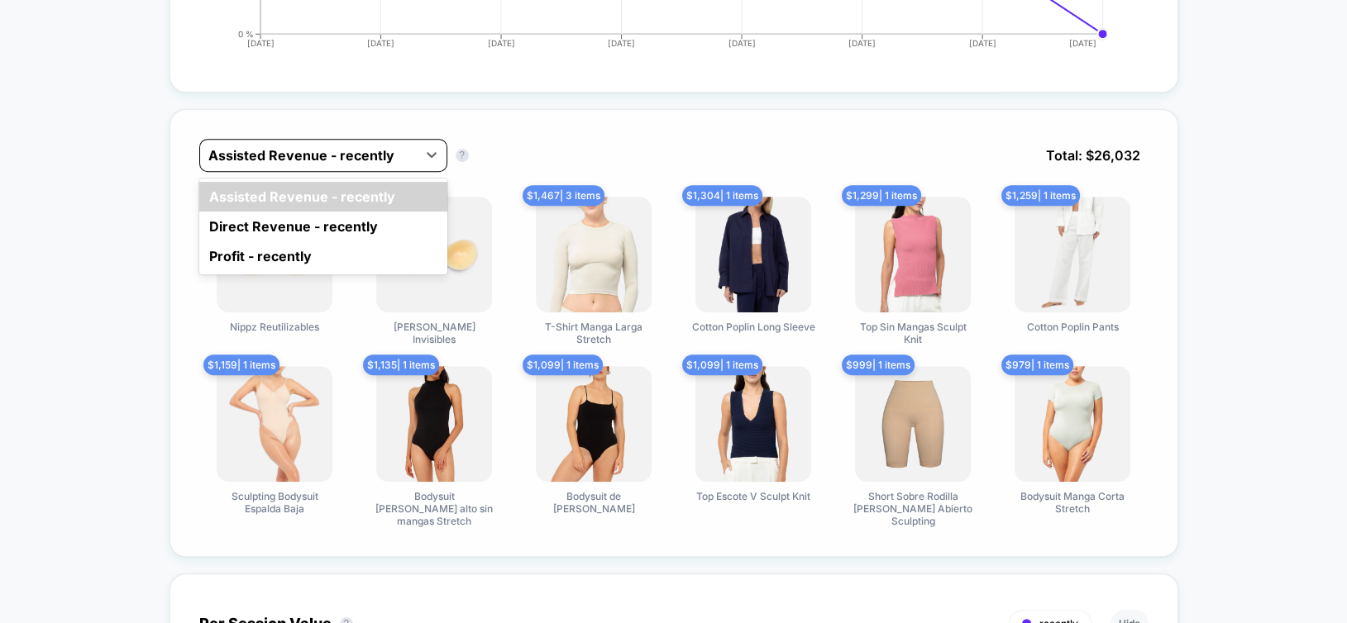
click at [265, 150] on div at bounding box center [308, 155] width 200 height 20
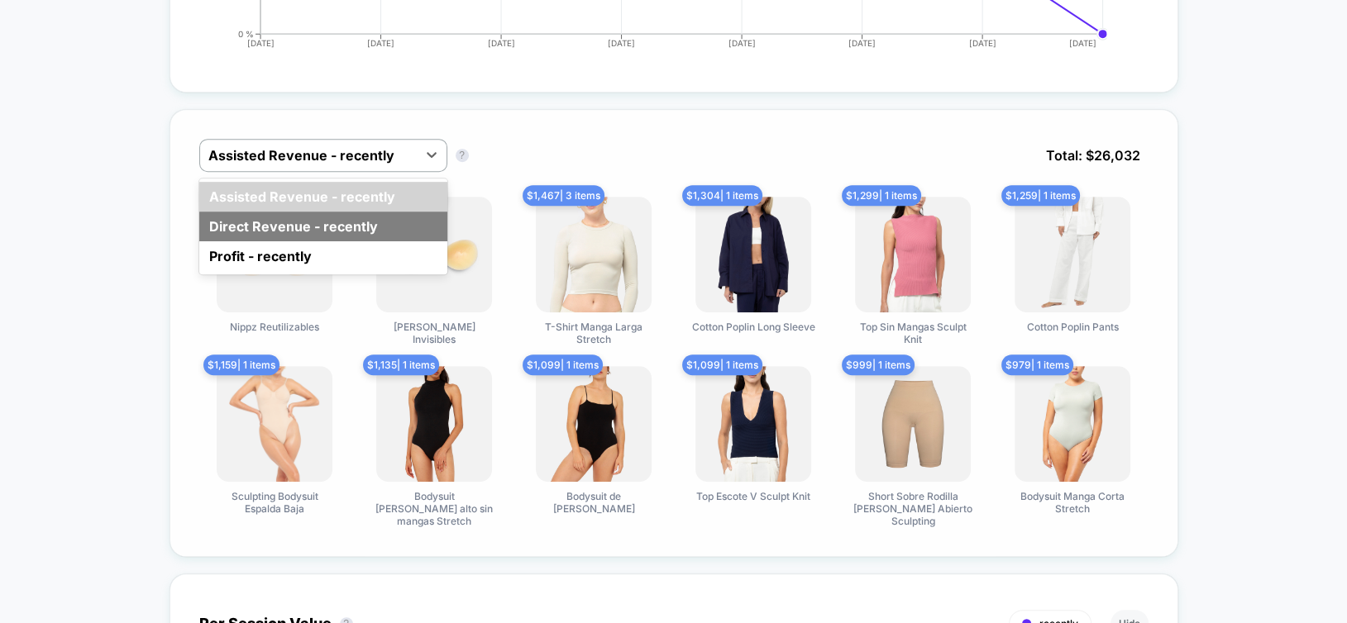
click at [255, 220] on div "Direct Revenue - recently" at bounding box center [323, 227] width 248 height 30
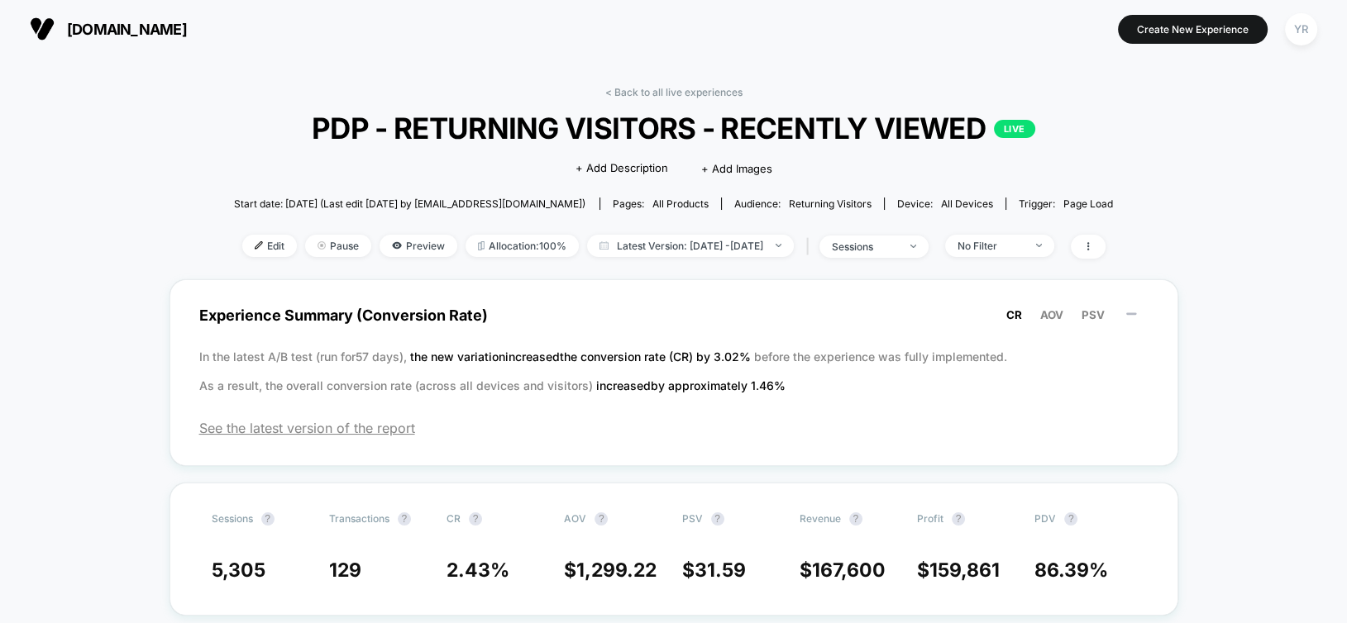
scroll to position [83, 0]
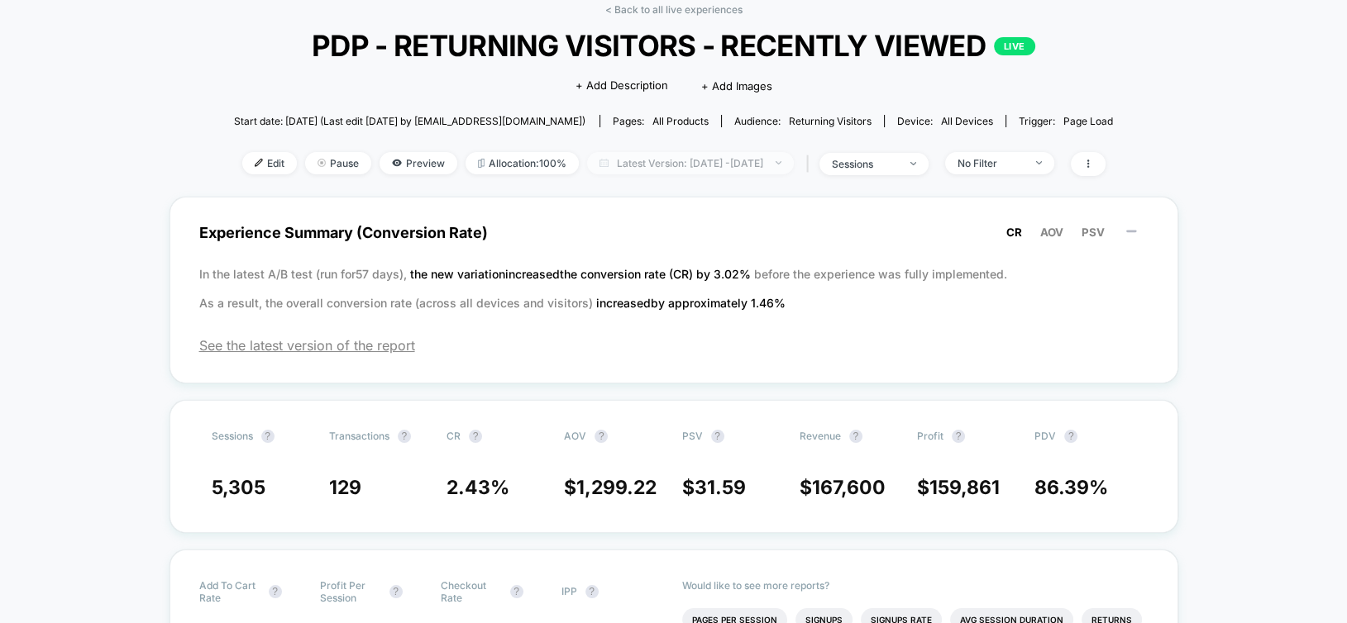
click at [749, 169] on span "Latest Version: Sep 2, 2025 - Sep 9, 2025" at bounding box center [690, 163] width 207 height 22
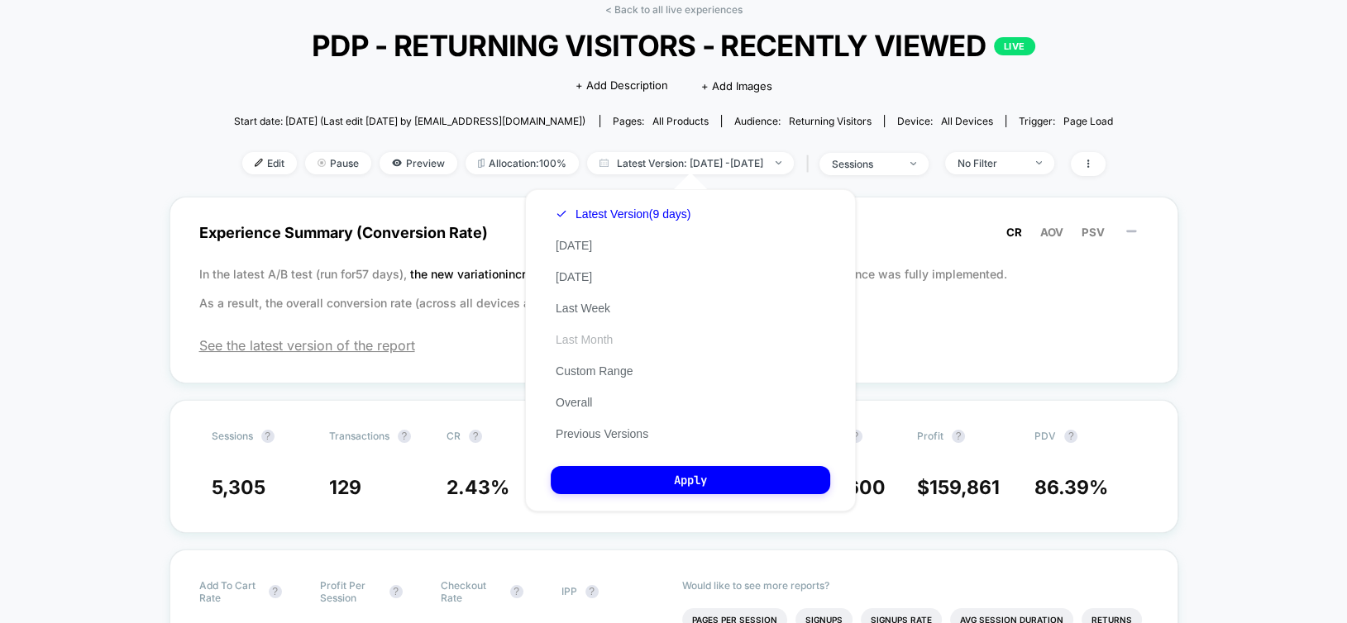
click at [580, 343] on button "Last Month" at bounding box center [584, 339] width 67 height 15
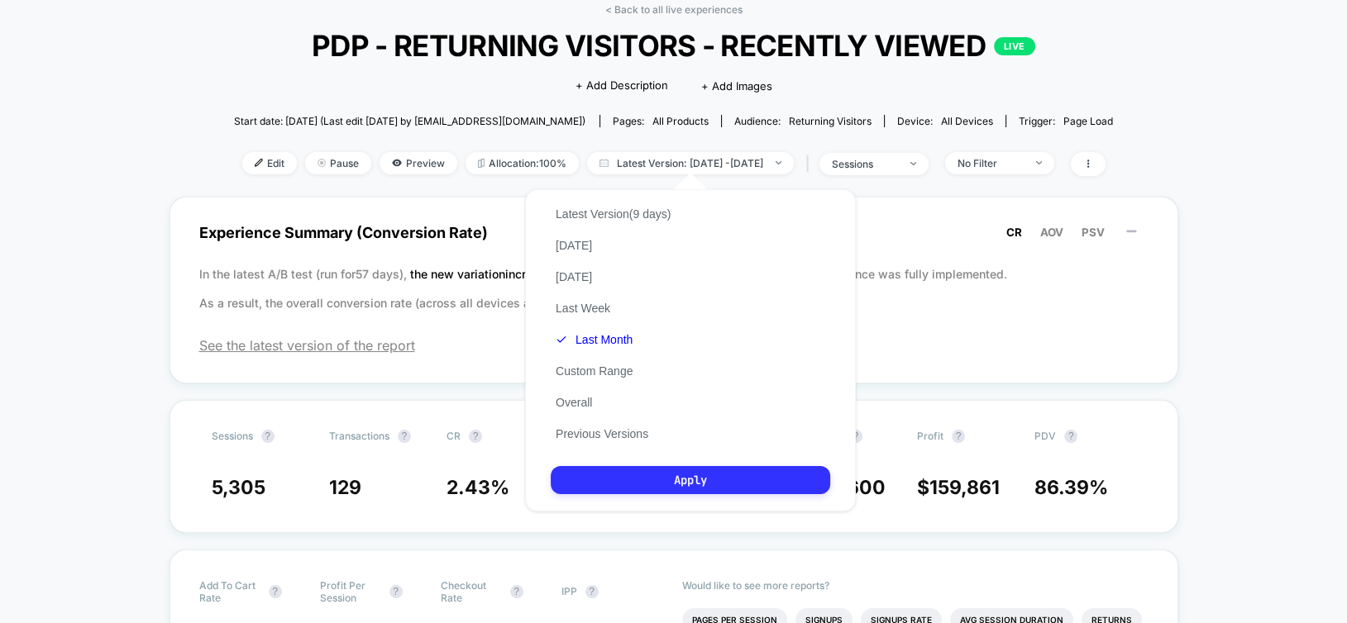
click at [653, 481] on button "Apply" at bounding box center [690, 480] width 279 height 28
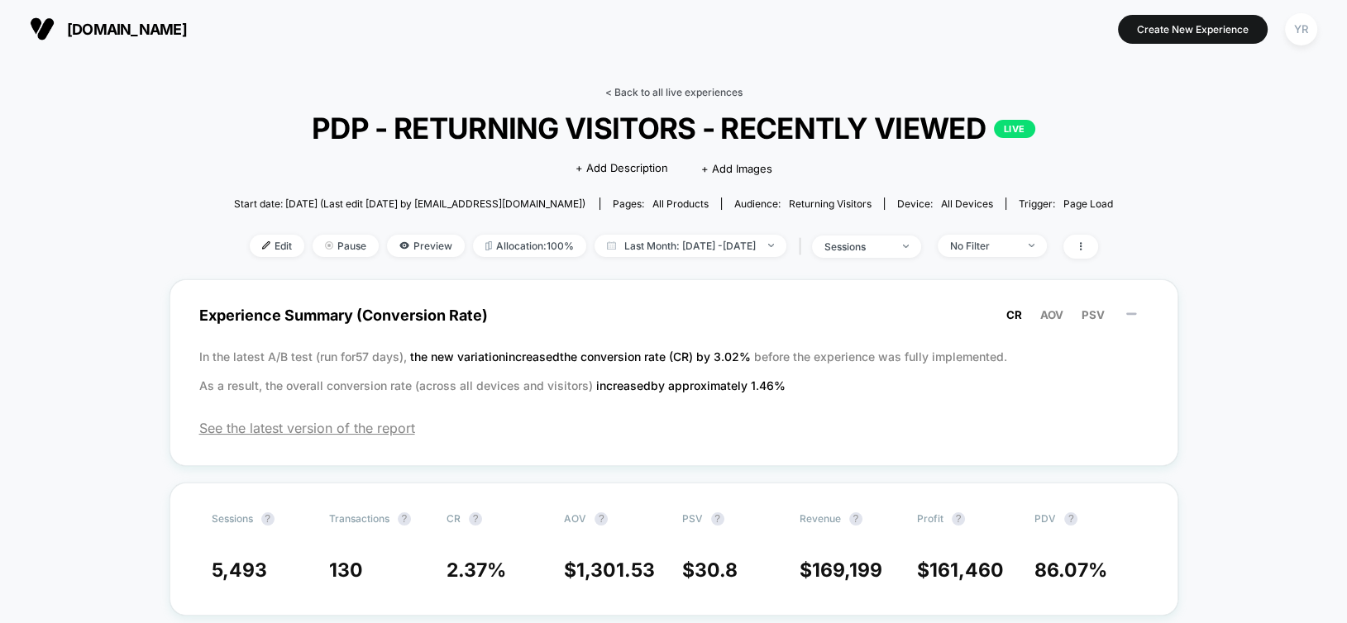
click at [665, 88] on link "< Back to all live experiences" at bounding box center [673, 92] width 137 height 12
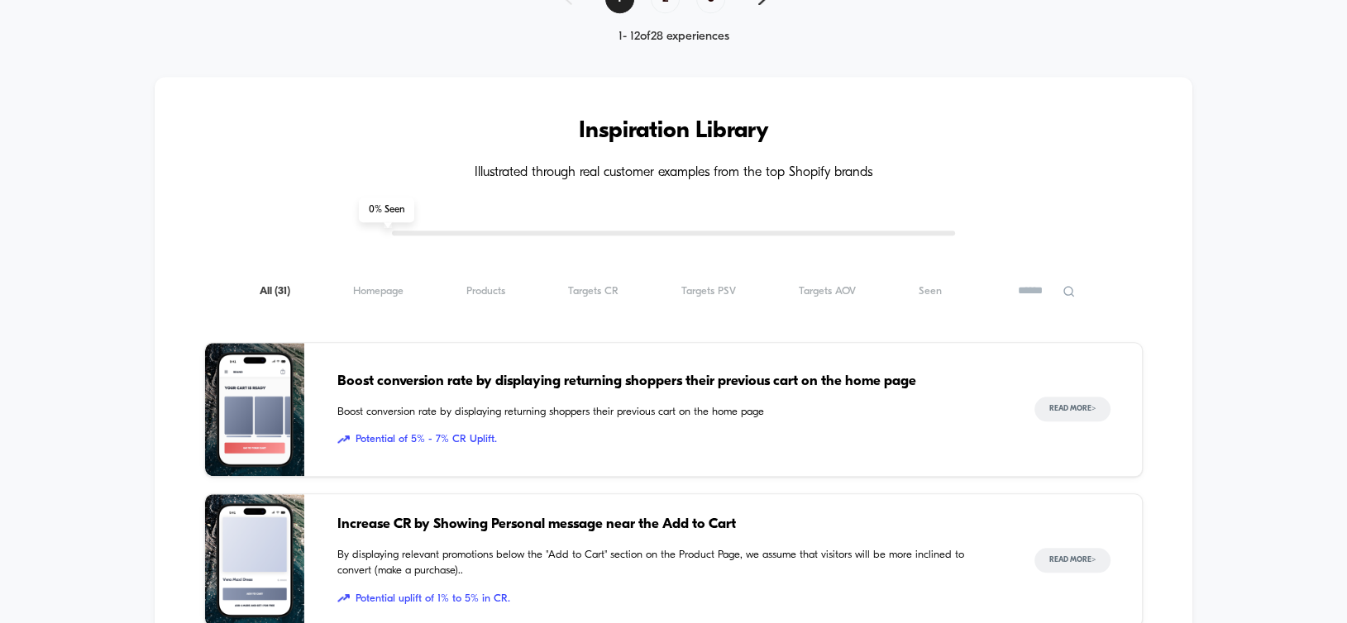
scroll to position [1571, 0]
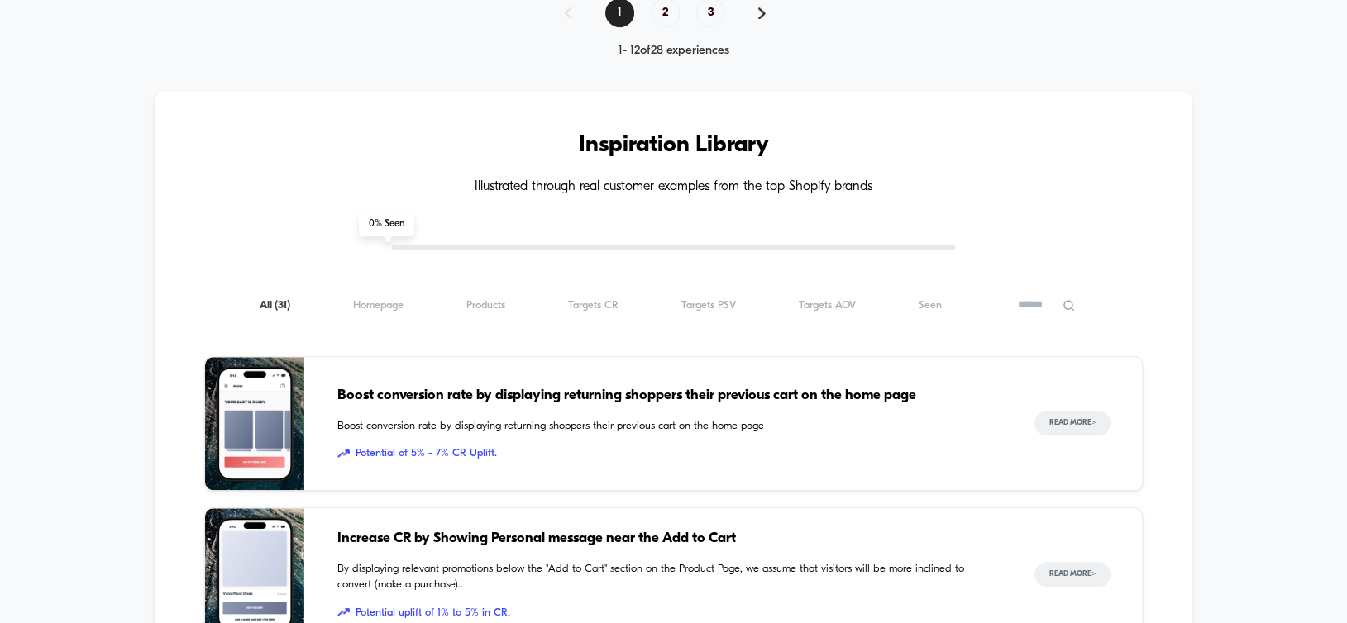
click at [1031, 303] on input at bounding box center [1045, 305] width 83 height 20
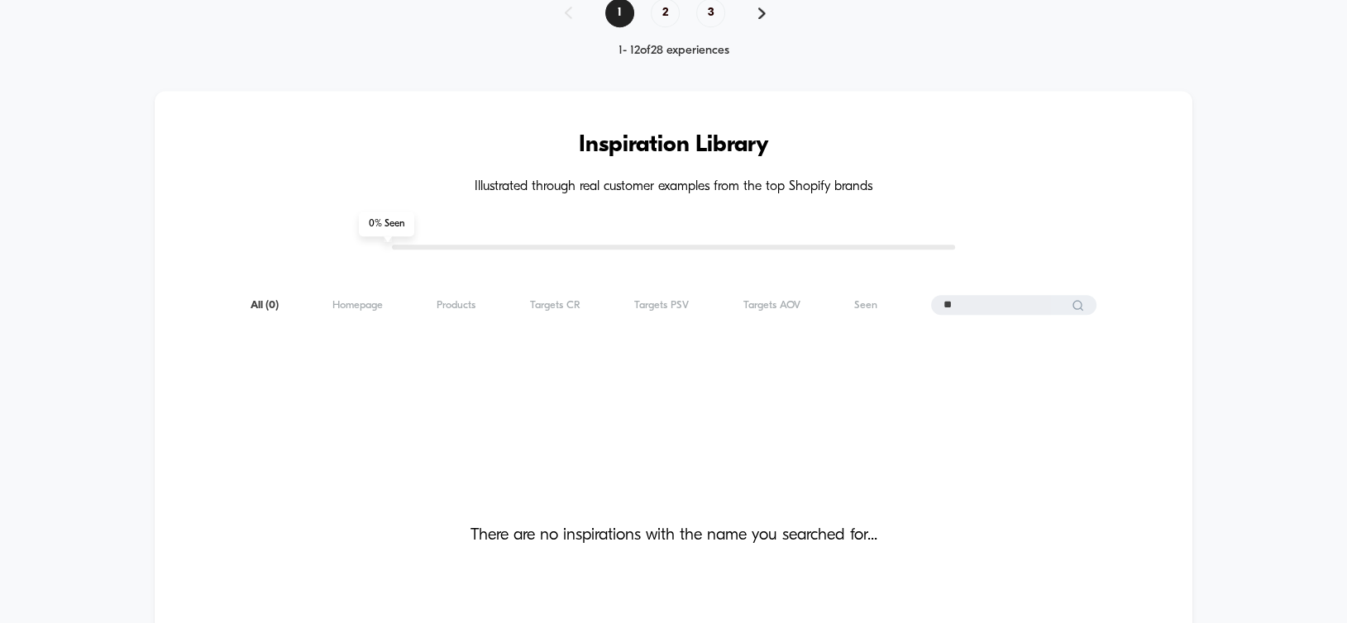
type input "*"
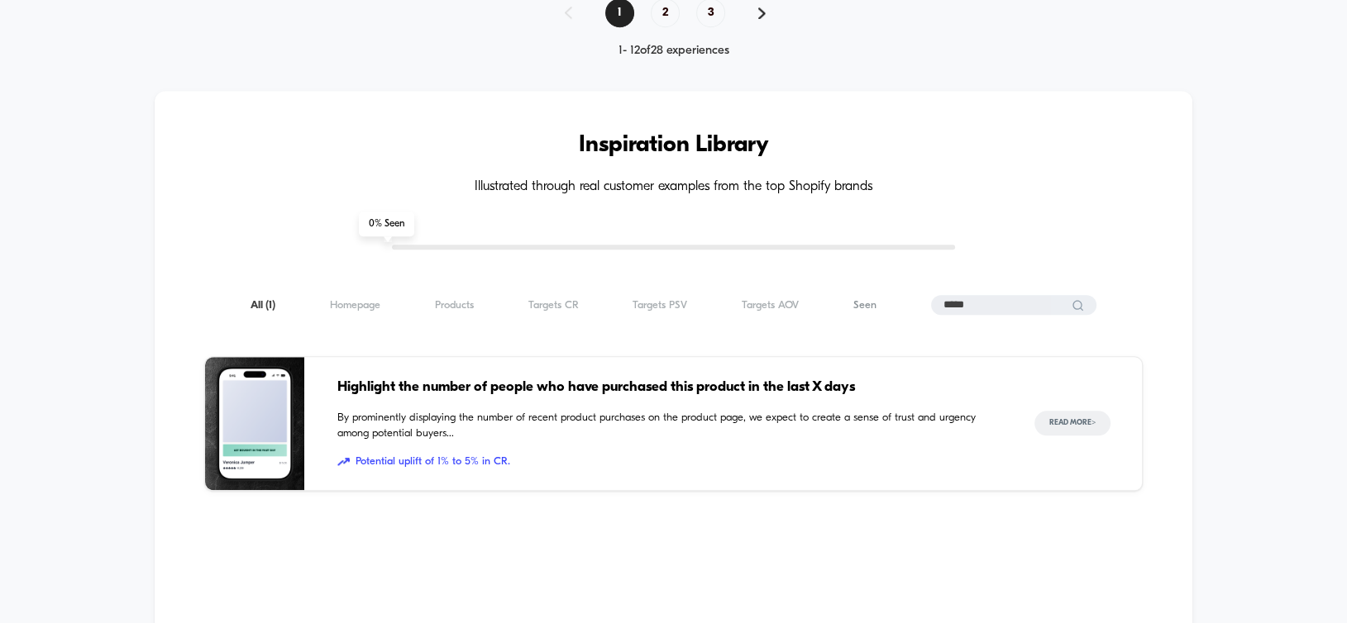
type input "*****"
click at [918, 301] on span "Seen ( 1 )" at bounding box center [929, 305] width 23 height 12
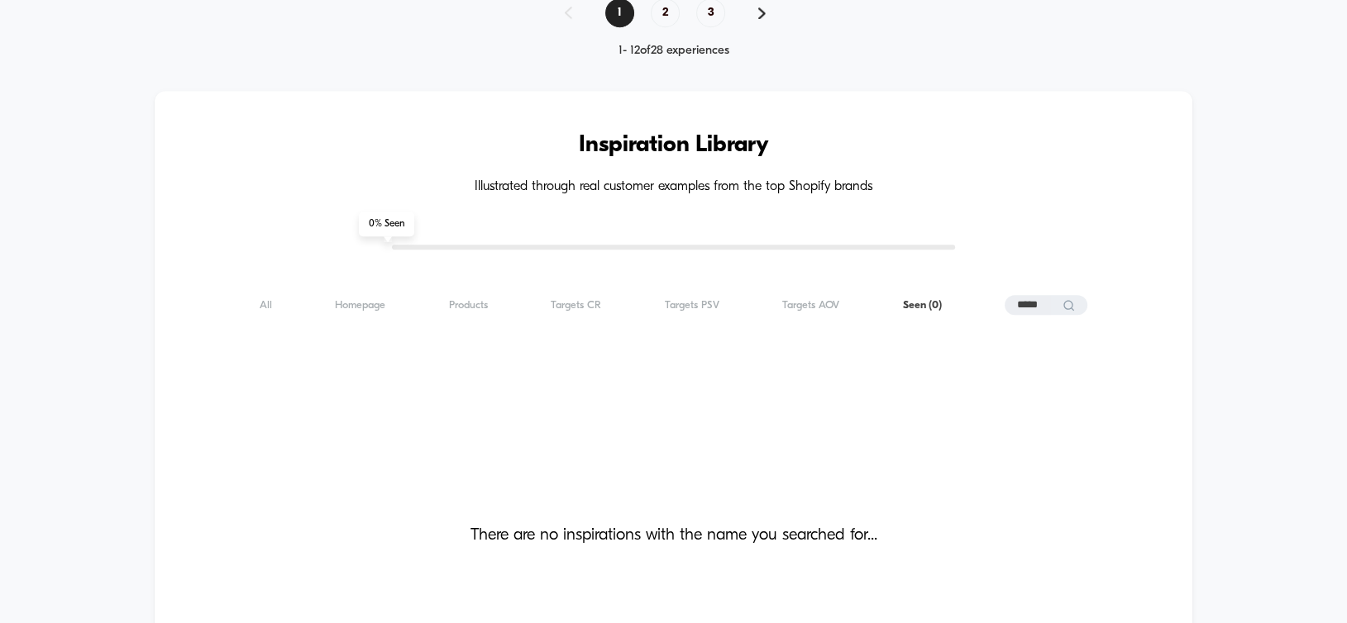
click at [1046, 306] on input "*****" at bounding box center [1045, 305] width 83 height 20
click at [1046, 306] on input "*****" at bounding box center [1013, 305] width 165 height 20
click at [868, 305] on div "All ( 0 ) Homepage ( 0 ) Products ( 0 ) Targets CR ( 0 ) Targets PSV ( 0 ) Targ…" at bounding box center [672, 305] width 937 height 20
click at [840, 298] on div "All ( 0 ) Homepage ( 0 ) Products ( 0 ) Targets CR ( 0 ) Targets PSV ( 0 ) Targ…" at bounding box center [672, 305] width 937 height 20
click at [845, 305] on span "Targets AOV ( 0 )" at bounding box center [826, 305] width 57 height 12
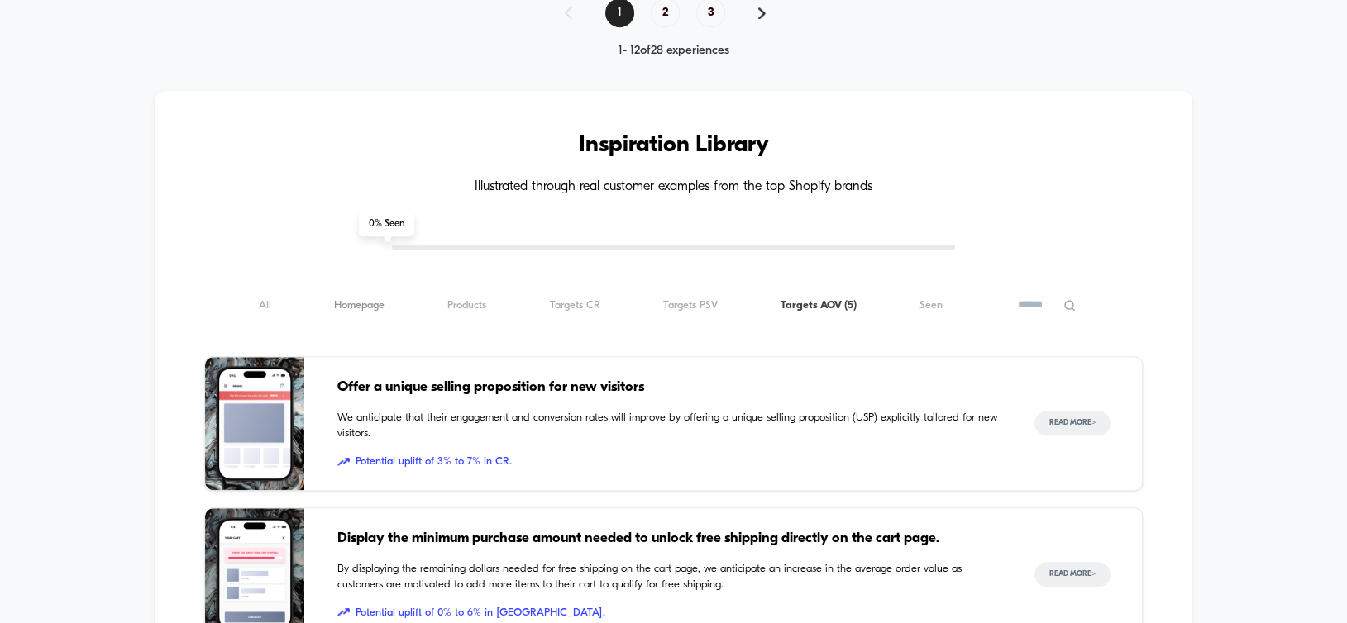
click at [379, 304] on span "Homepage ( 5 )" at bounding box center [359, 305] width 50 height 12
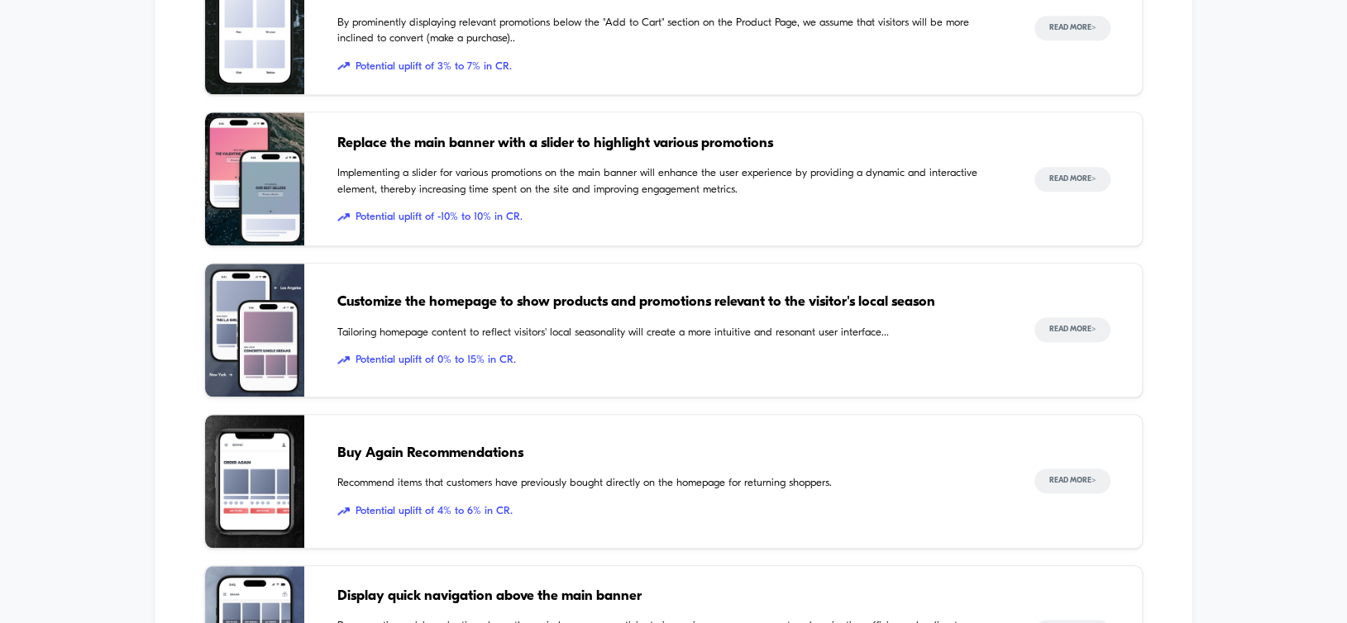
scroll to position [2149, 0]
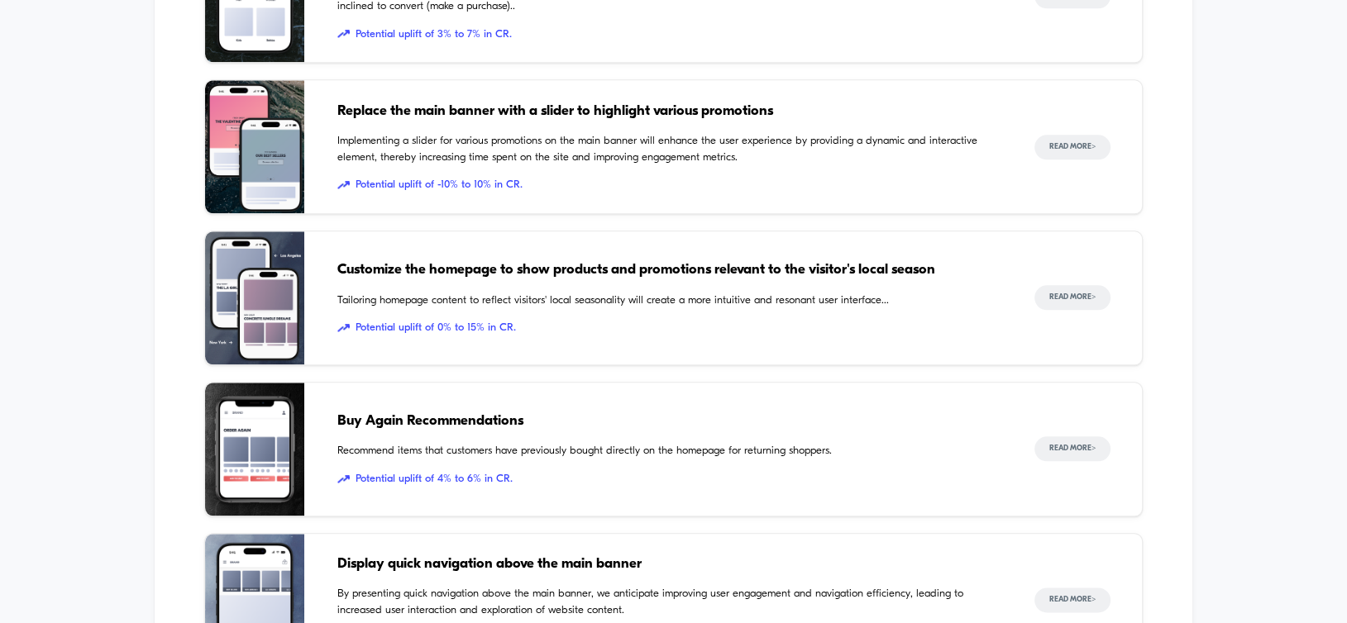
click at [623, 451] on span "Recommend items that customers have previously bought directly on the homepage …" at bounding box center [668, 451] width 663 height 17
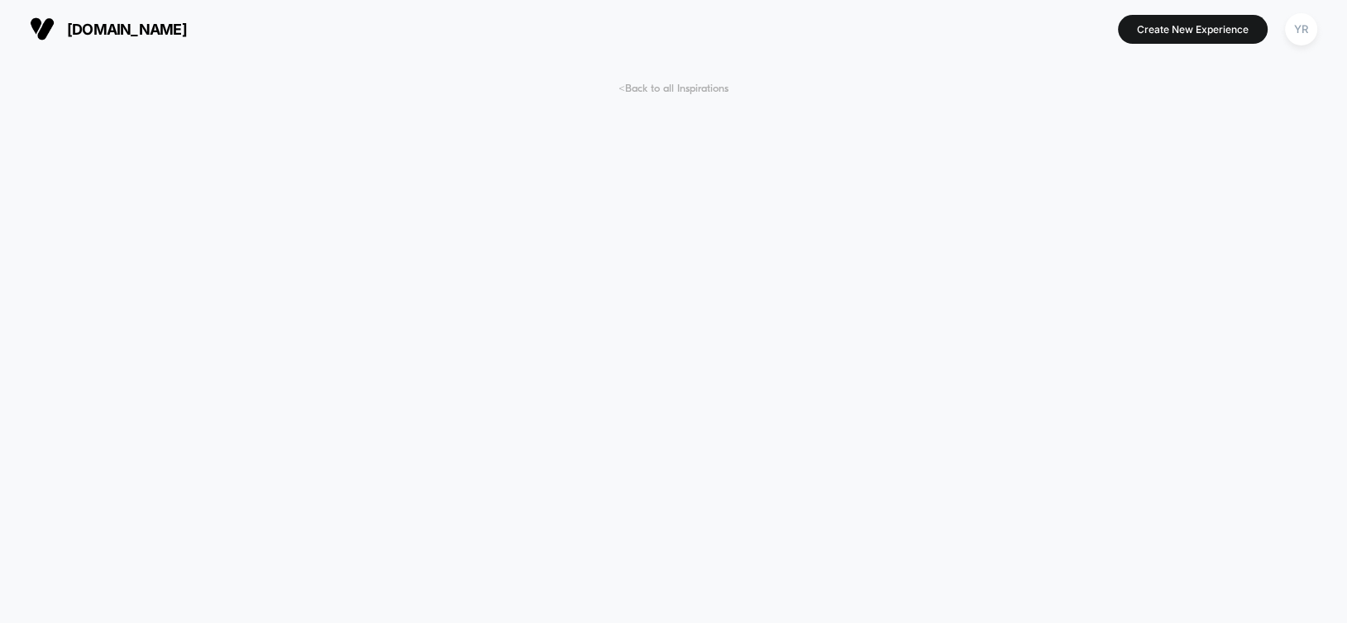
click at [683, 86] on span "< Back to all Inspirations" at bounding box center [673, 89] width 110 height 12
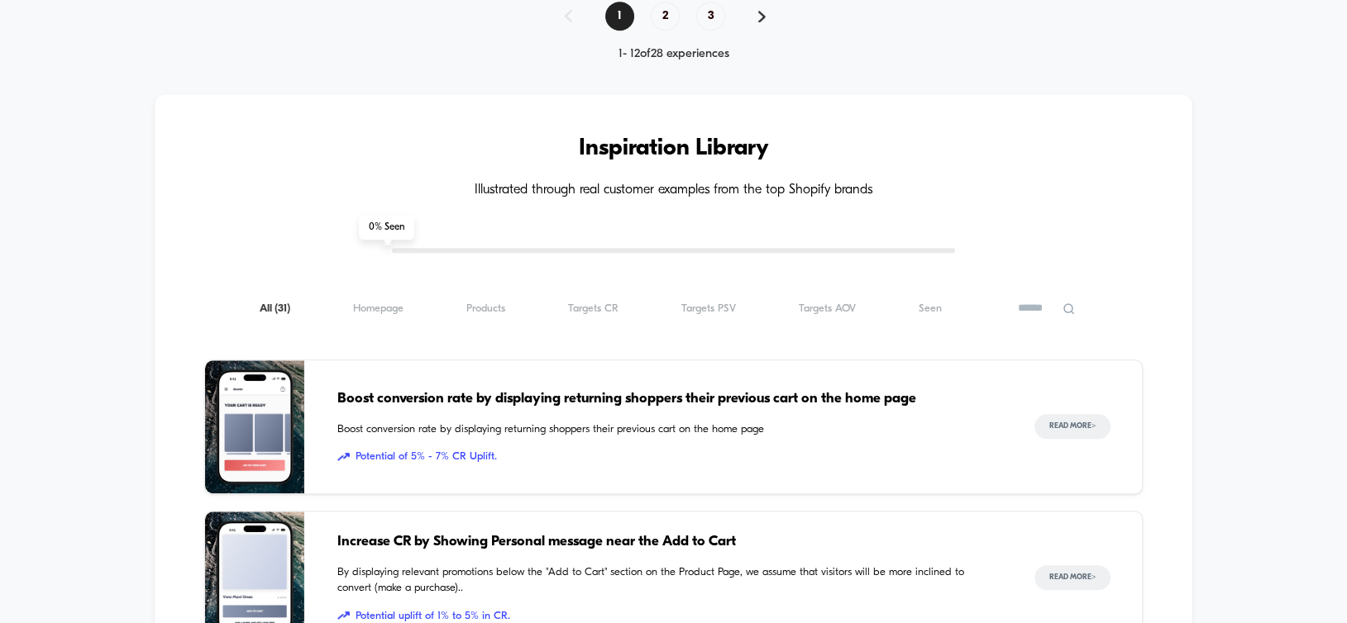
scroll to position [1661, 0]
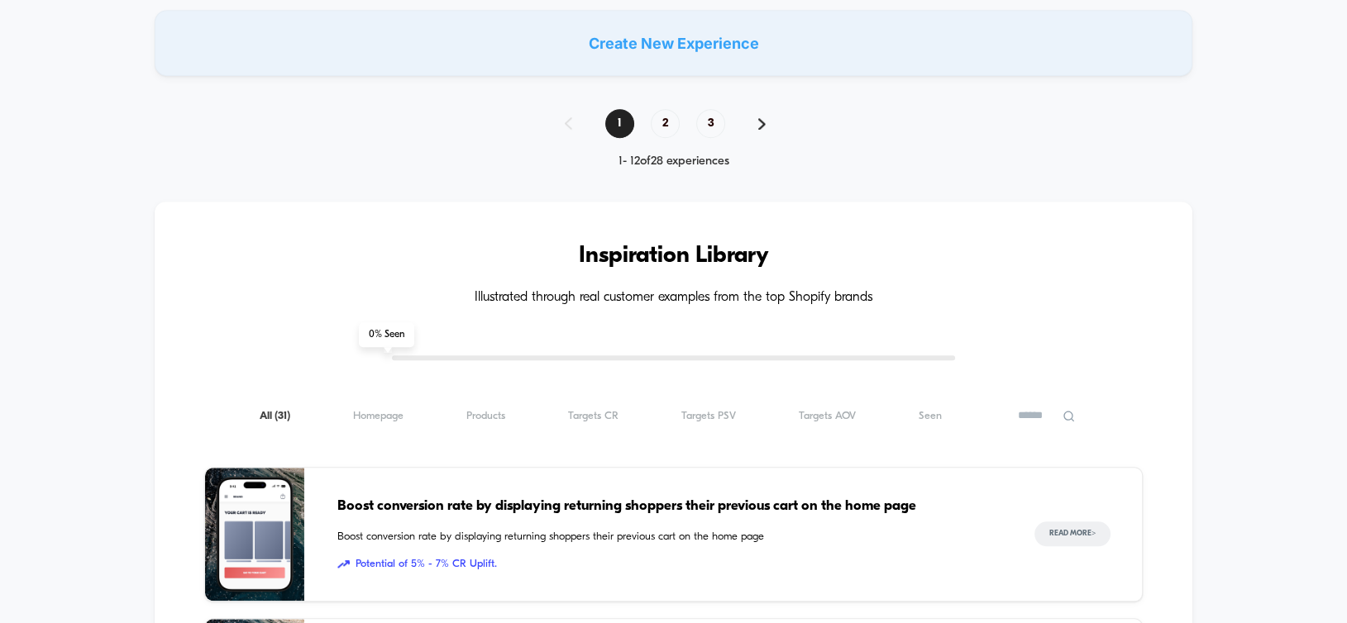
scroll to position [1743, 0]
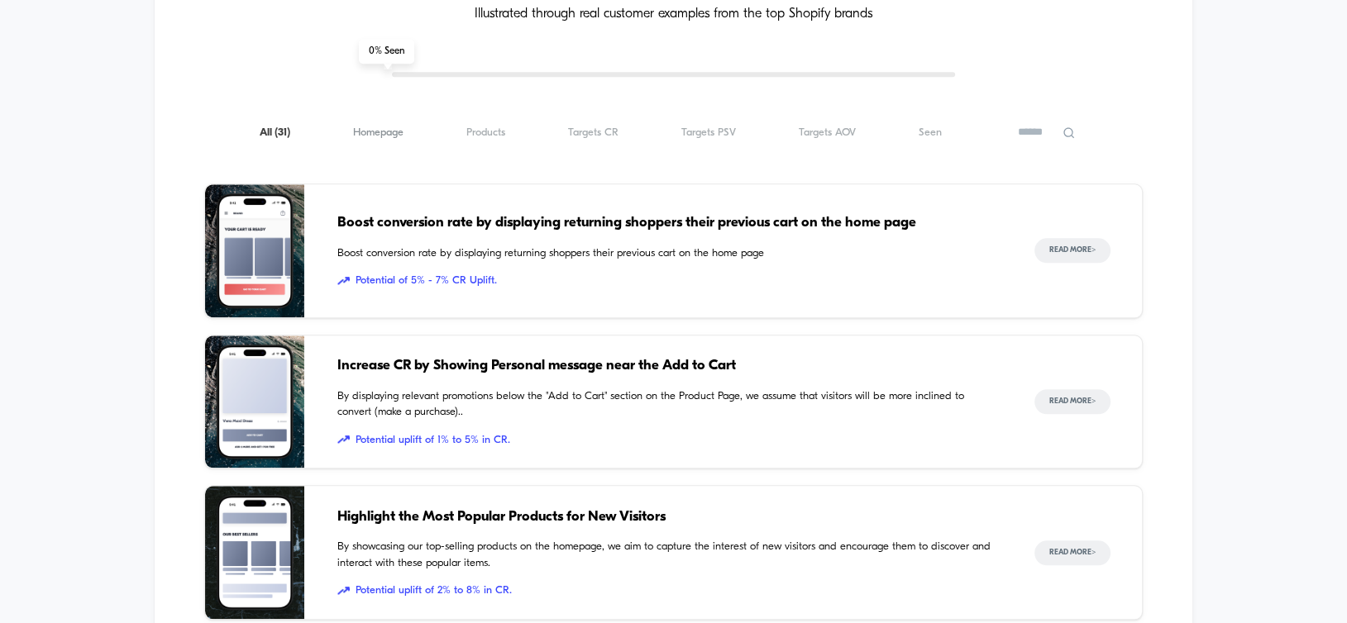
click at [377, 126] on span "Homepage ( 31 )" at bounding box center [378, 132] width 50 height 12
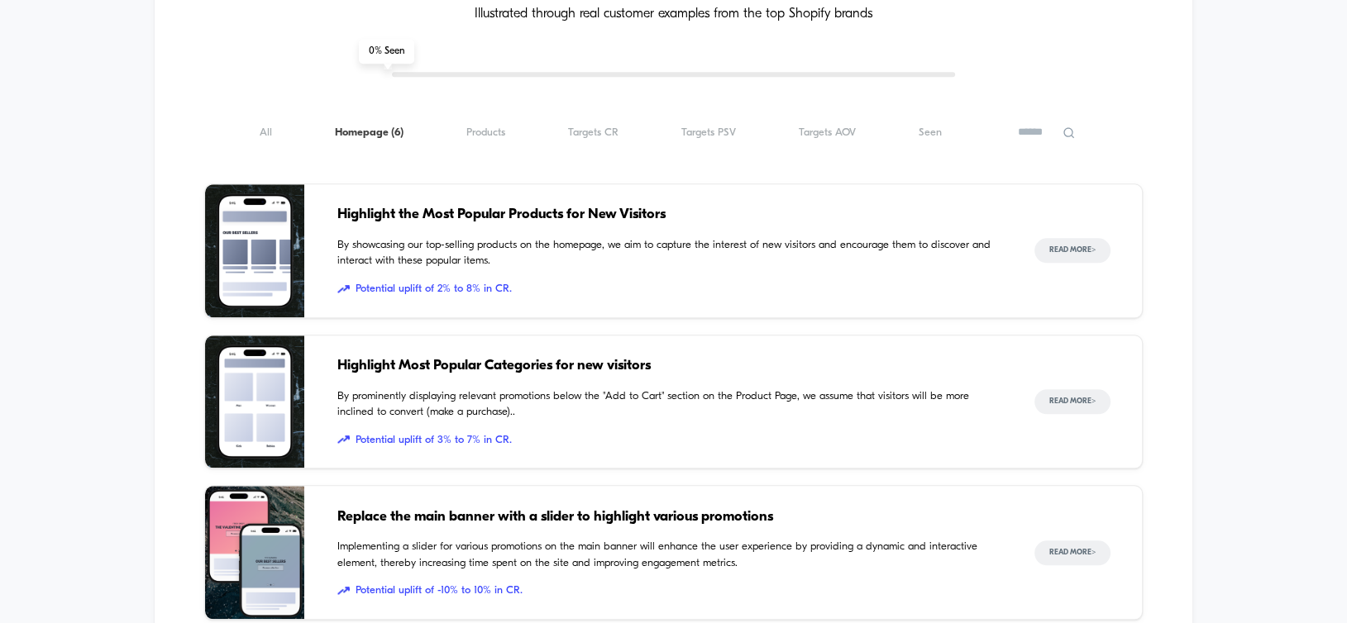
click at [510, 211] on span "Highlight the Most Popular Products for New Visitors" at bounding box center [668, 214] width 663 height 21
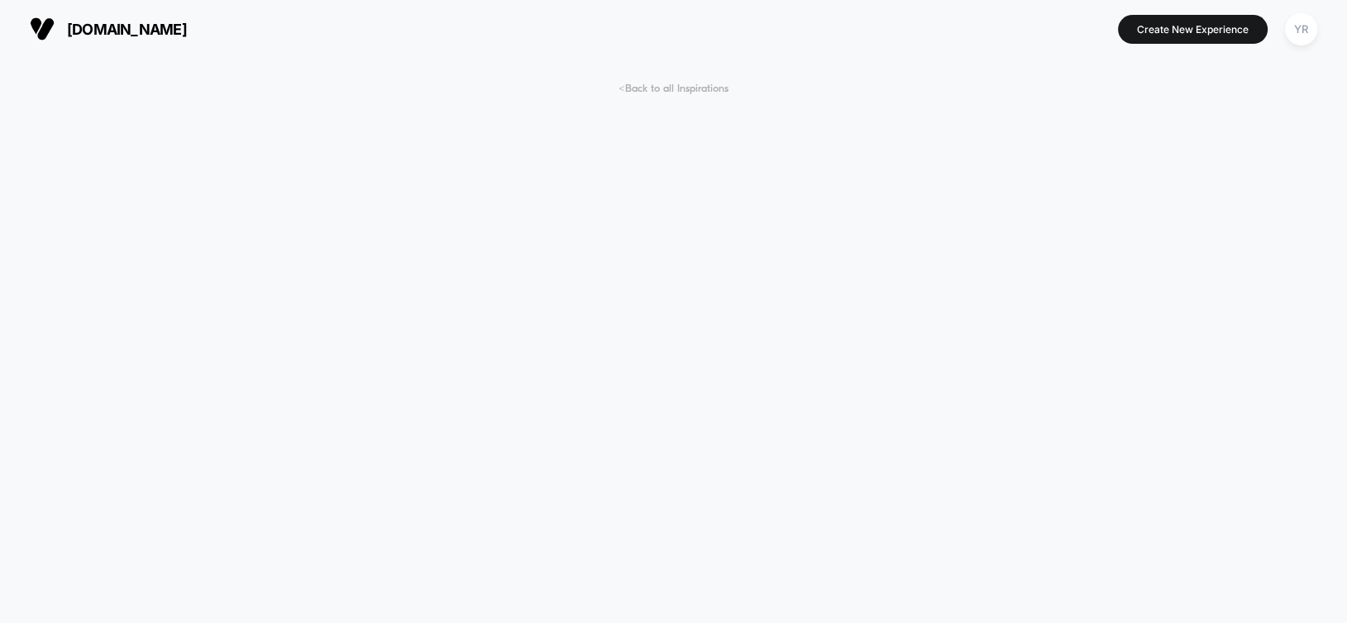
click at [694, 86] on span "< Back to all Inspirations" at bounding box center [673, 89] width 110 height 12
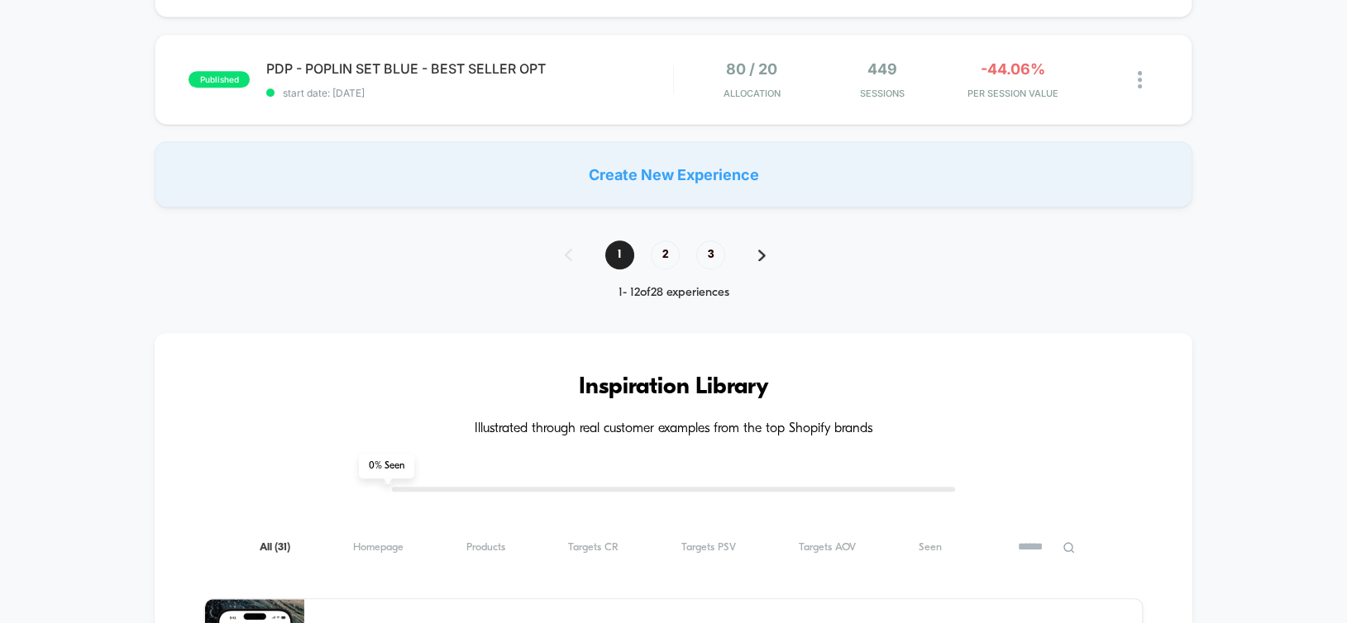
scroll to position [1661, 0]
